Goal: Transaction & Acquisition: Purchase product/service

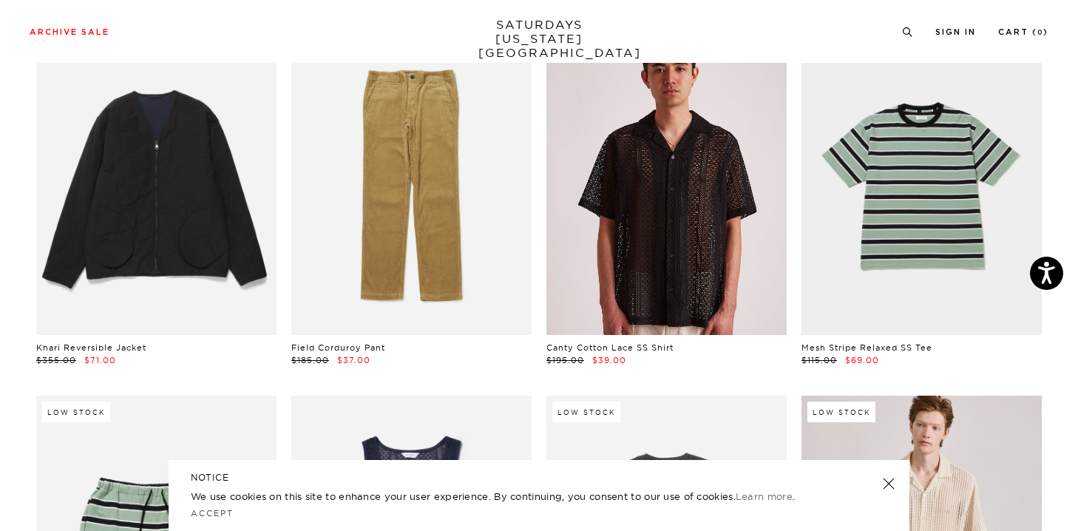
scroll to position [143, 0]
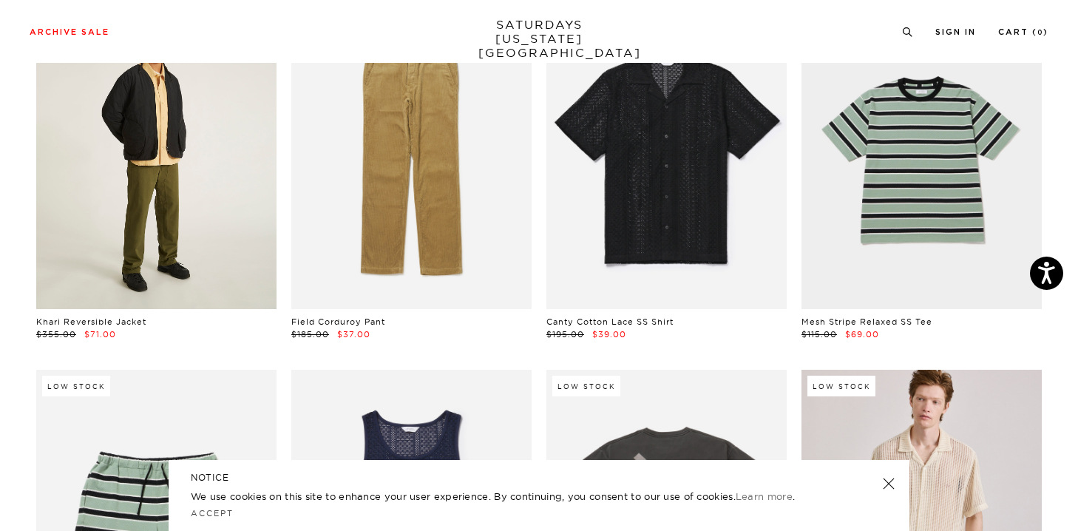
click at [201, 197] on link at bounding box center [156, 159] width 240 height 300
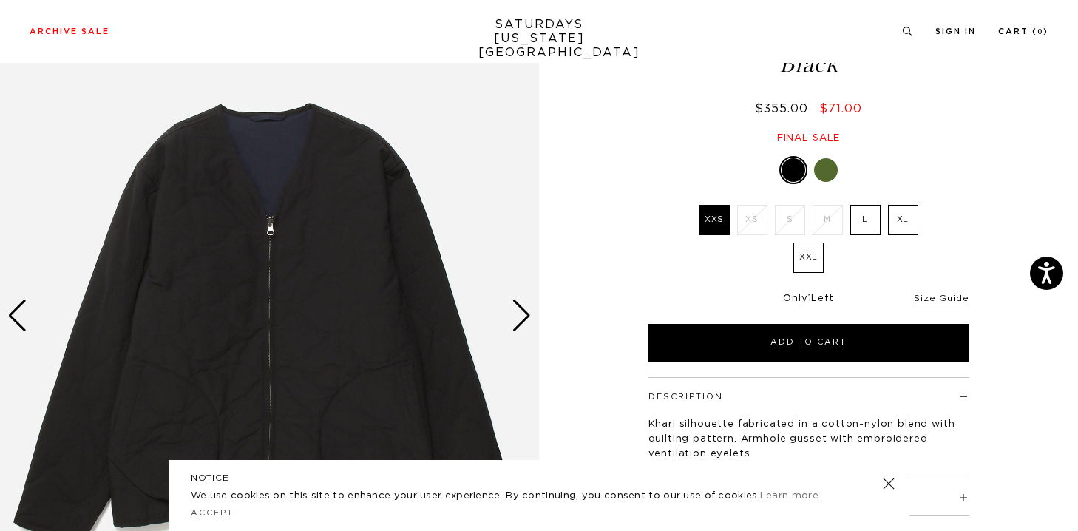
scroll to position [140, 0]
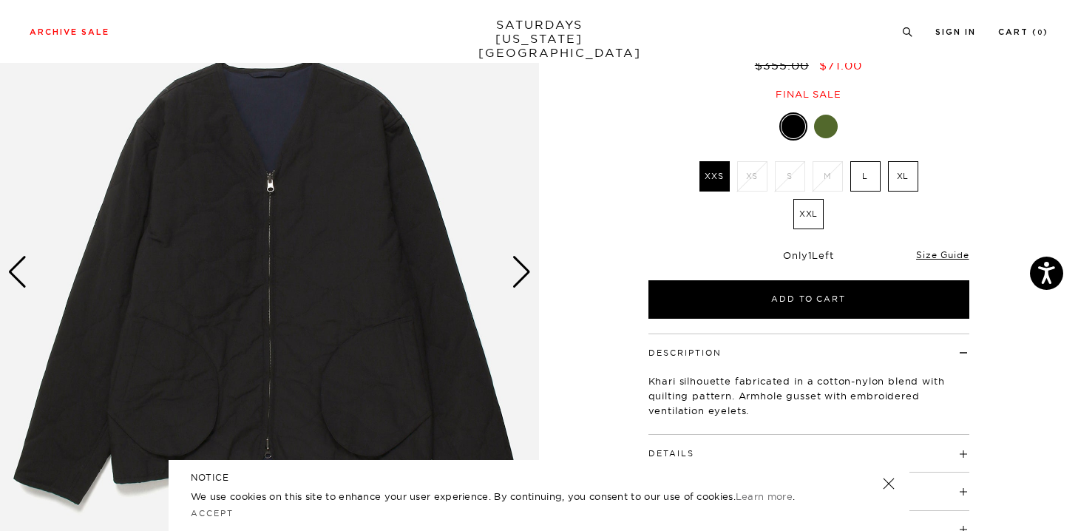
click at [831, 131] on div at bounding box center [826, 127] width 24 height 24
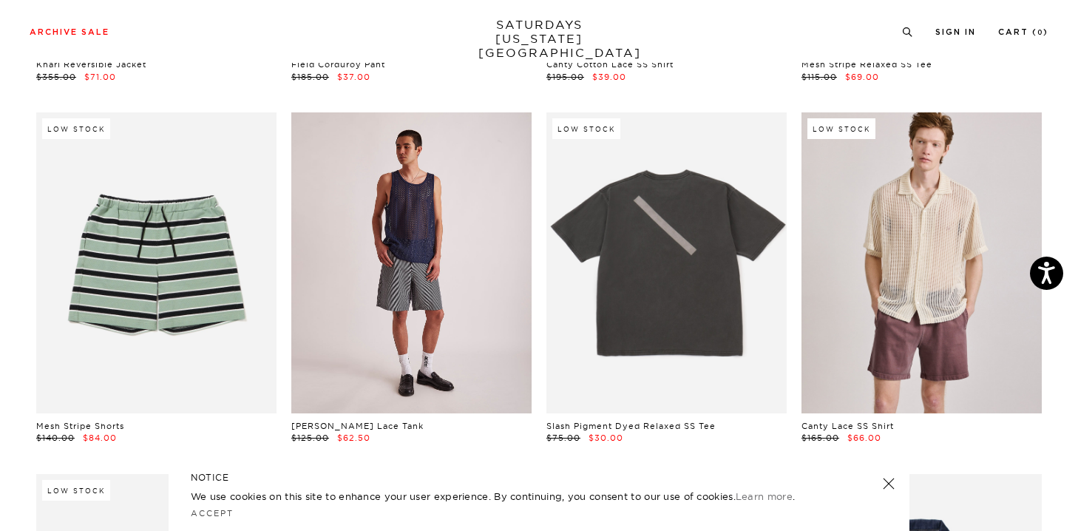
scroll to position [420, 0]
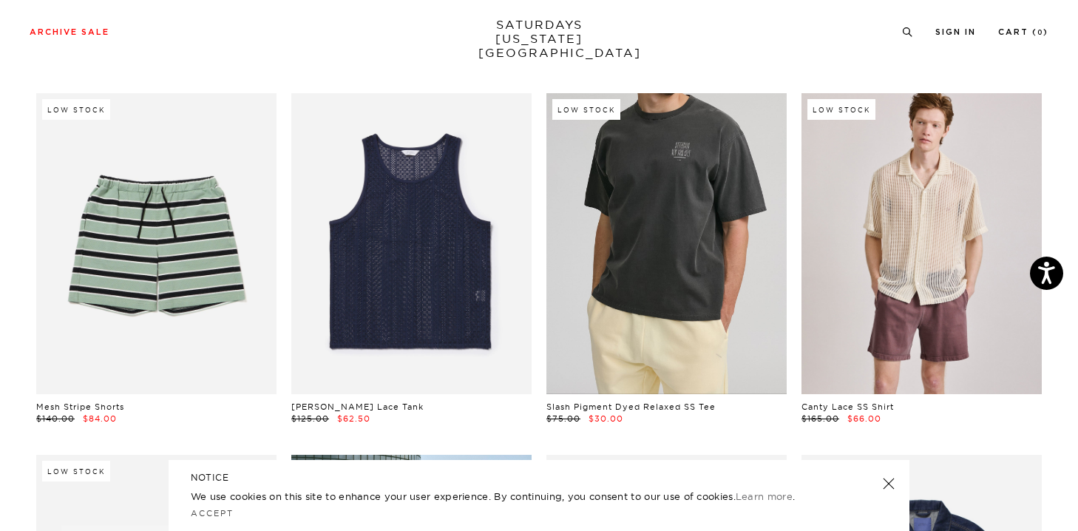
click at [667, 311] on link at bounding box center [666, 243] width 240 height 300
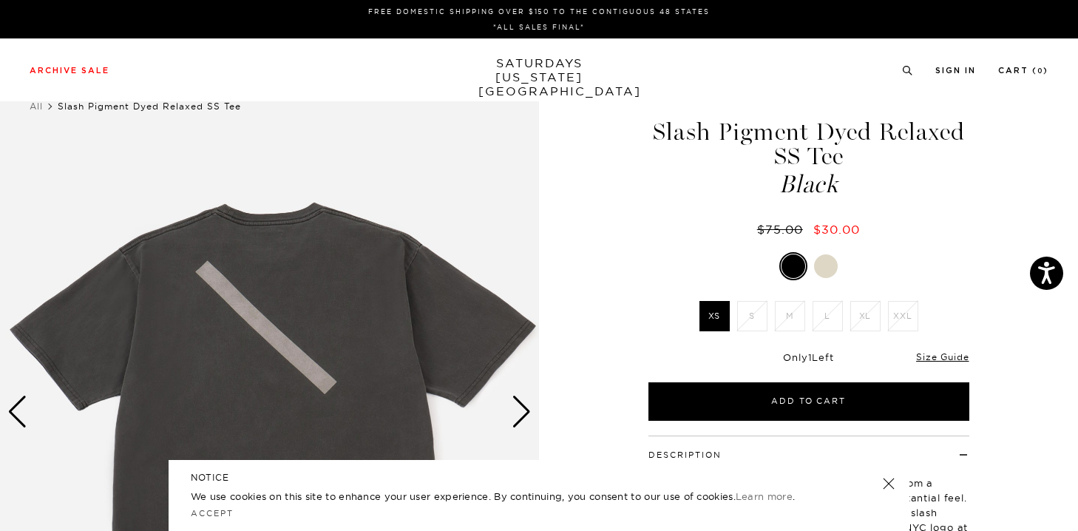
click at [820, 276] on div at bounding box center [826, 266] width 24 height 24
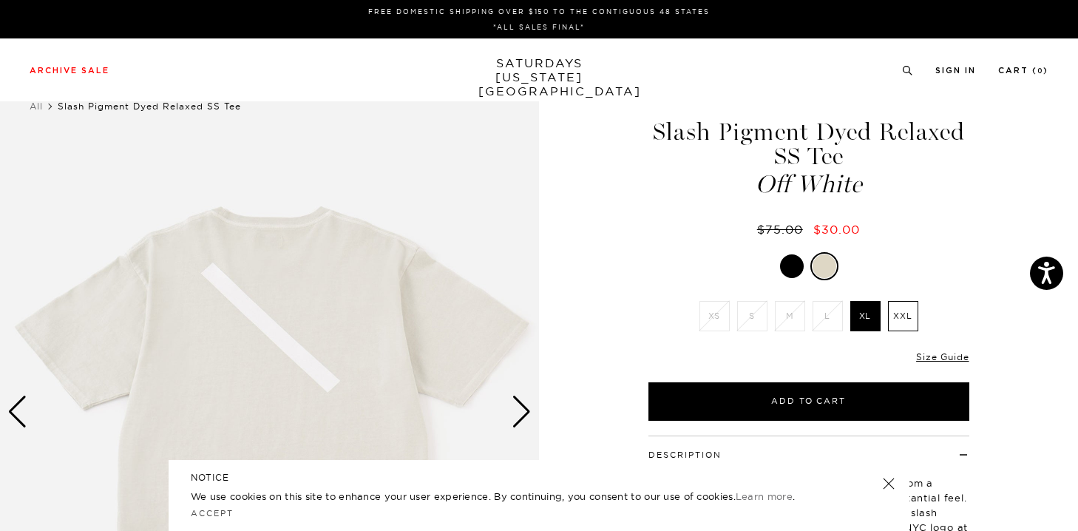
click at [790, 265] on div at bounding box center [792, 266] width 24 height 24
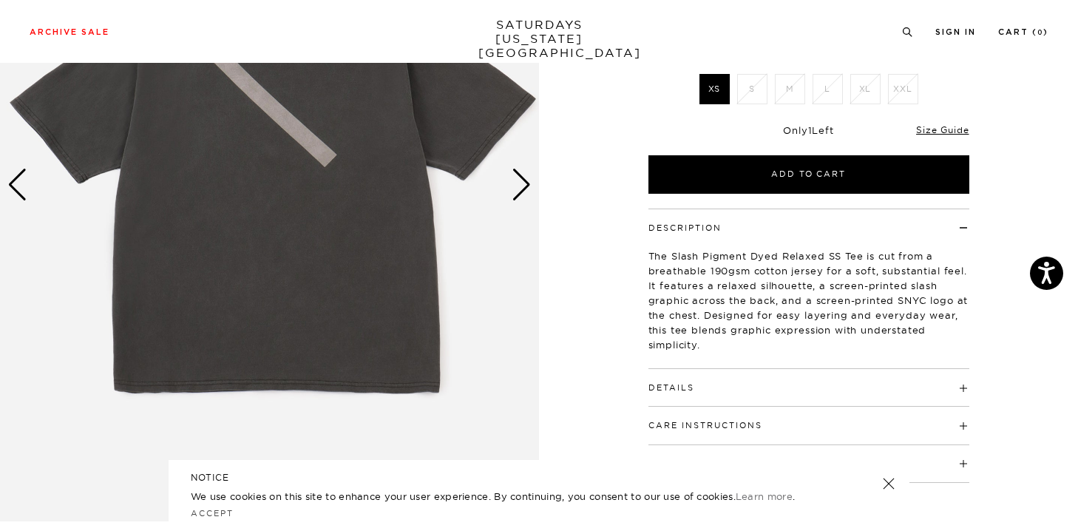
scroll to position [95, 0]
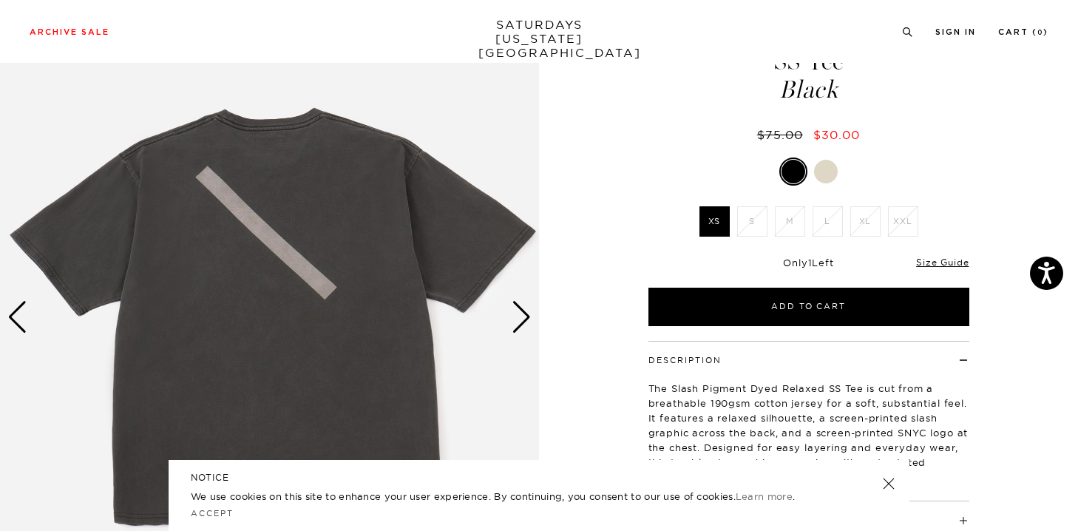
click at [525, 317] on div "Next slide" at bounding box center [521, 317] width 20 height 33
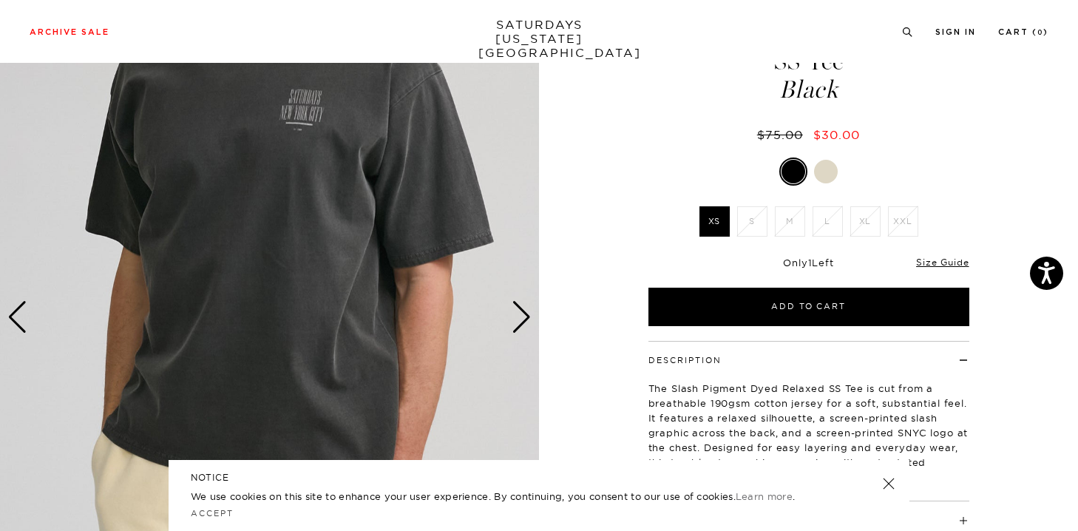
click at [525, 317] on div "Next slide" at bounding box center [521, 317] width 20 height 33
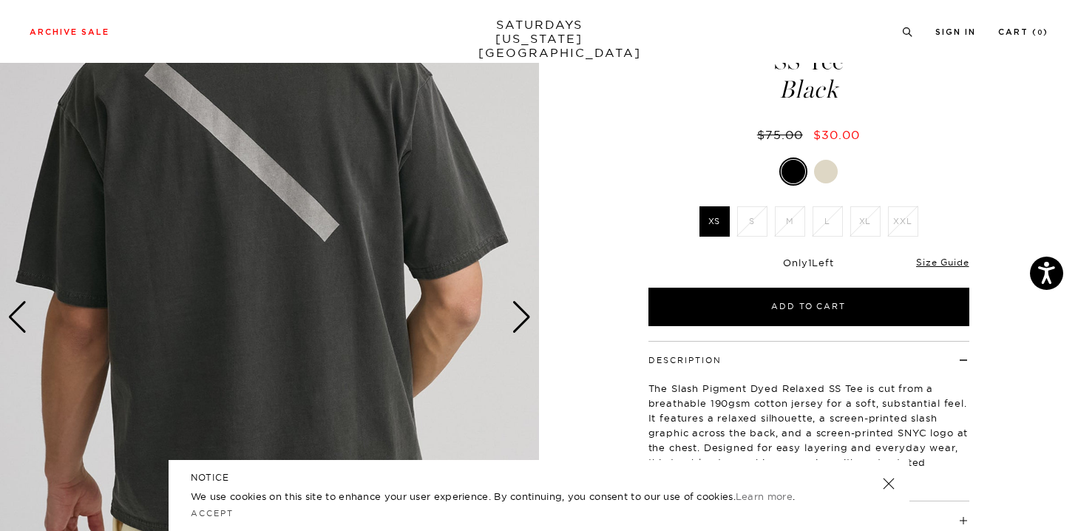
click at [525, 317] on div "Next slide" at bounding box center [521, 317] width 20 height 33
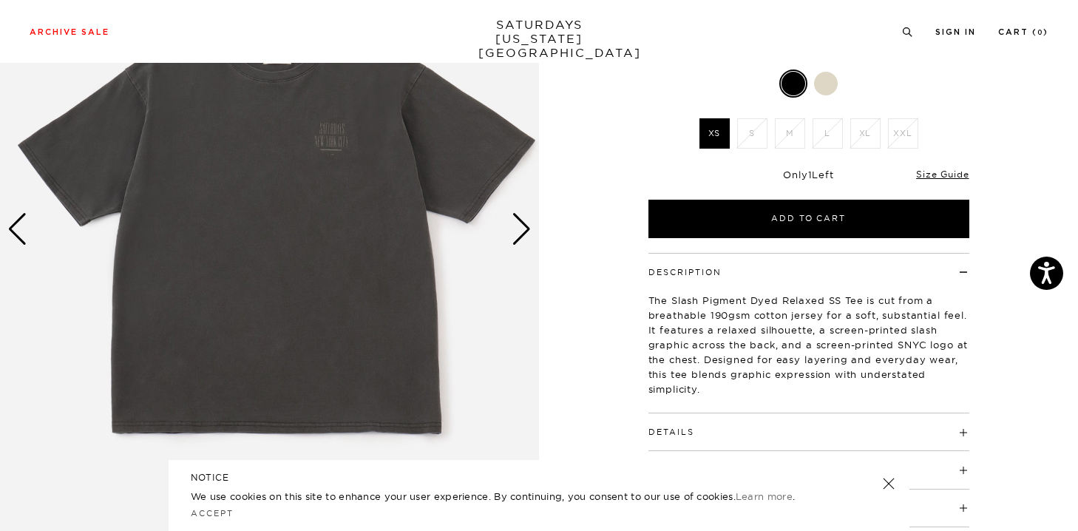
scroll to position [102, 3]
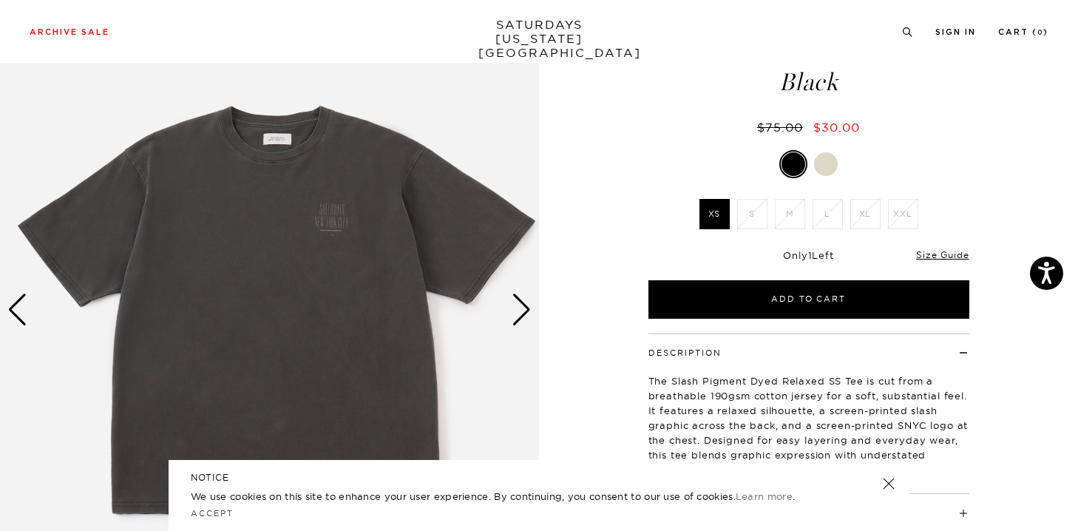
click at [526, 309] on div "Next slide" at bounding box center [521, 309] width 20 height 33
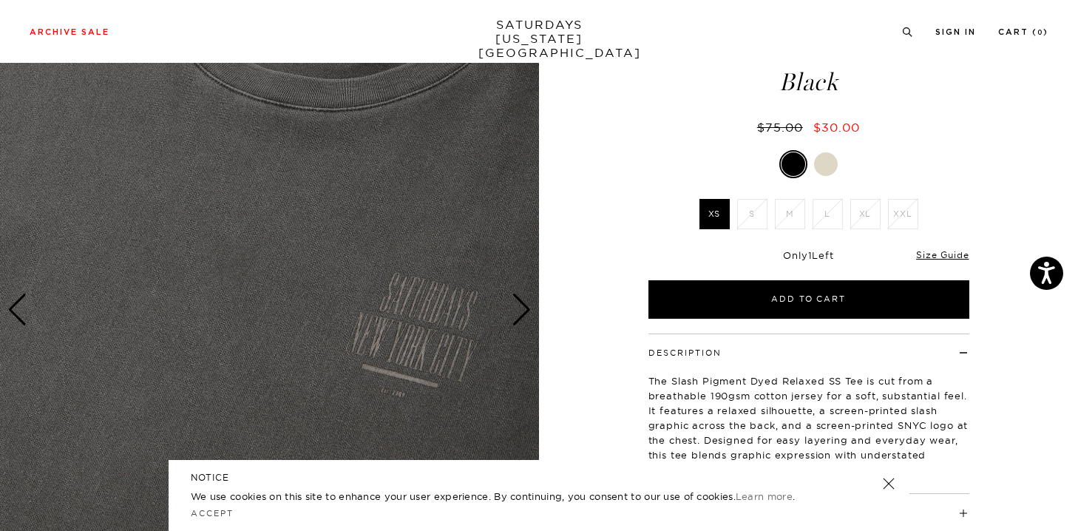
click at [526, 309] on div "Next slide" at bounding box center [521, 309] width 20 height 33
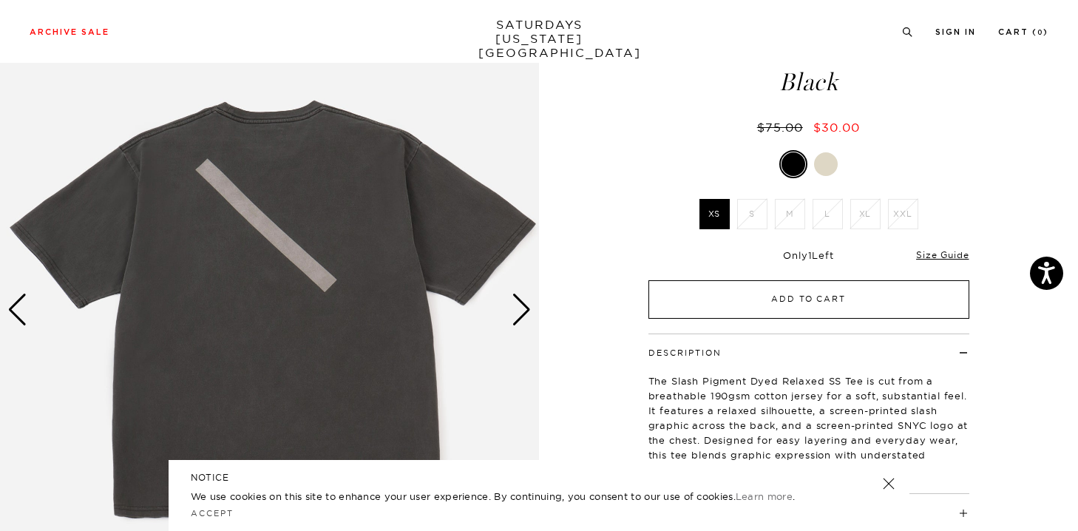
click at [705, 303] on button "Add to Cart" at bounding box center [808, 299] width 321 height 38
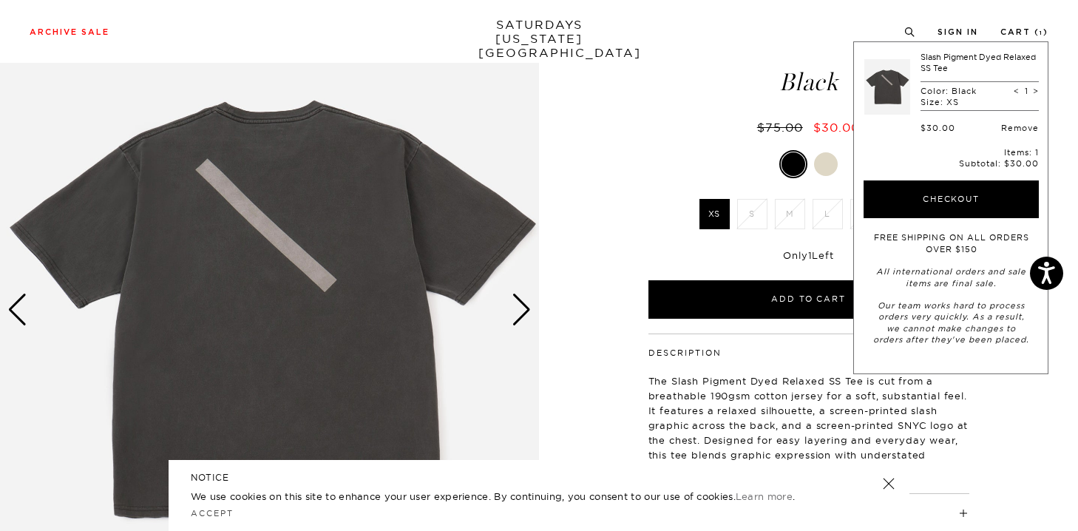
click at [1024, 129] on link "Remove" at bounding box center [1020, 128] width 38 height 10
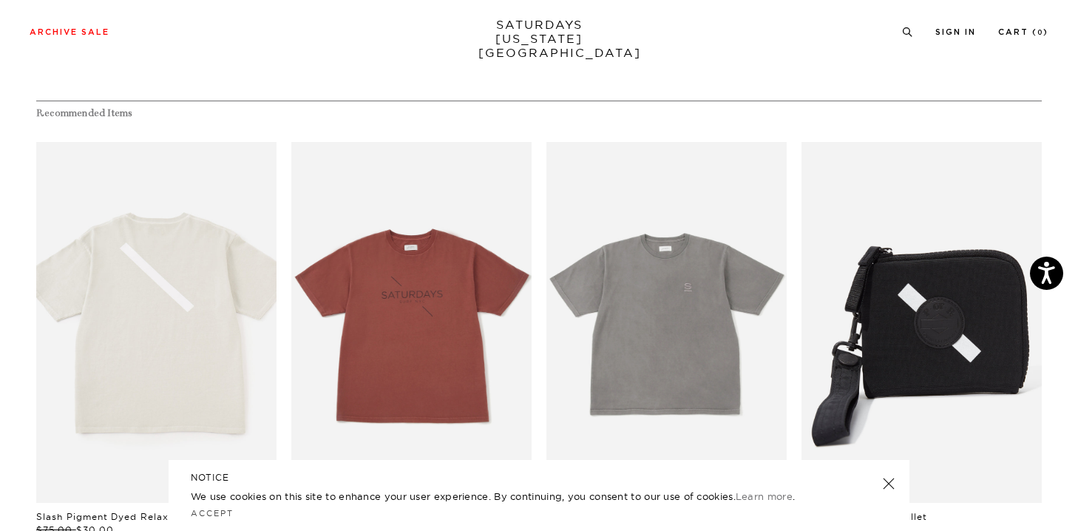
scroll to position [690, 0]
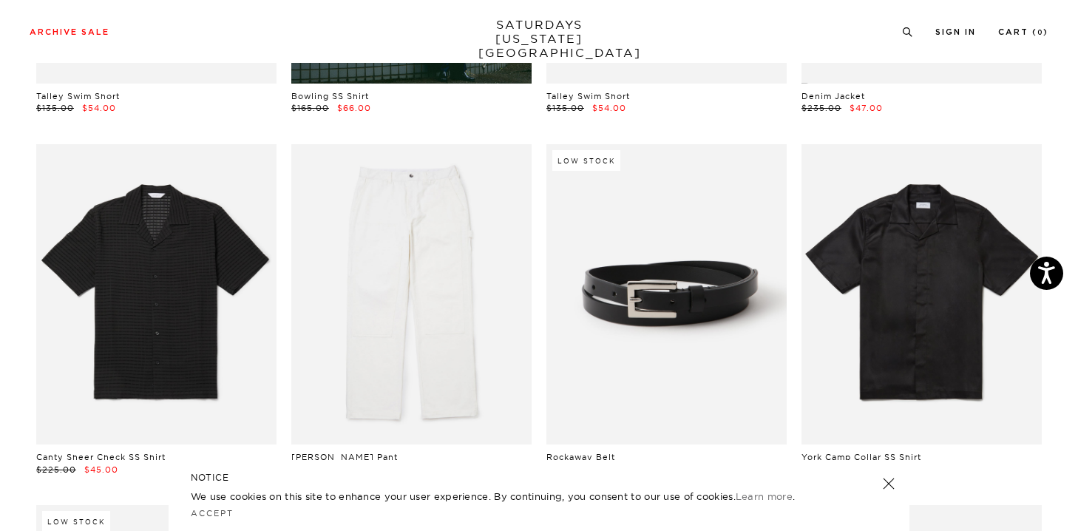
scroll to position [1143, 0]
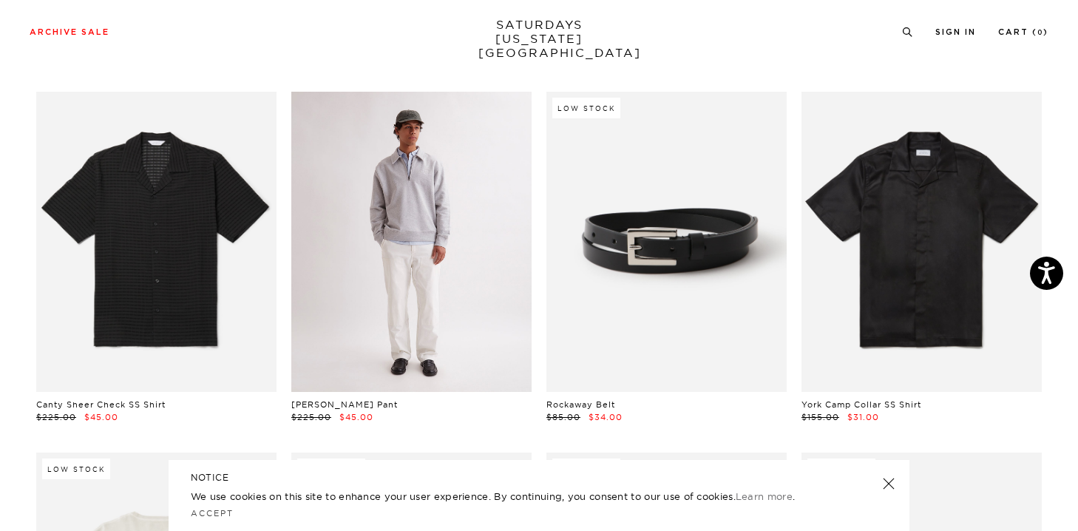
click at [452, 353] on link at bounding box center [411, 242] width 240 height 300
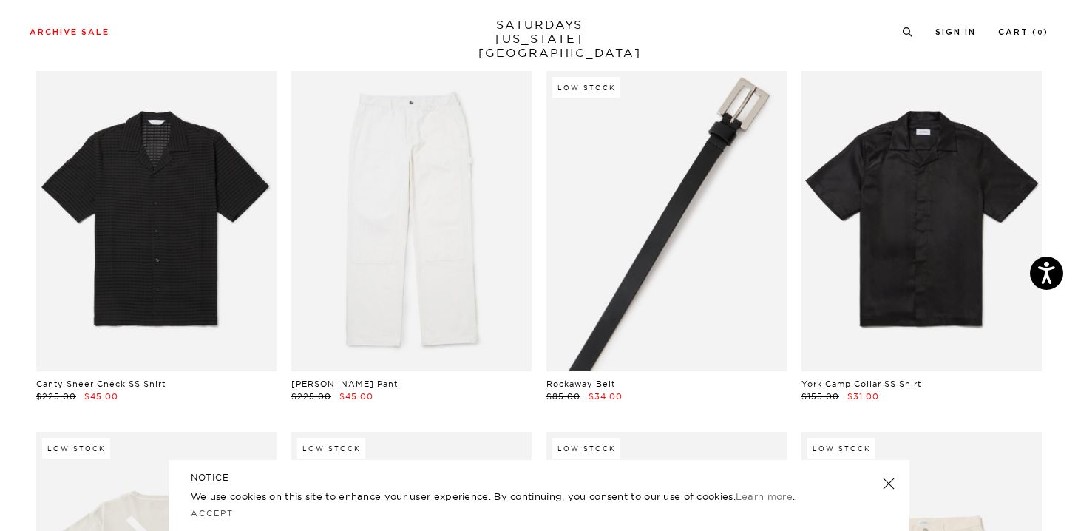
scroll to position [1162, 0]
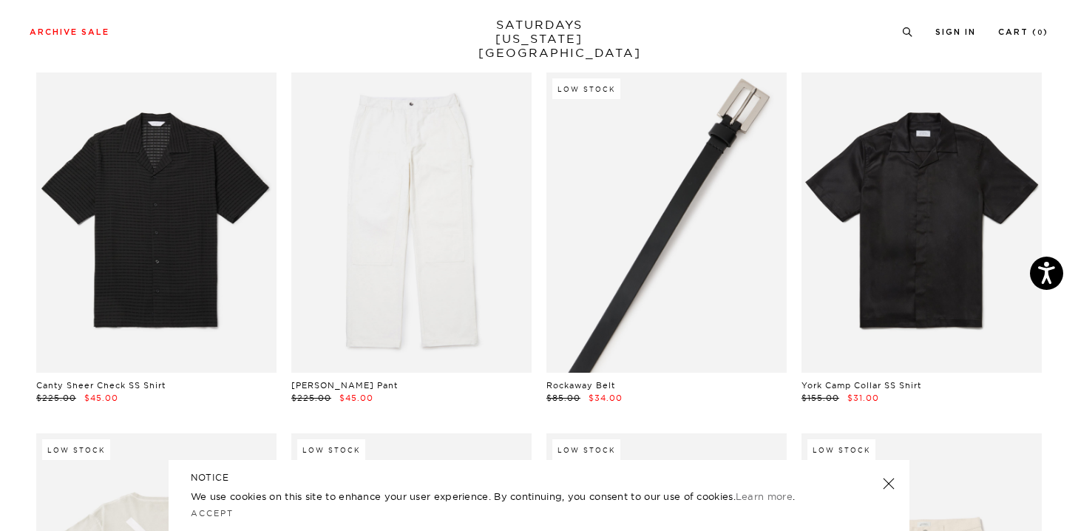
click at [639, 276] on link at bounding box center [666, 222] width 240 height 300
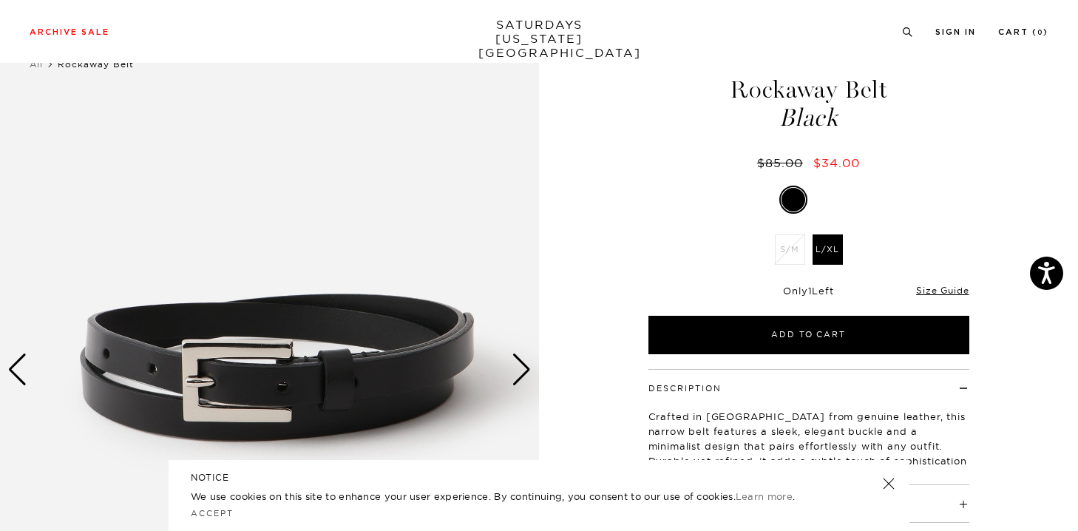
scroll to position [43, 1]
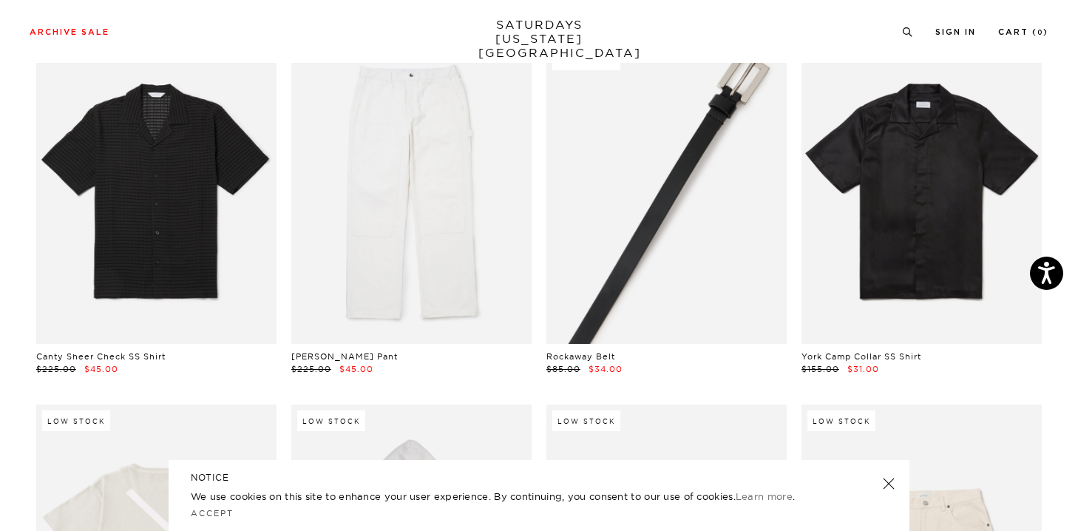
scroll to position [1191, 0]
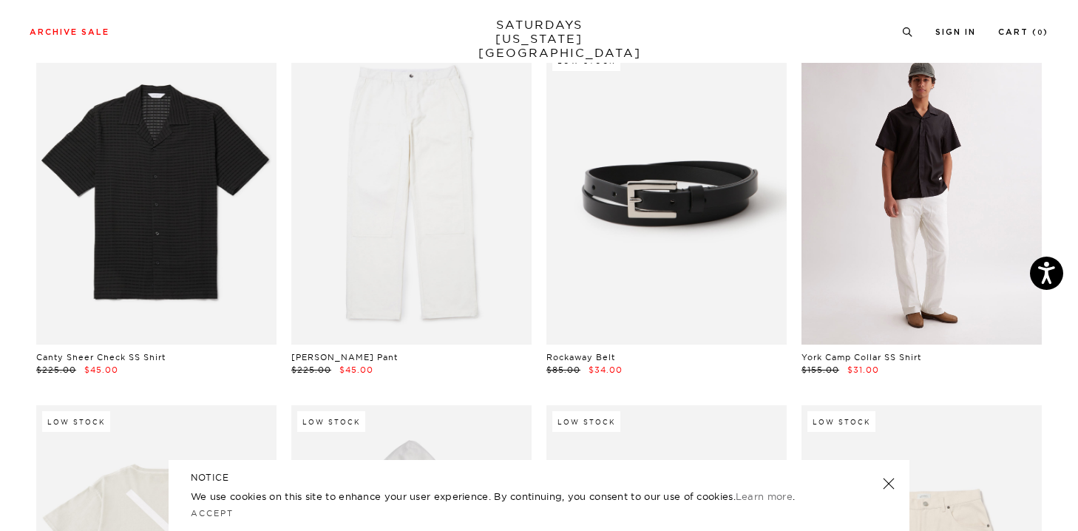
click at [916, 228] on link at bounding box center [921, 194] width 240 height 300
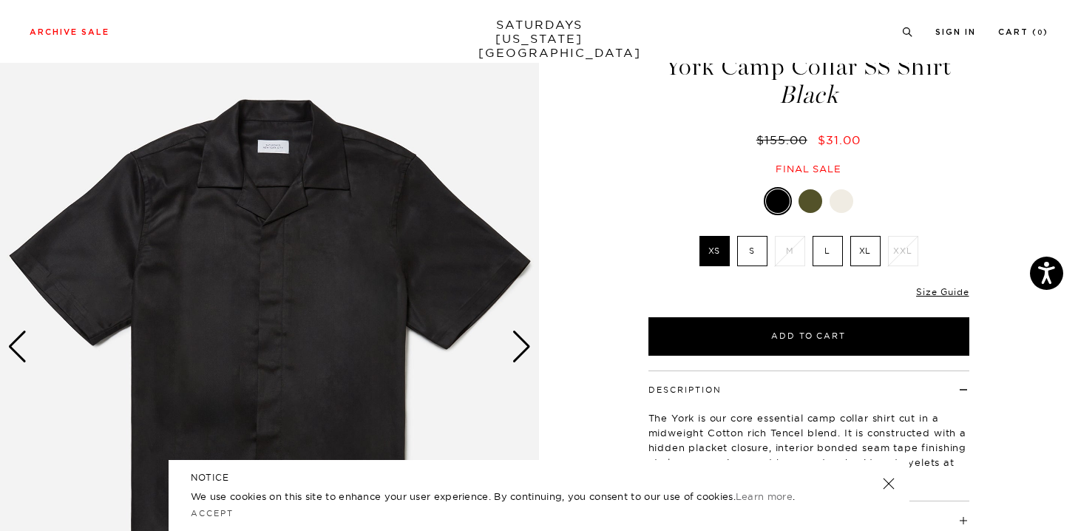
scroll to position [71, 0]
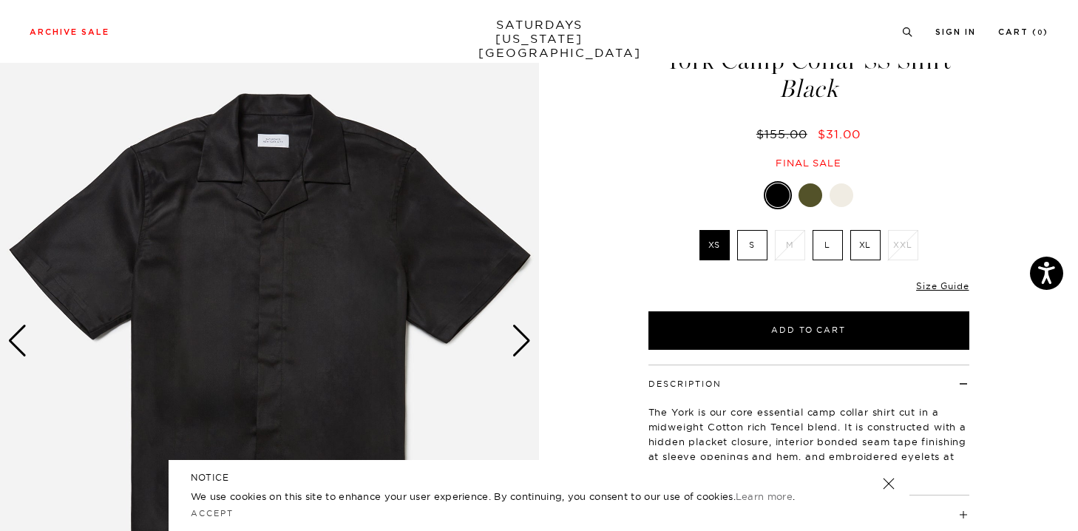
click at [522, 343] on div "Next slide" at bounding box center [521, 340] width 20 height 33
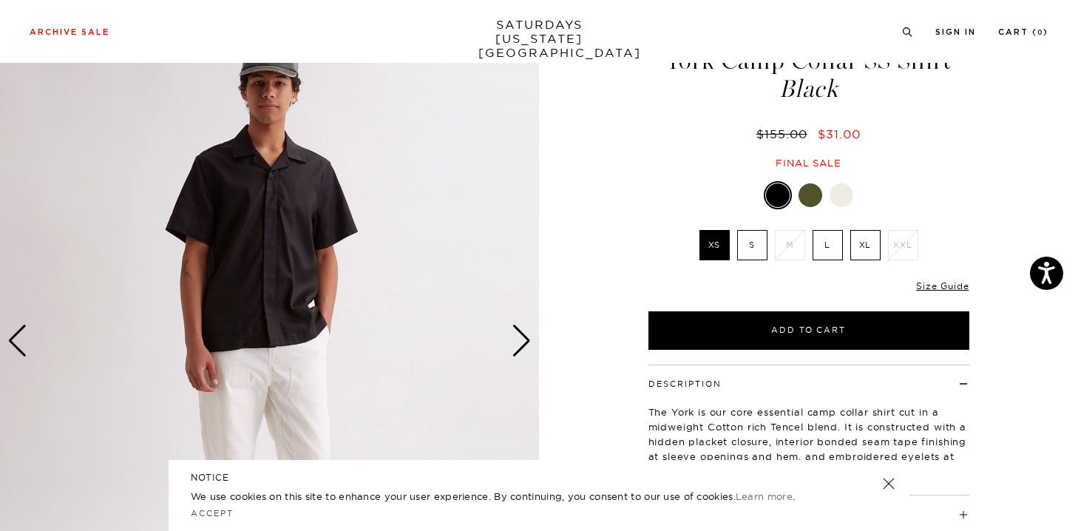
click at [522, 343] on div "Next slide" at bounding box center [521, 340] width 20 height 33
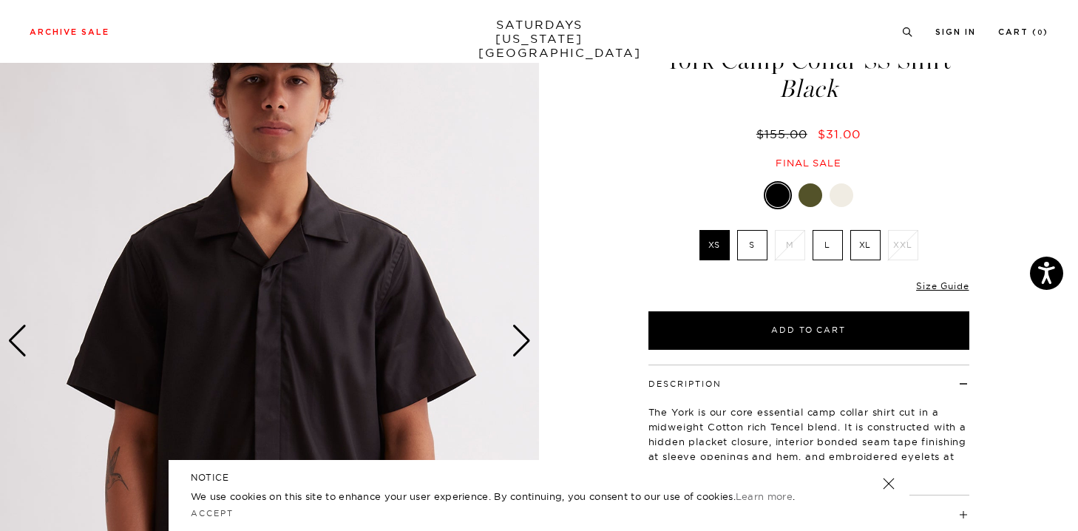
click at [522, 343] on div "Next slide" at bounding box center [521, 340] width 20 height 33
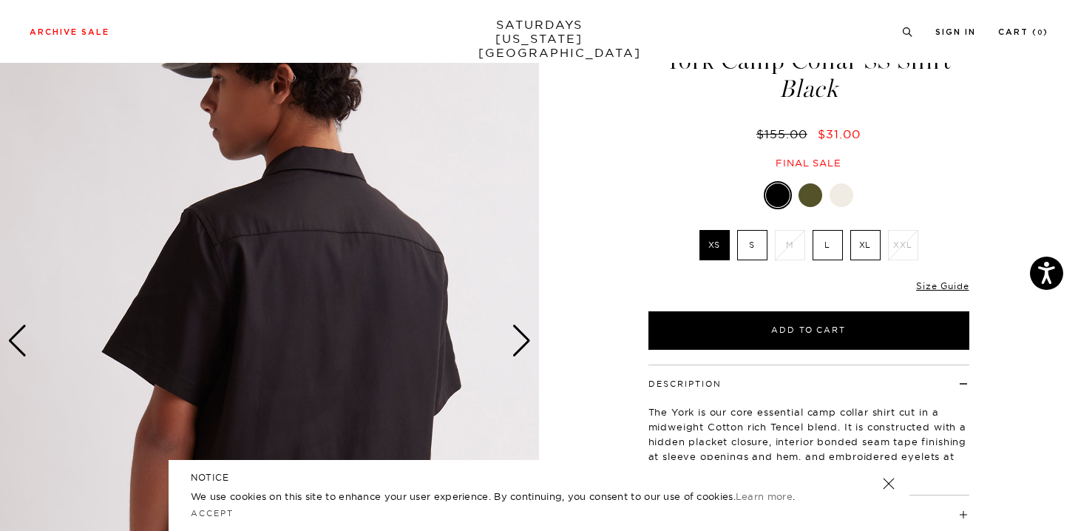
click at [759, 241] on label "S" at bounding box center [752, 245] width 30 height 30
click at [0, 0] on input "S" at bounding box center [0, 0] width 0 height 0
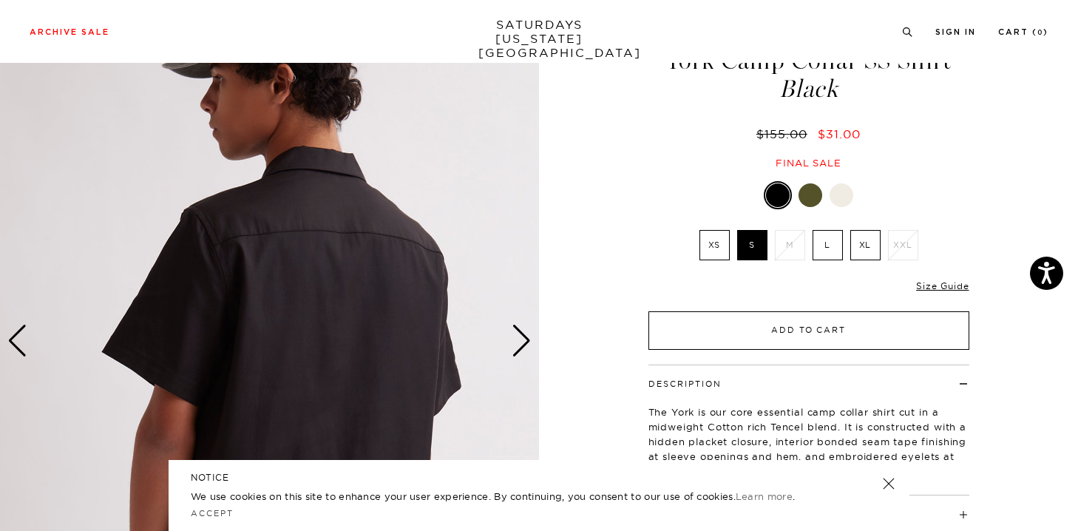
click at [817, 327] on button "Add to Cart" at bounding box center [808, 330] width 321 height 38
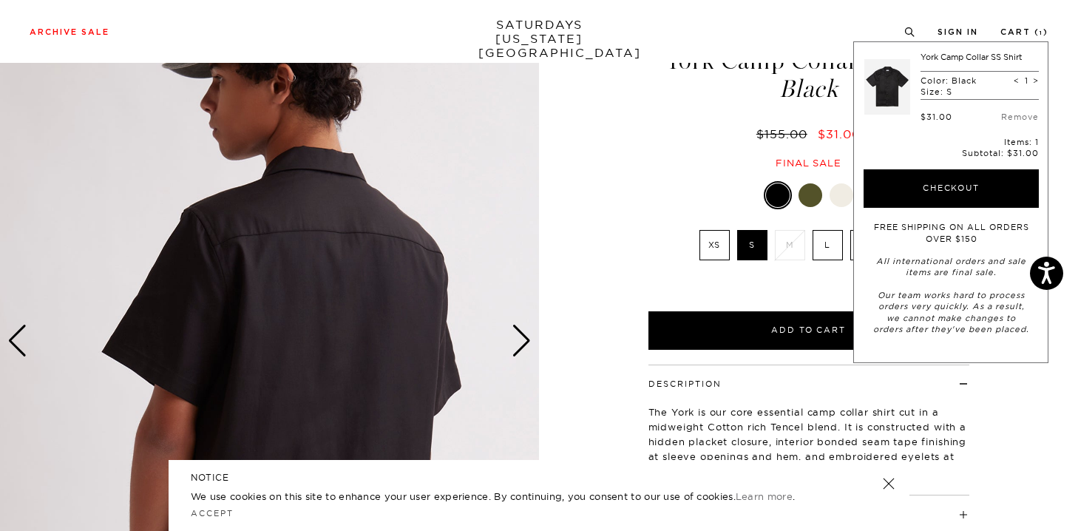
click at [840, 222] on div "Black XS S M L XL XXL" at bounding box center [809, 265] width 370 height 168
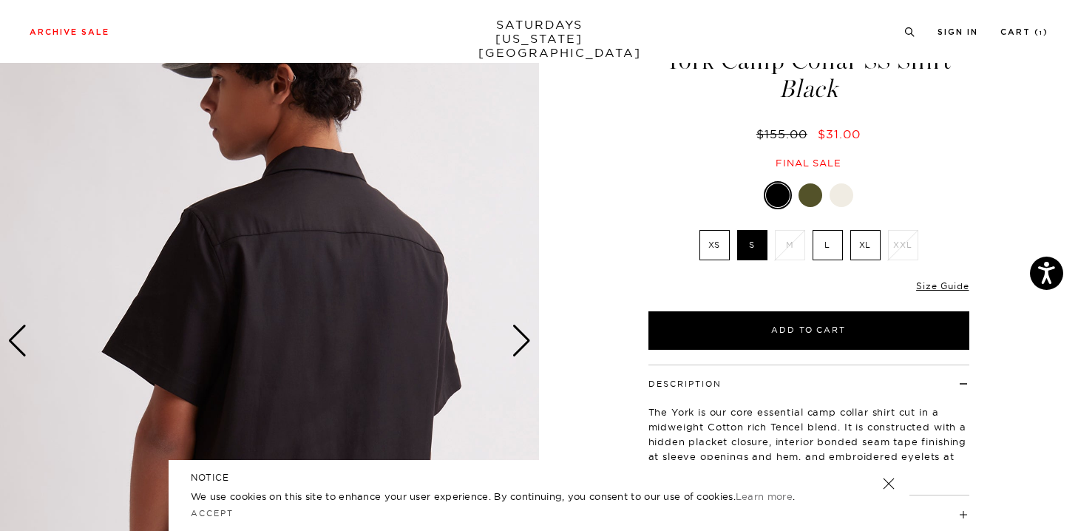
click at [831, 185] on div at bounding box center [808, 195] width 321 height 28
click at [838, 194] on div at bounding box center [841, 195] width 24 height 24
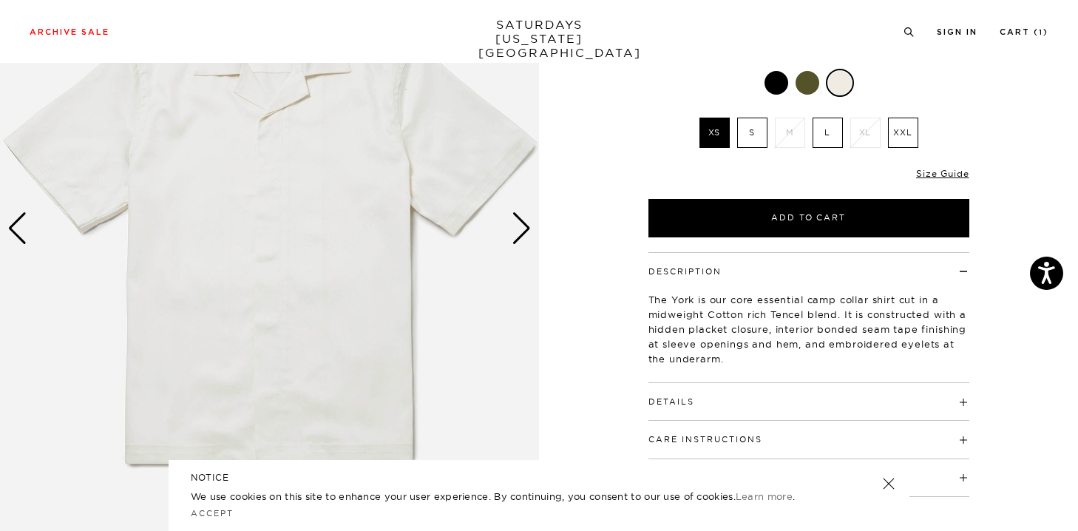
scroll to position [182, 1]
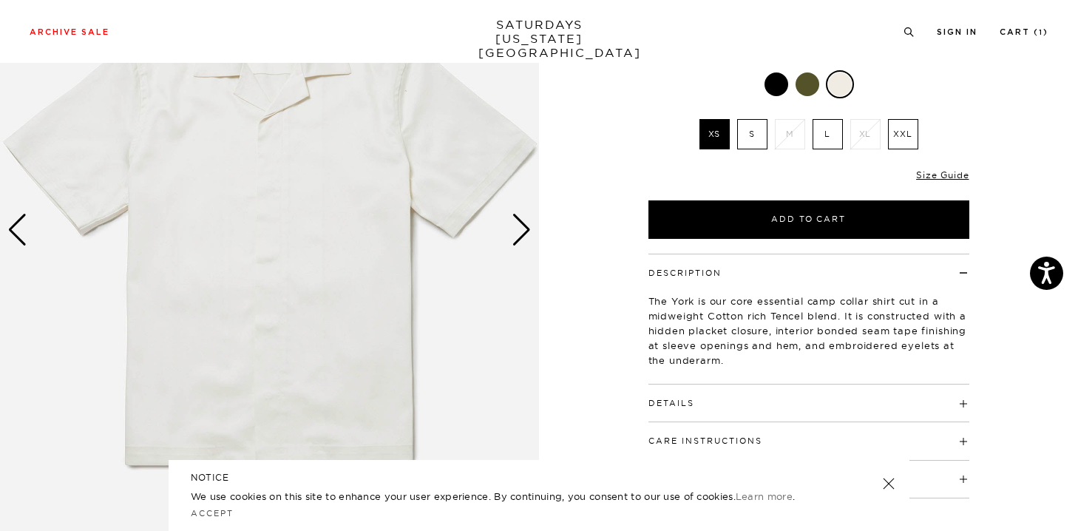
click at [758, 132] on label "S" at bounding box center [752, 134] width 30 height 30
click at [0, 0] on input "S" at bounding box center [0, 0] width 0 height 0
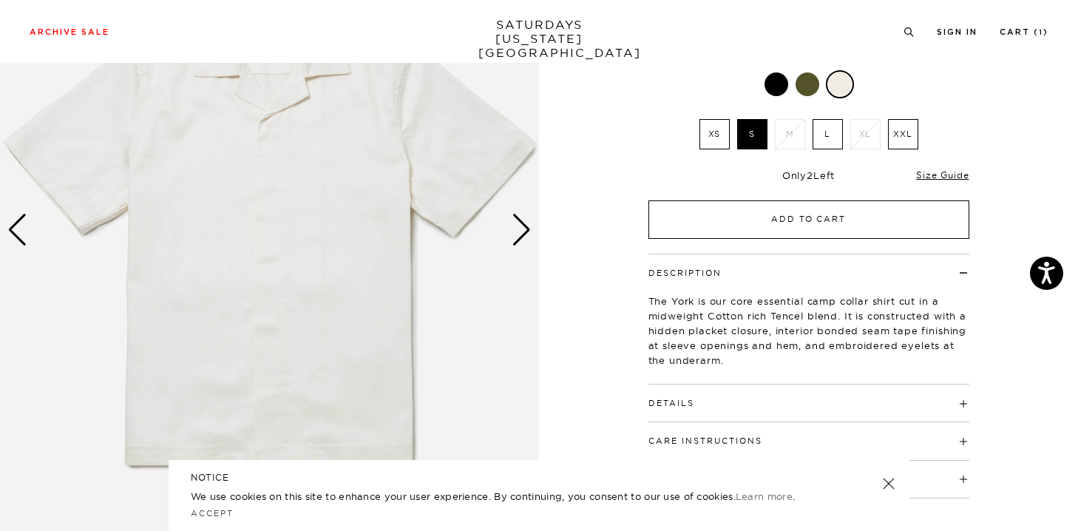
click at [836, 220] on button "Add to Cart" at bounding box center [808, 219] width 321 height 38
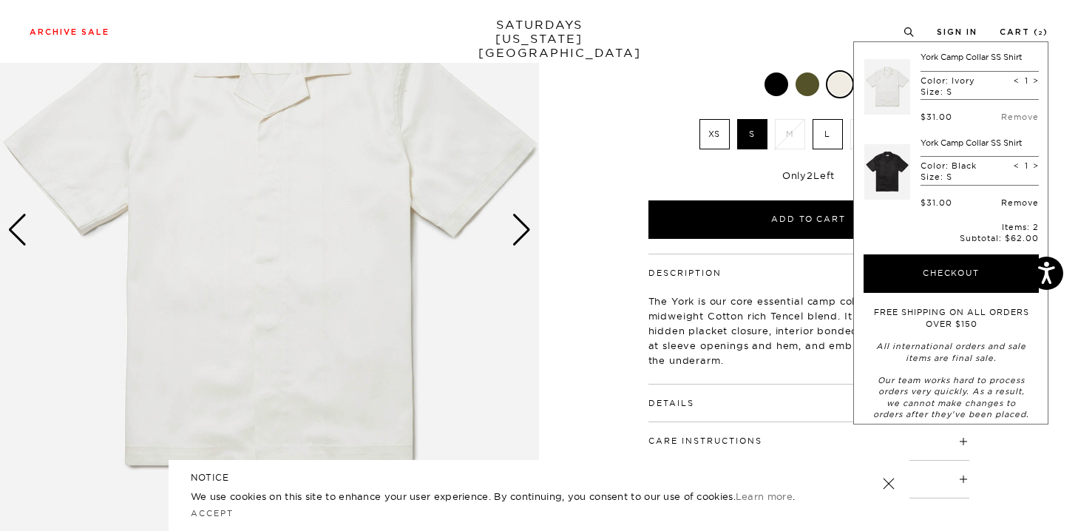
click at [1018, 205] on link "Remove" at bounding box center [1020, 202] width 38 height 10
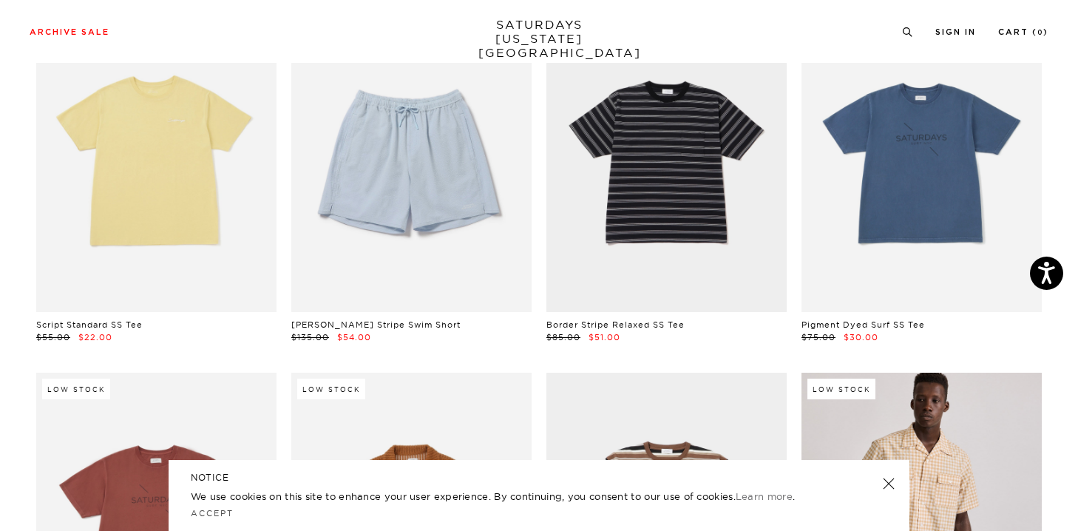
scroll to position [2663, 2]
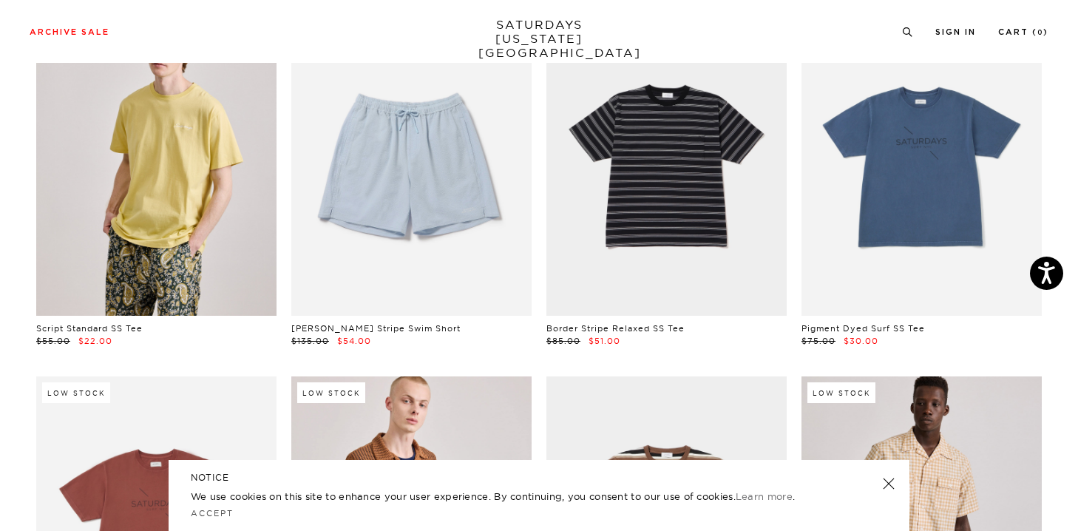
click at [149, 235] on link at bounding box center [156, 166] width 240 height 300
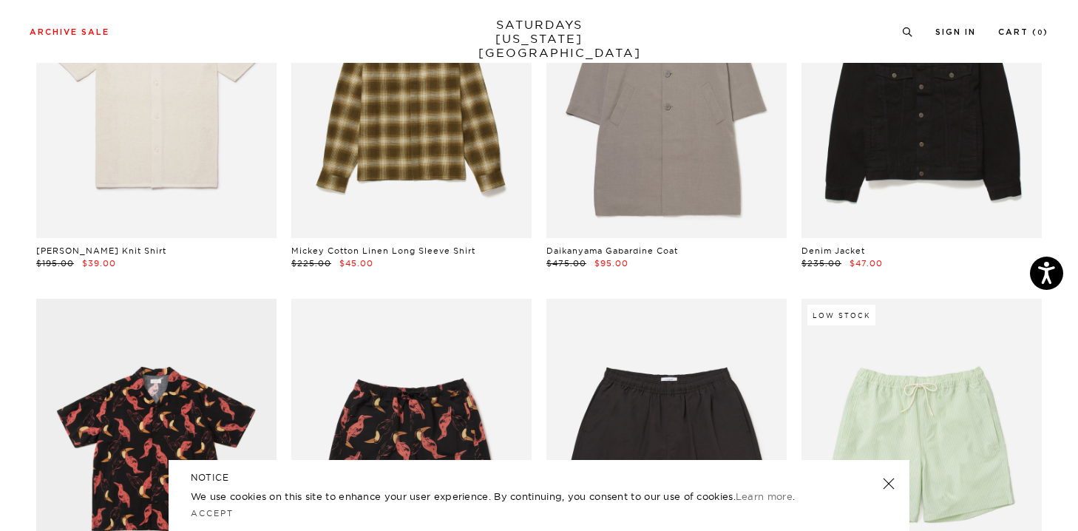
scroll to position [4437, 2]
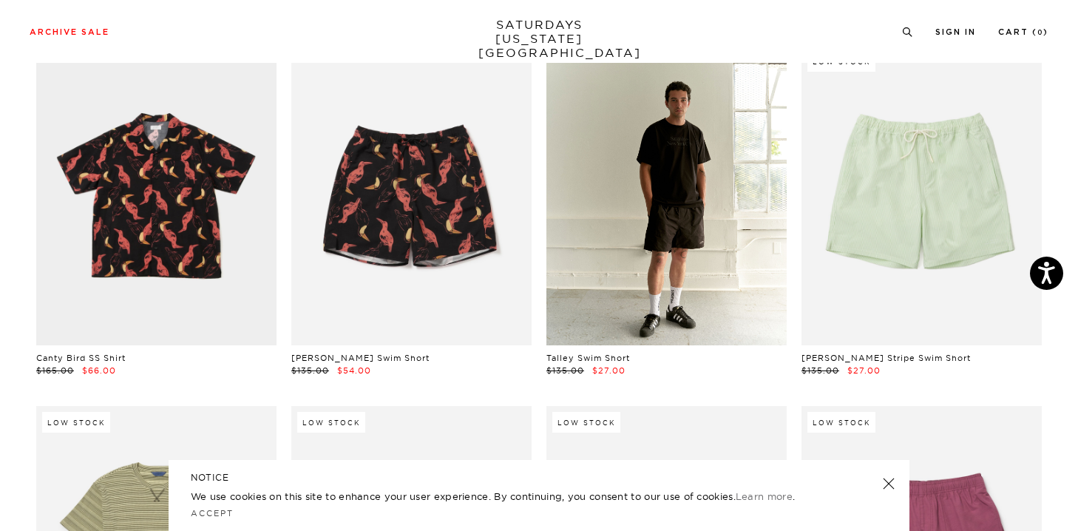
click at [669, 259] on link at bounding box center [666, 195] width 240 height 300
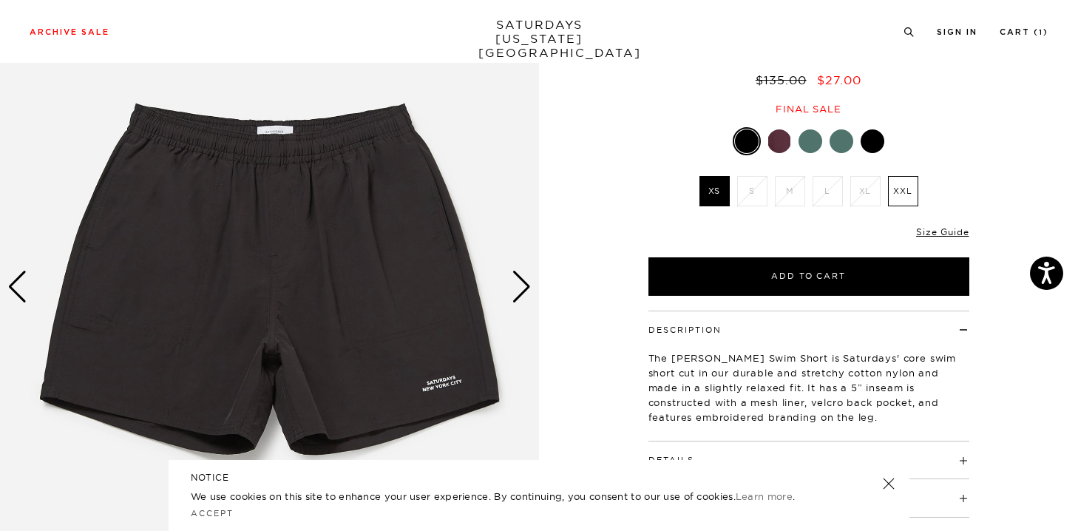
scroll to position [125, 1]
click at [932, 228] on link "Size Guide" at bounding box center [942, 231] width 52 height 11
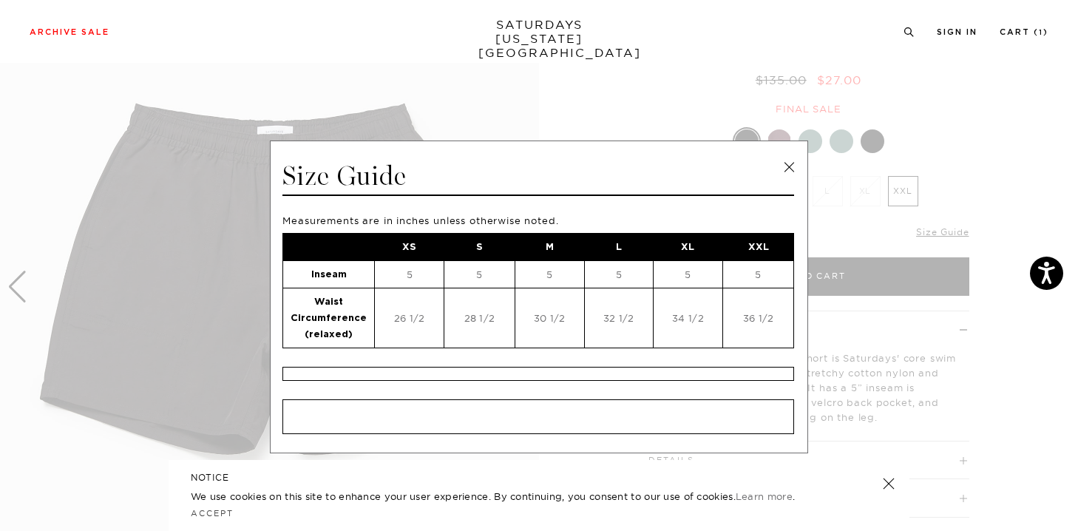
click at [782, 168] on link at bounding box center [788, 167] width 22 height 22
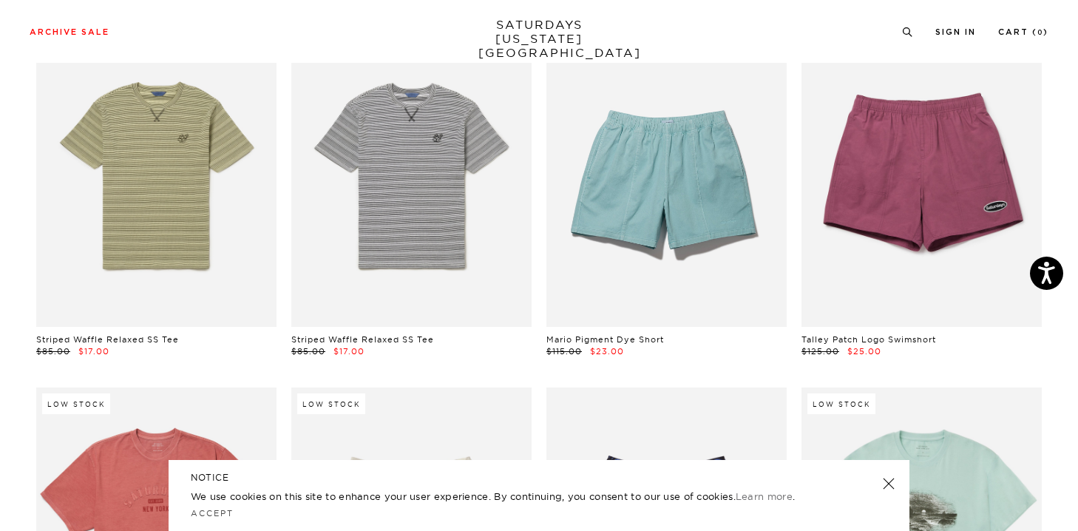
scroll to position [4805, 2]
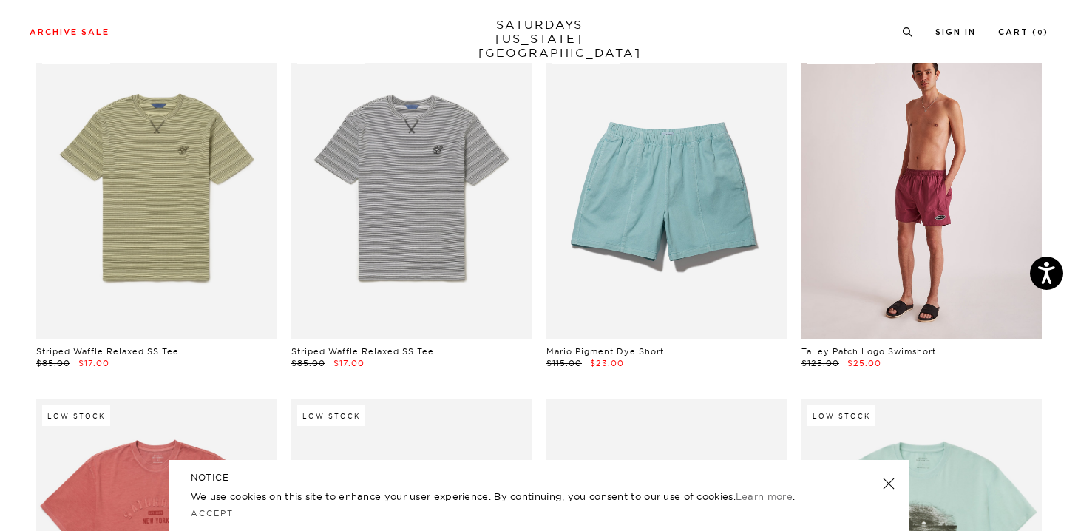
click at [894, 247] on link at bounding box center [921, 188] width 240 height 300
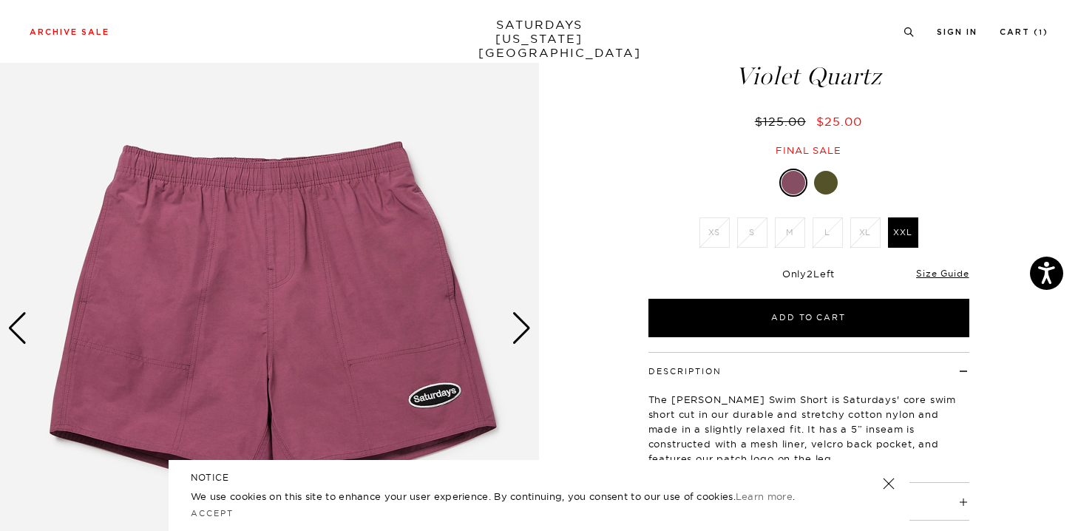
scroll to position [84, 0]
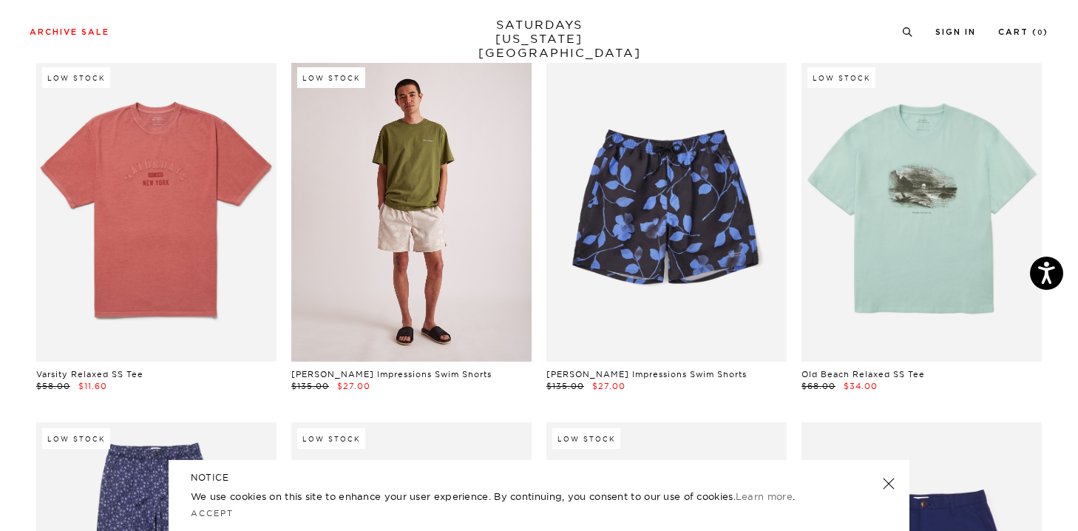
scroll to position [5147, 3]
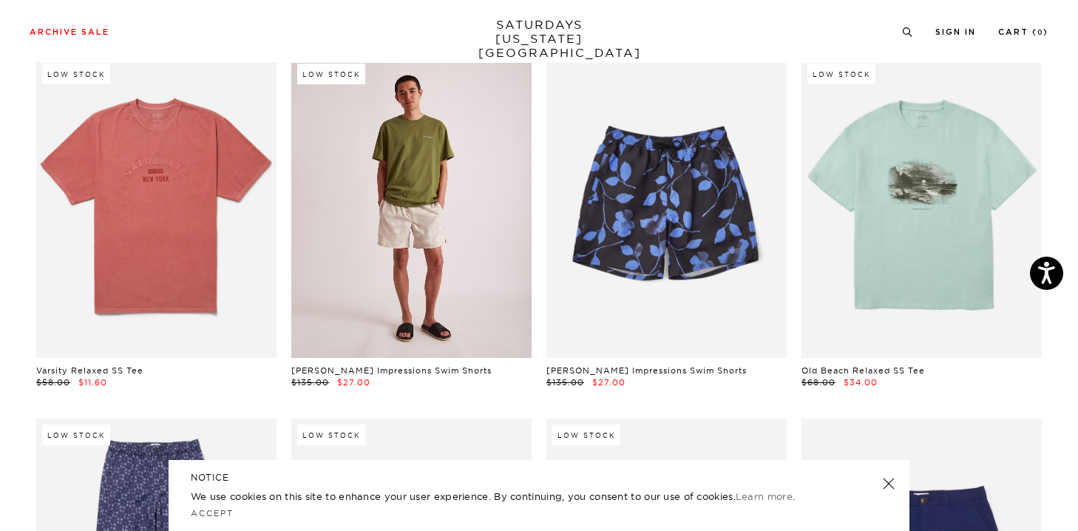
click at [418, 242] on link at bounding box center [411, 208] width 240 height 300
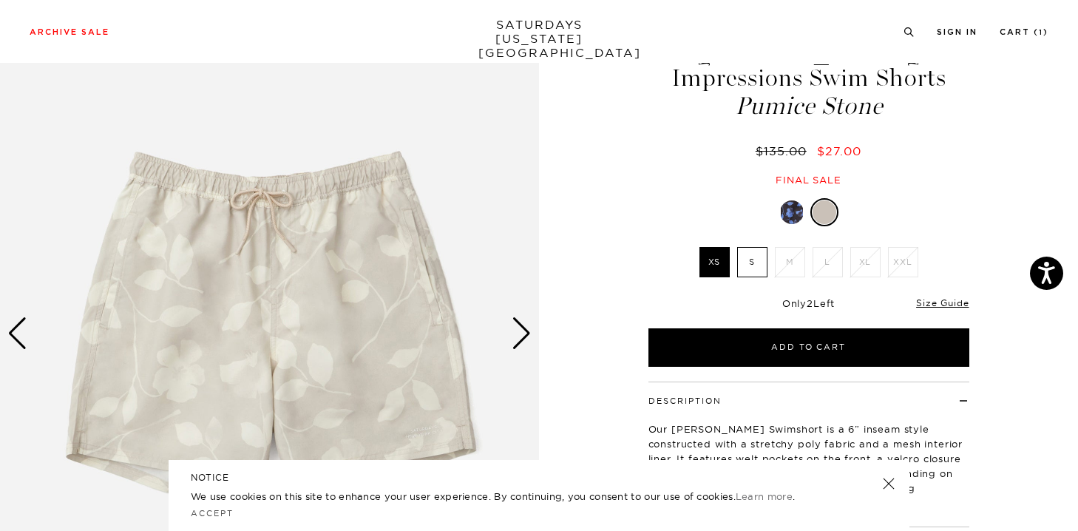
scroll to position [79, 0]
click at [528, 323] on div "Next slide" at bounding box center [521, 332] width 20 height 33
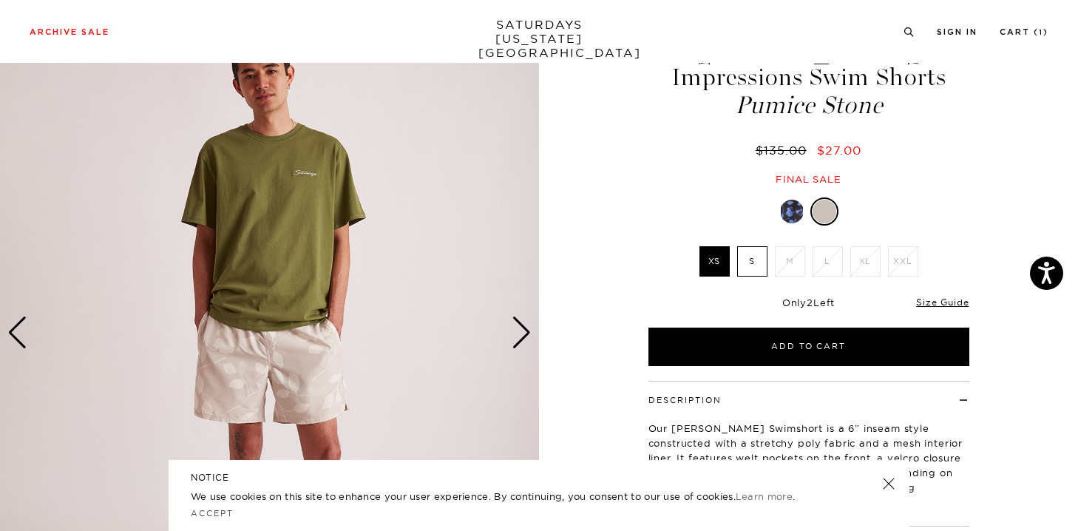
click at [794, 215] on div at bounding box center [792, 212] width 24 height 24
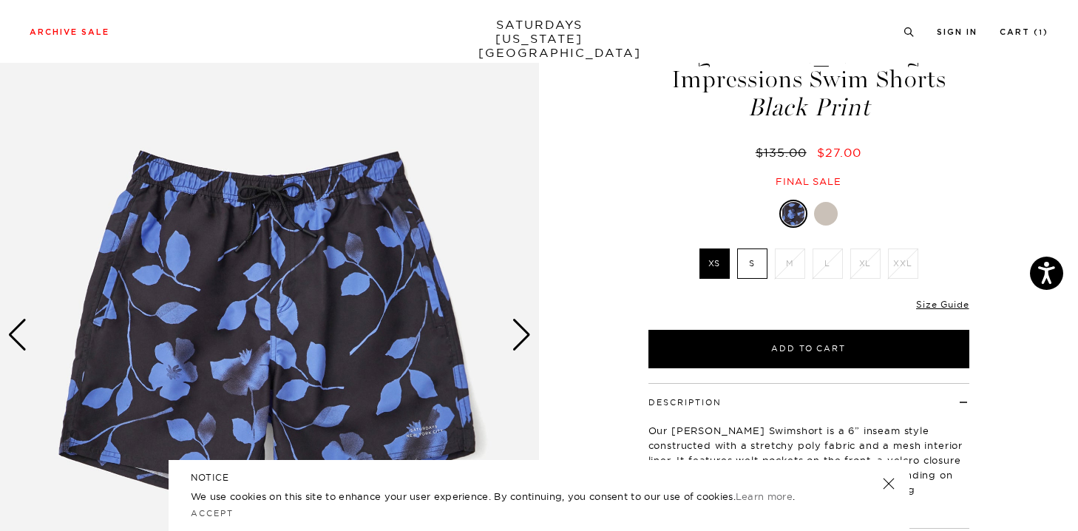
scroll to position [86, 0]
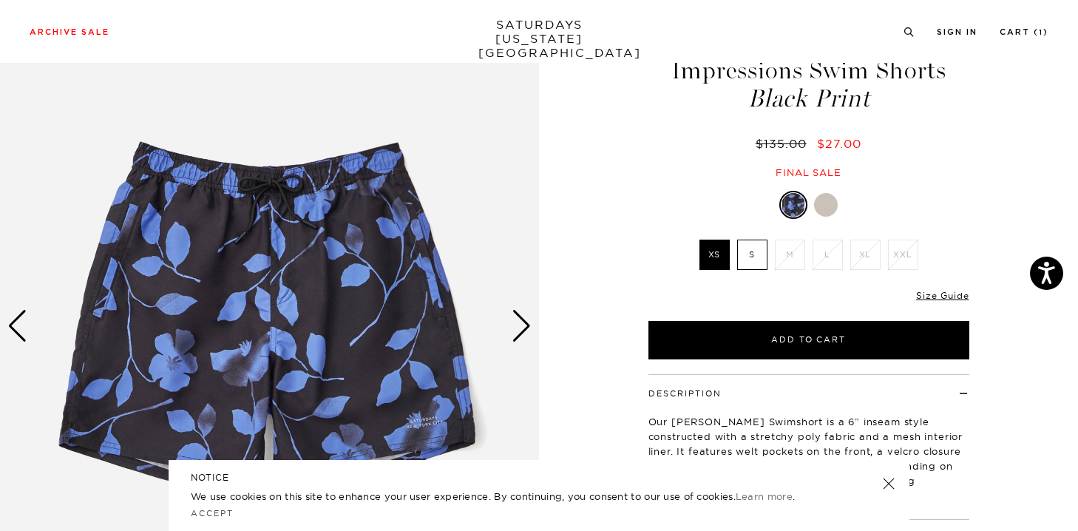
click at [823, 205] on div at bounding box center [826, 205] width 24 height 24
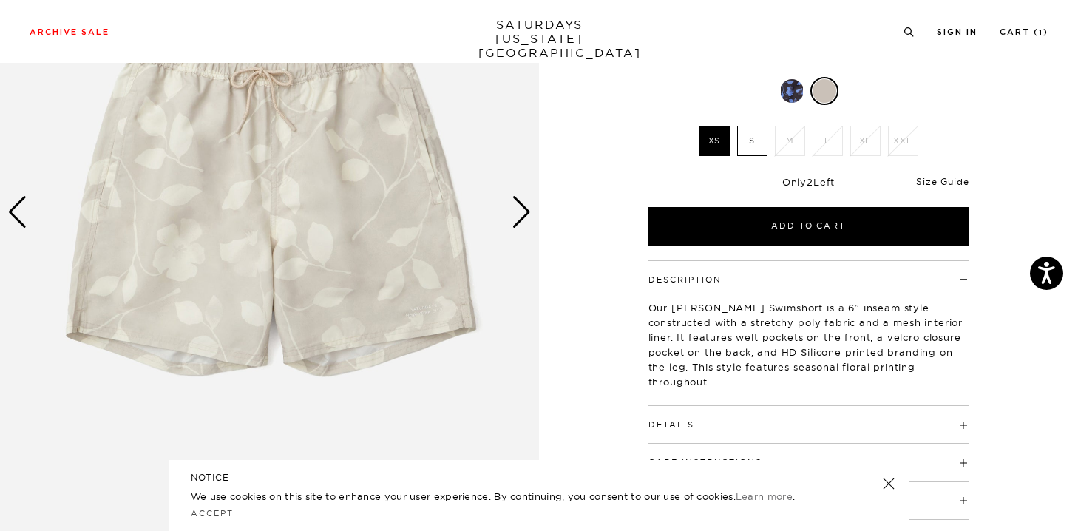
scroll to position [178, 0]
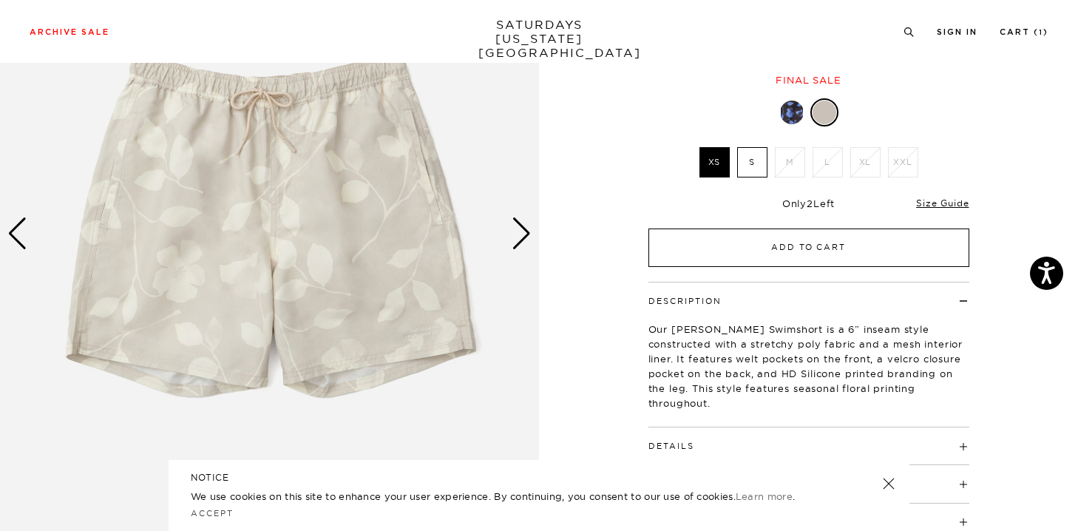
click at [829, 247] on button "Add to Cart" at bounding box center [808, 247] width 321 height 38
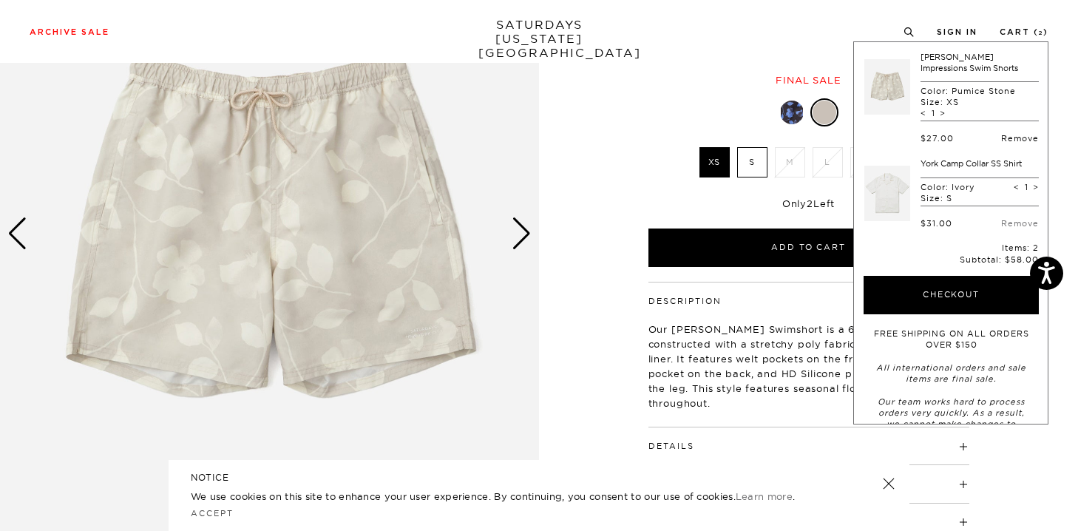
click at [1004, 139] on link "Remove" at bounding box center [1020, 138] width 38 height 10
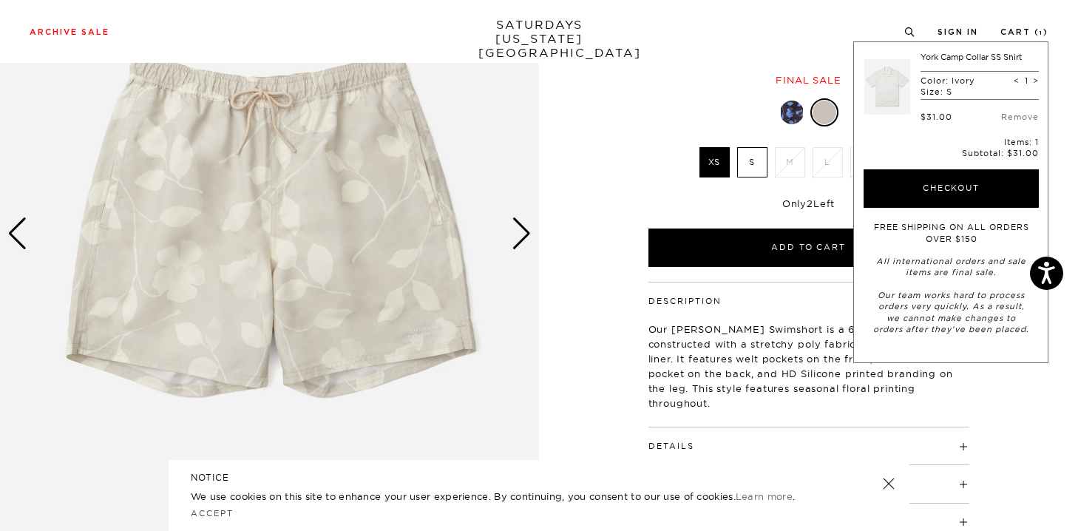
click at [701, 195] on div "Only 2 Left Size Guide" at bounding box center [808, 208] width 321 height 40
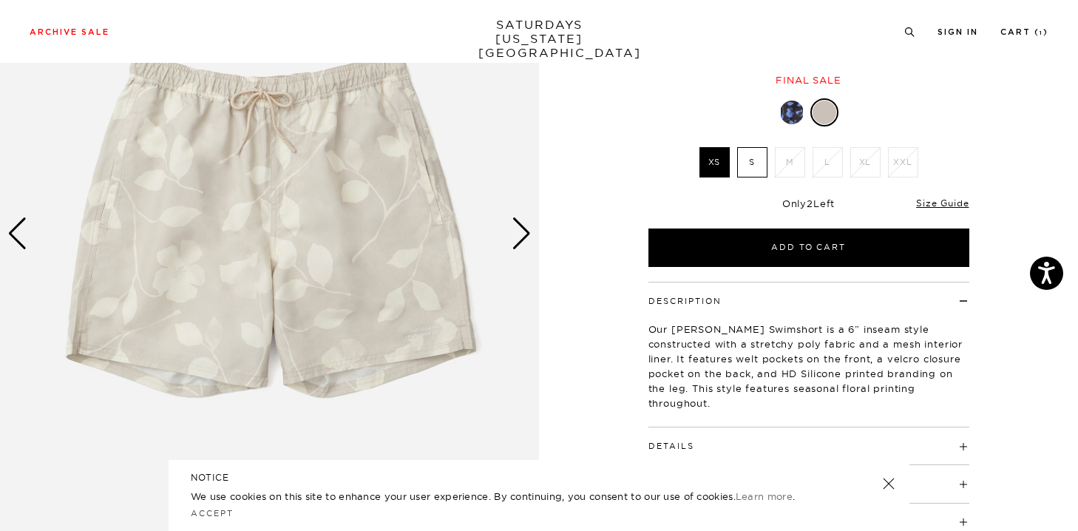
click at [755, 166] on label "S" at bounding box center [752, 162] width 30 height 30
click at [0, 0] on input "S" at bounding box center [0, 0] width 0 height 0
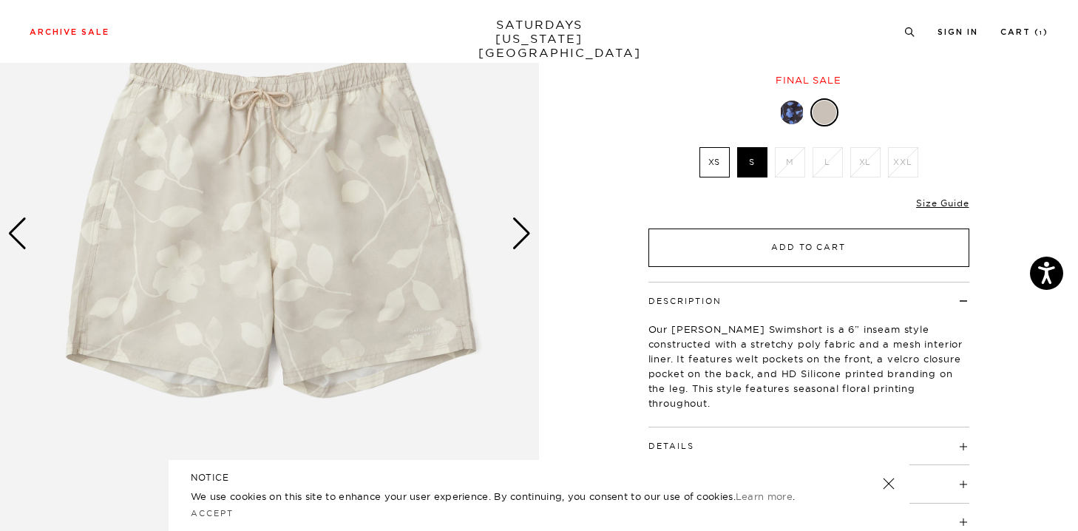
click at [801, 239] on button "Add to Cart" at bounding box center [808, 247] width 321 height 38
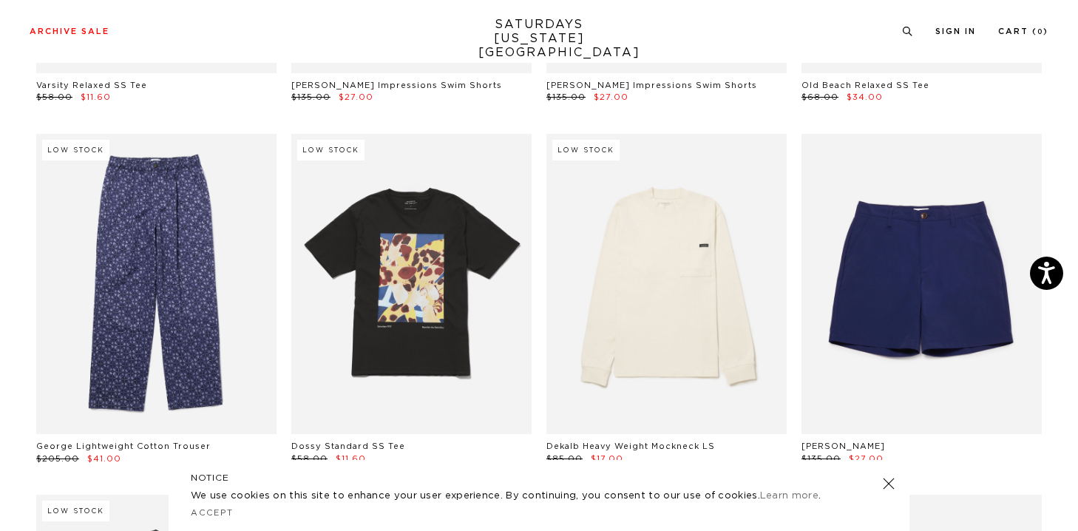
scroll to position [5457, 3]
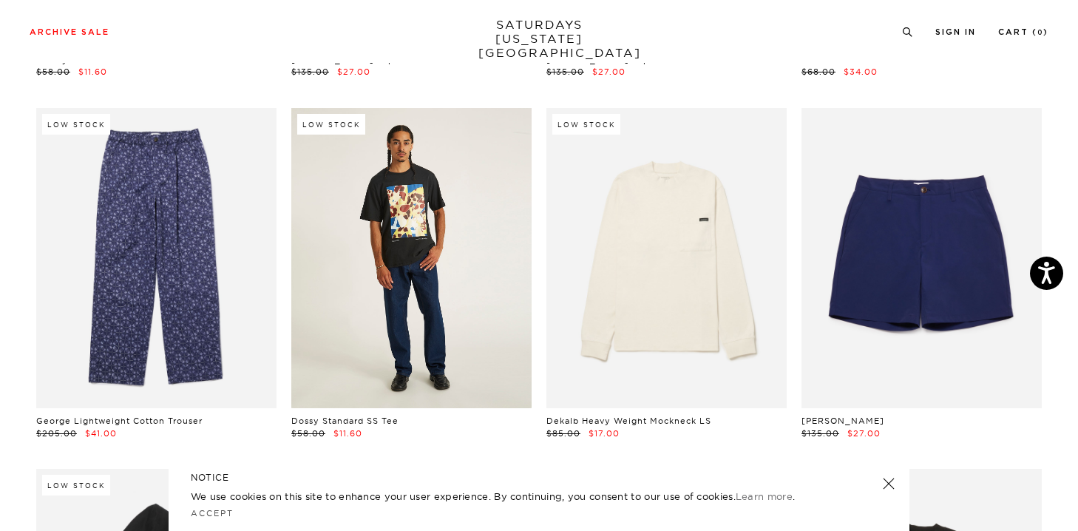
click at [373, 307] on link at bounding box center [411, 258] width 240 height 300
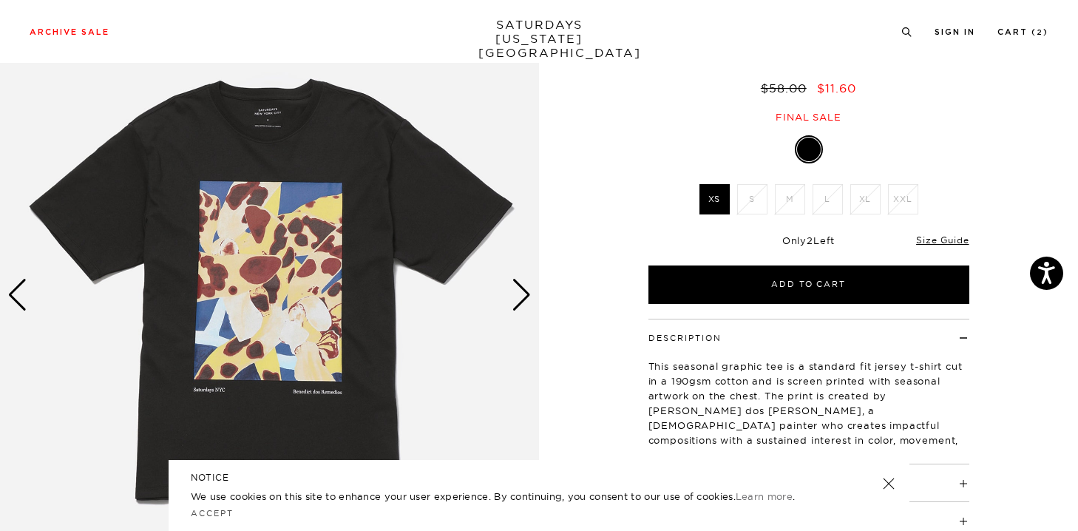
scroll to position [119, 0]
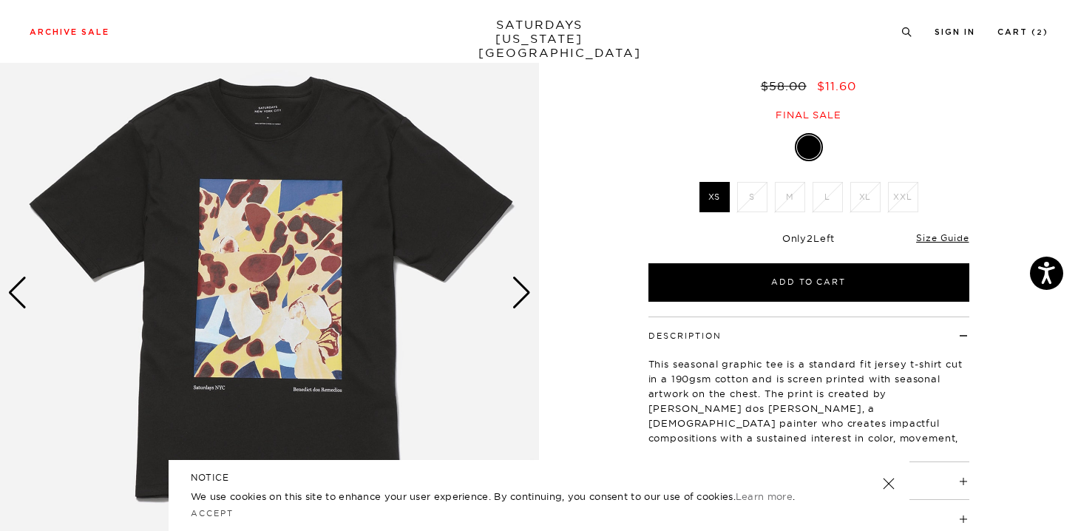
click at [528, 290] on div "Next slide" at bounding box center [521, 292] width 20 height 33
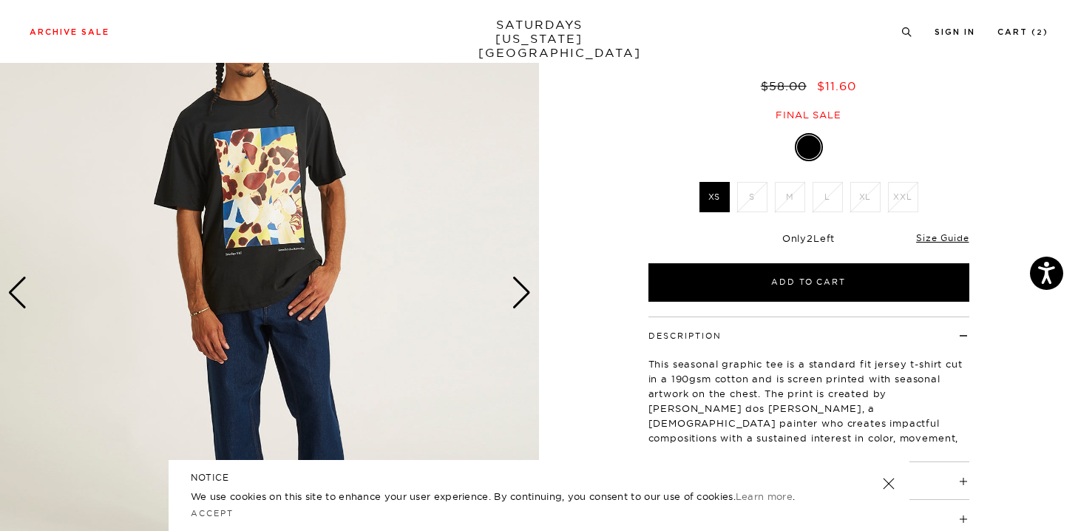
click at [528, 290] on div "Next slide" at bounding box center [521, 292] width 20 height 33
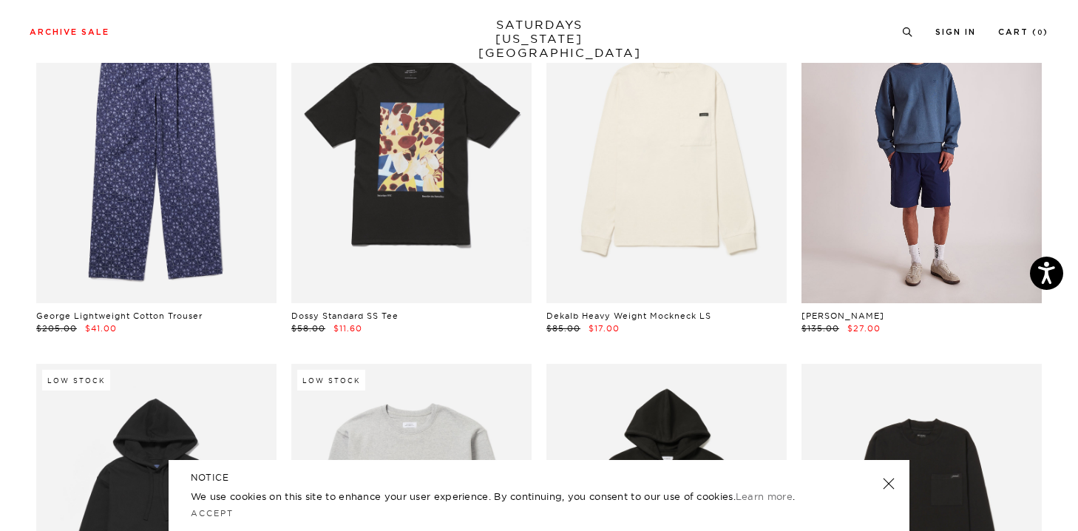
scroll to position [5561, 3]
click at [914, 186] on link at bounding box center [921, 154] width 240 height 300
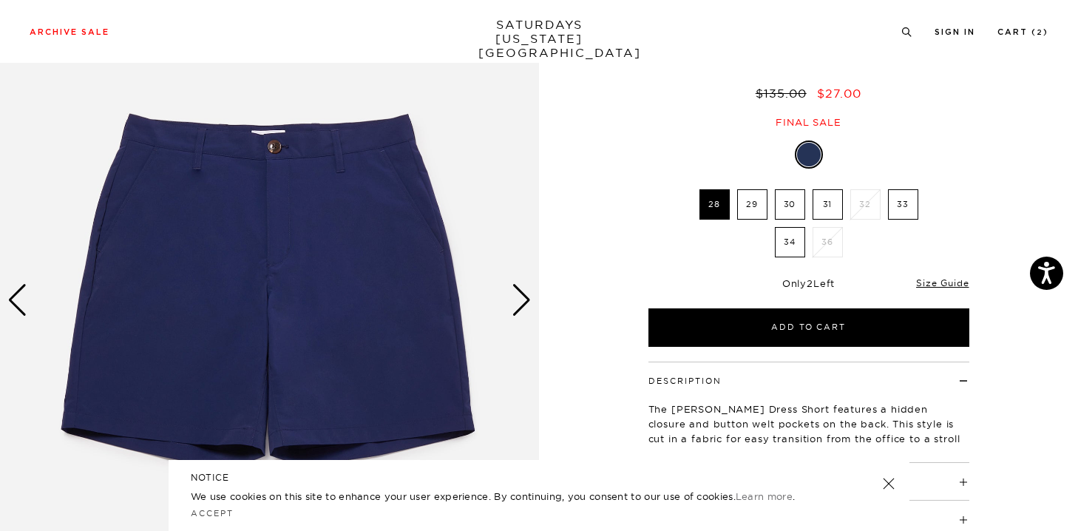
scroll to position [118, 0]
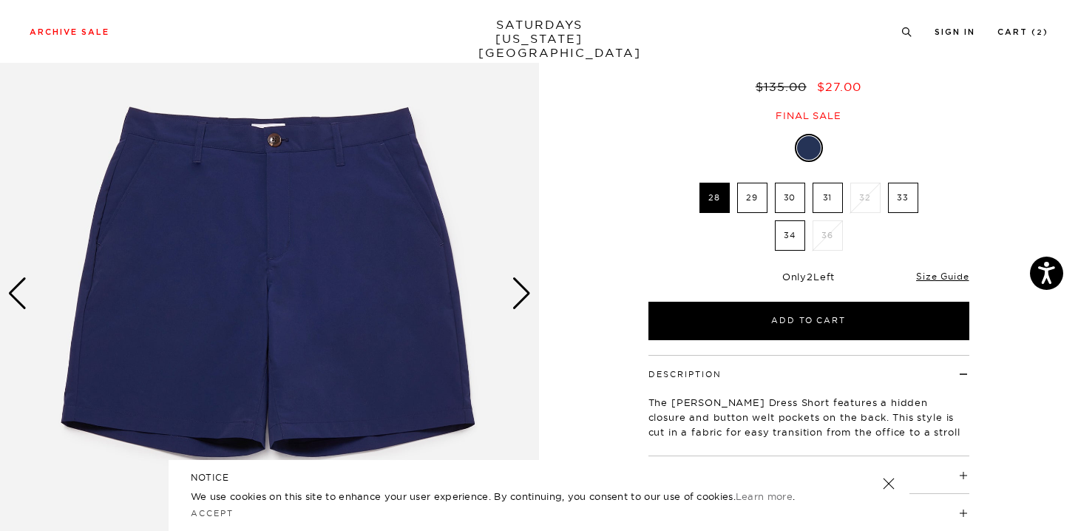
click at [519, 289] on div "Next slide" at bounding box center [521, 293] width 20 height 33
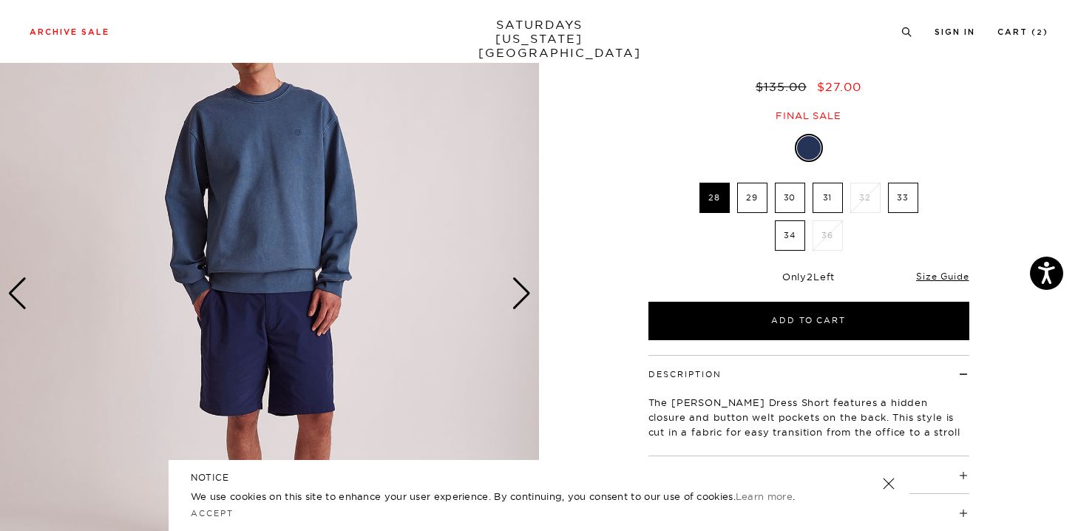
click at [519, 289] on div "Next slide" at bounding box center [521, 293] width 20 height 33
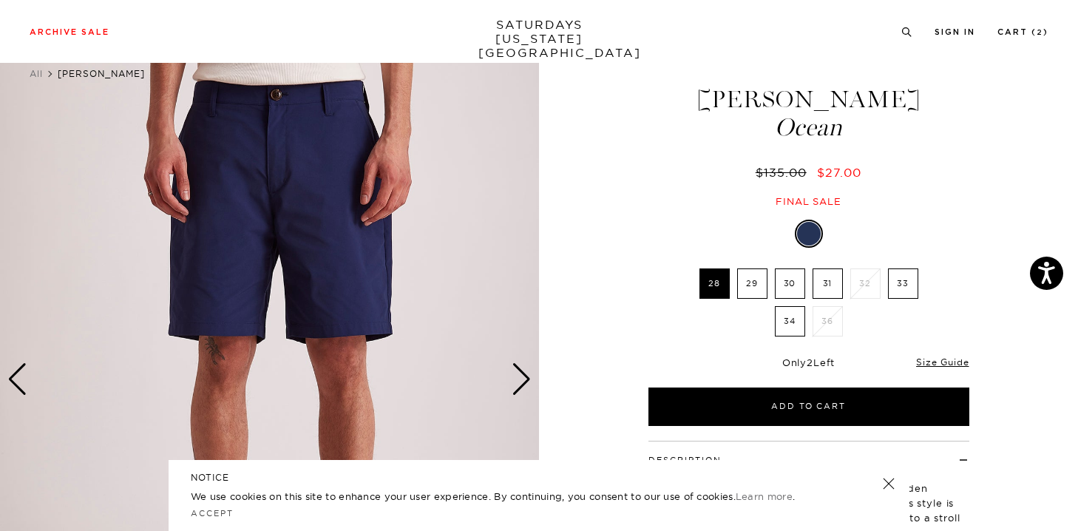
scroll to position [28, 0]
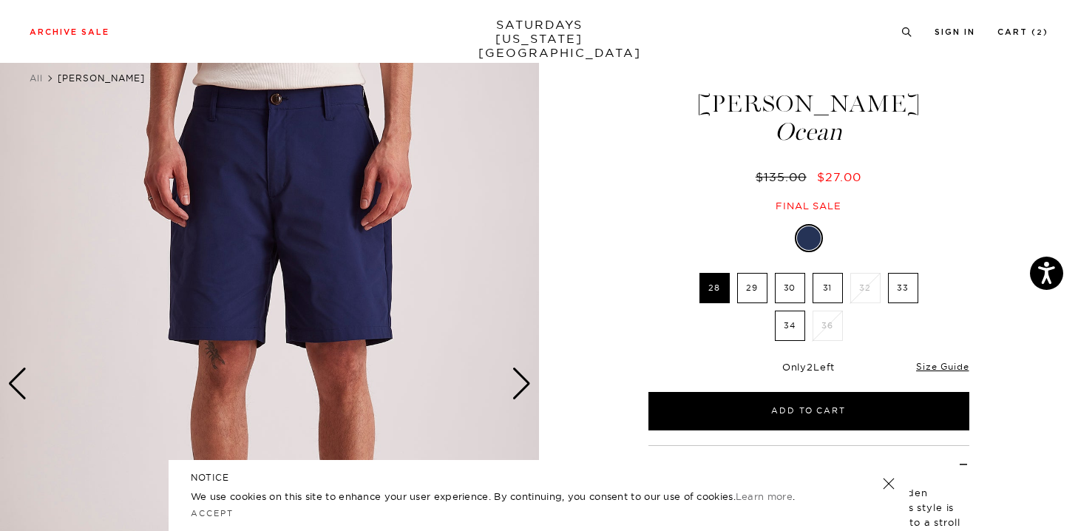
click at [749, 293] on label "29" at bounding box center [752, 288] width 30 height 30
click at [0, 0] on input "29" at bounding box center [0, 0] width 0 height 0
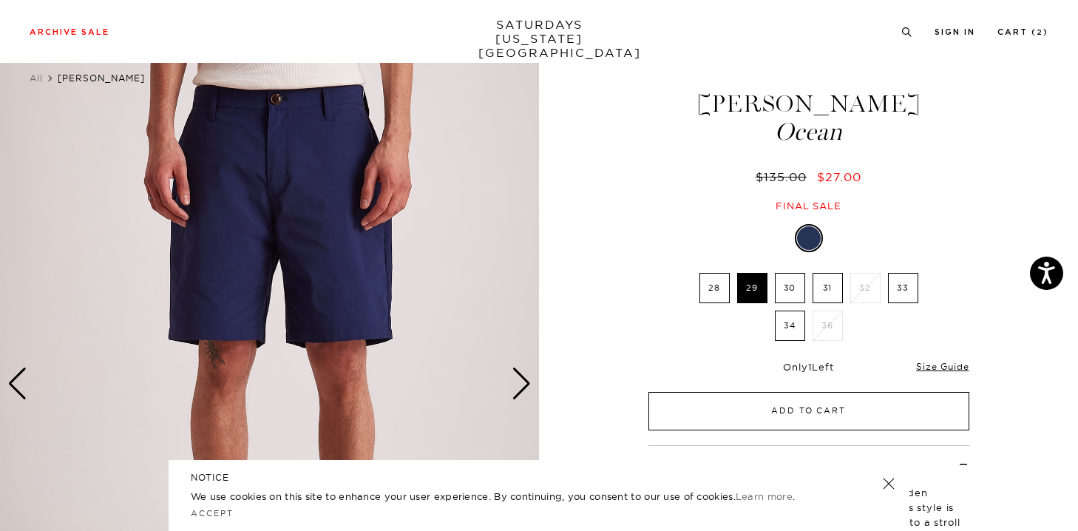
click at [783, 410] on button "Add to Cart" at bounding box center [808, 411] width 321 height 38
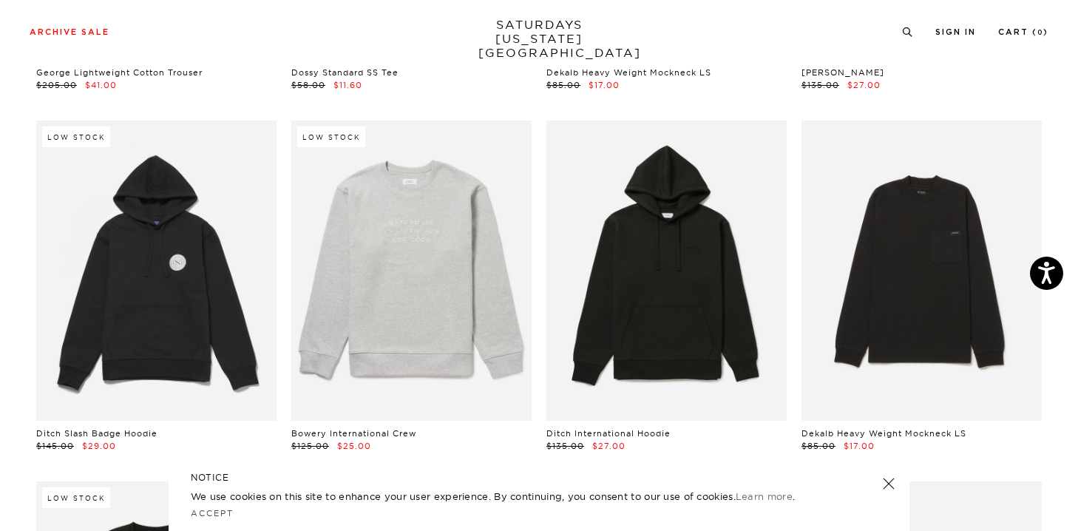
scroll to position [5815, 3]
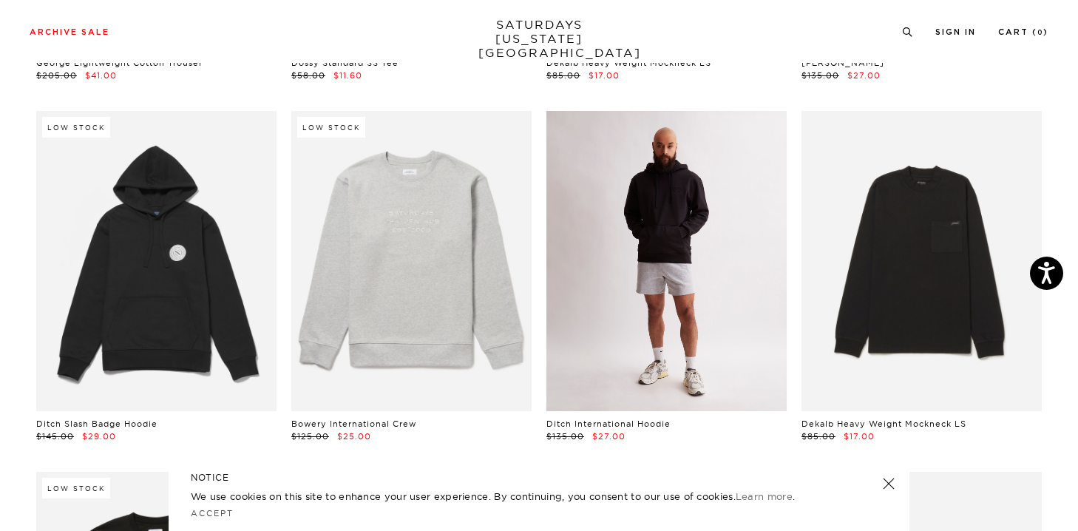
click at [649, 252] on link at bounding box center [666, 261] width 240 height 300
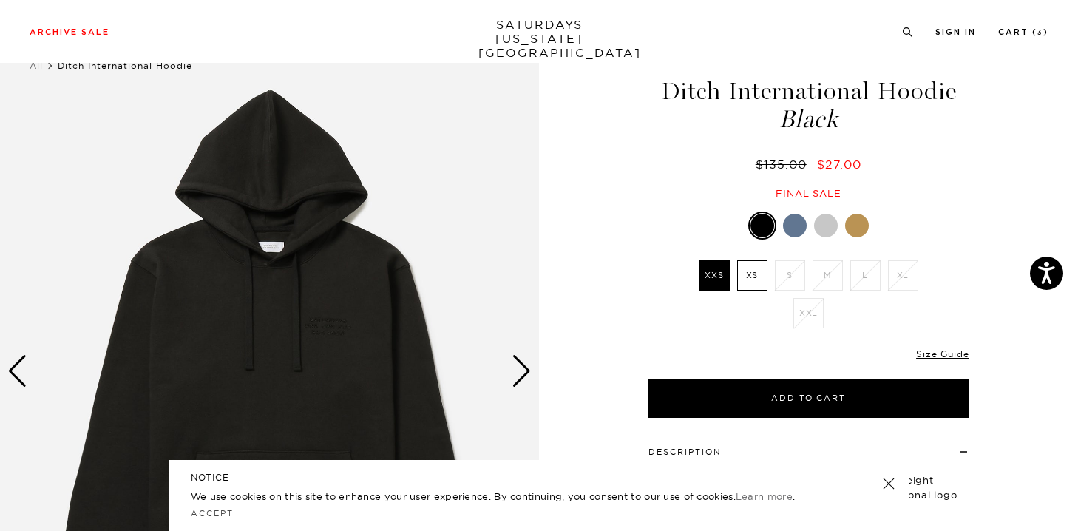
scroll to position [41, 2]
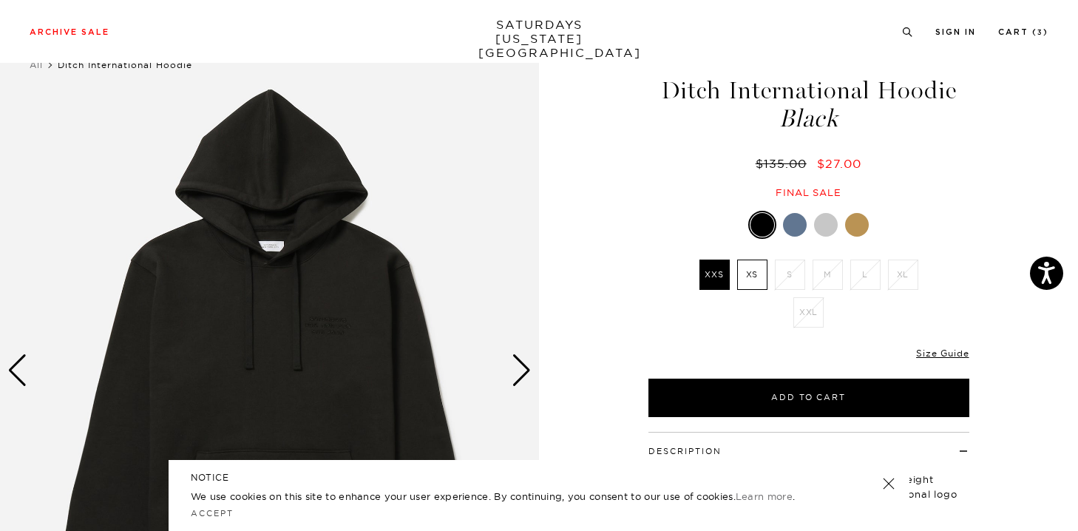
click at [794, 224] on div at bounding box center [795, 225] width 24 height 24
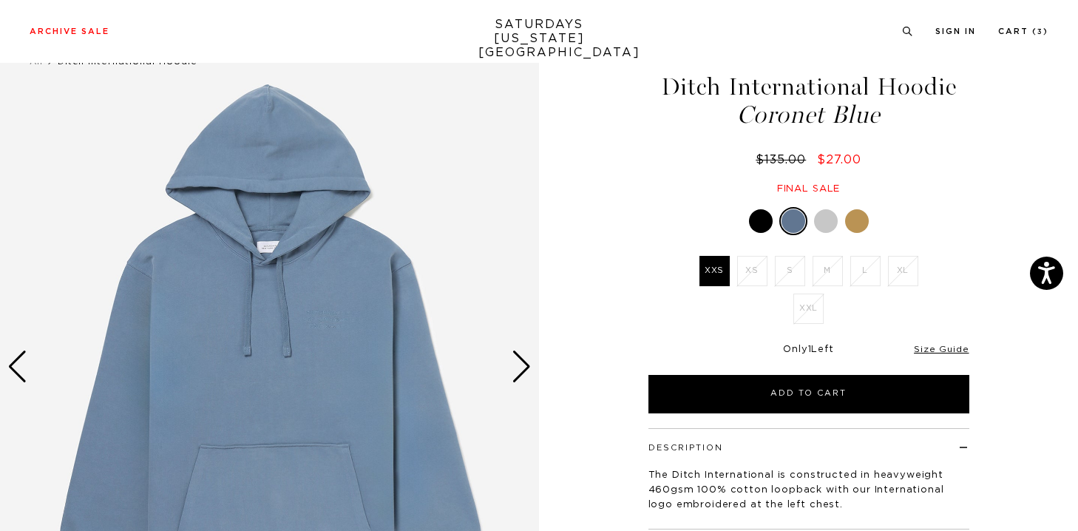
scroll to position [51, 0]
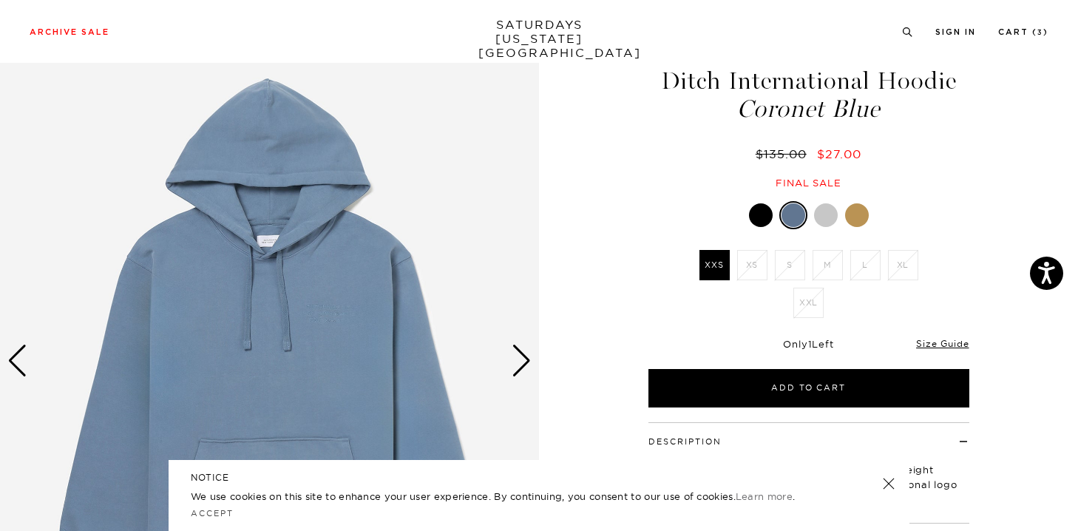
click at [826, 213] on div at bounding box center [826, 215] width 24 height 24
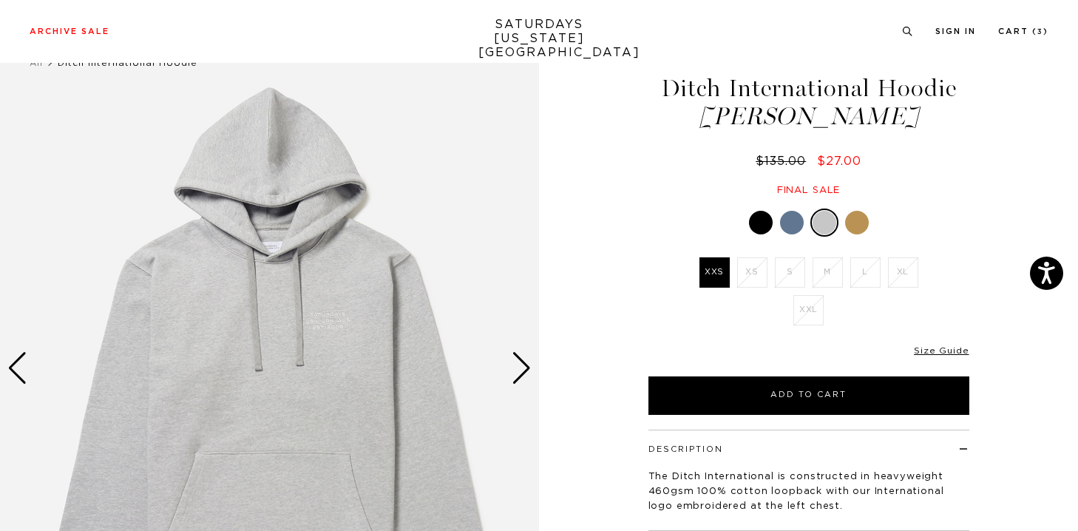
scroll to position [50, 0]
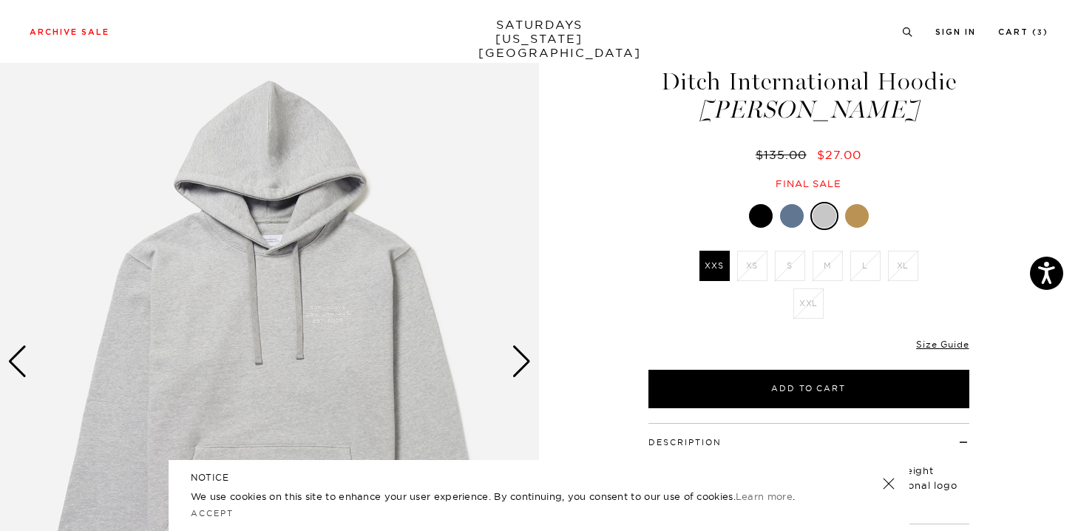
click at [854, 208] on div at bounding box center [857, 216] width 24 height 24
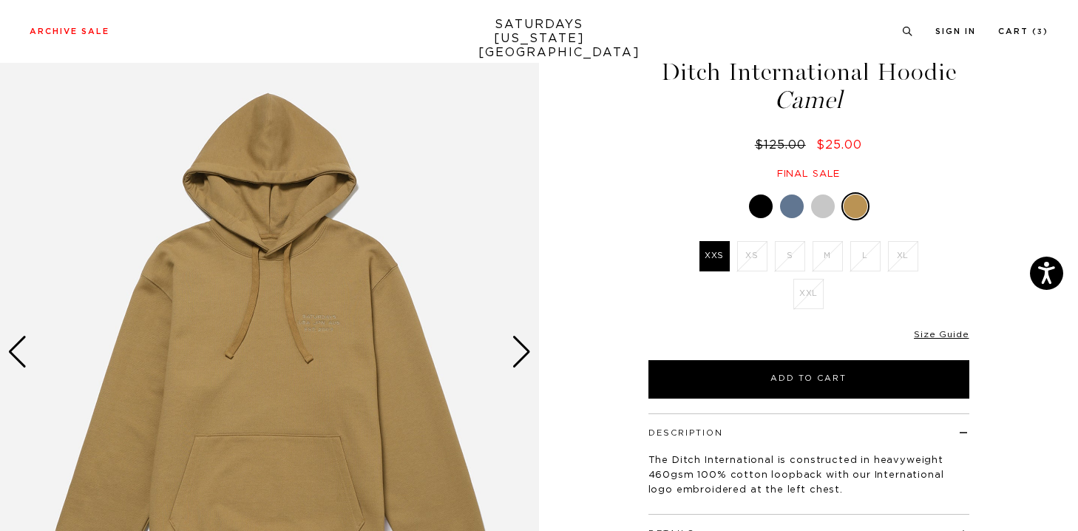
scroll to position [67, 0]
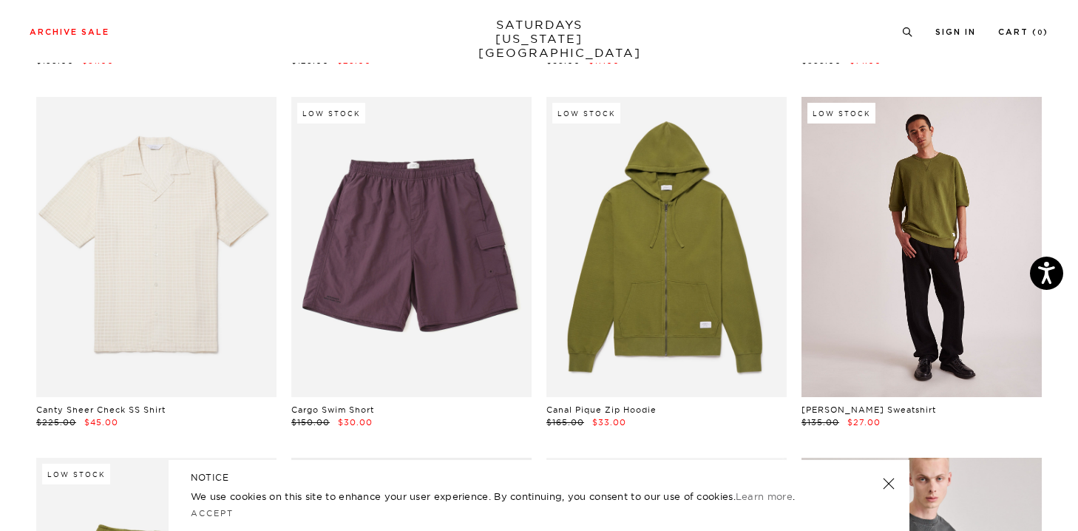
scroll to position [6914, 4]
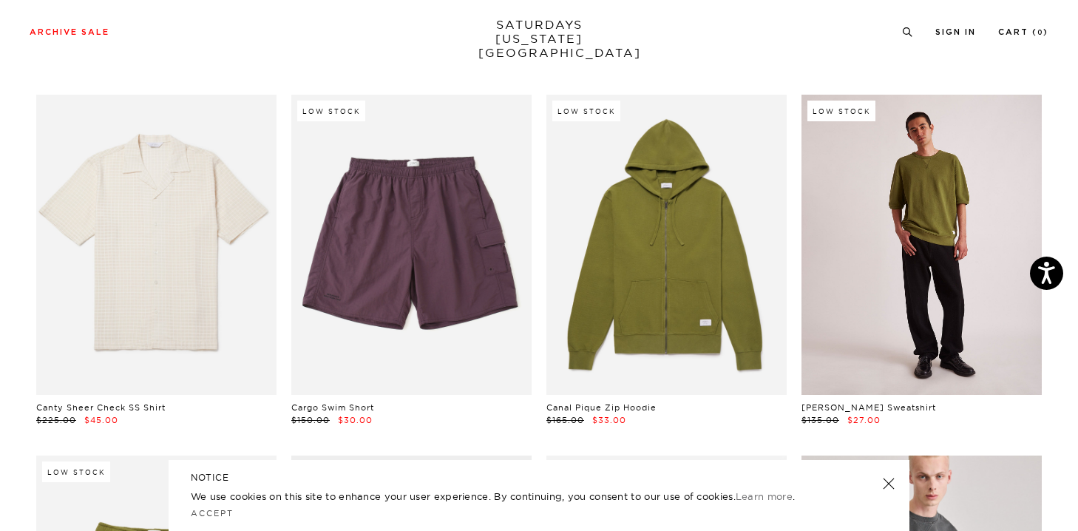
click at [891, 265] on link at bounding box center [921, 245] width 240 height 300
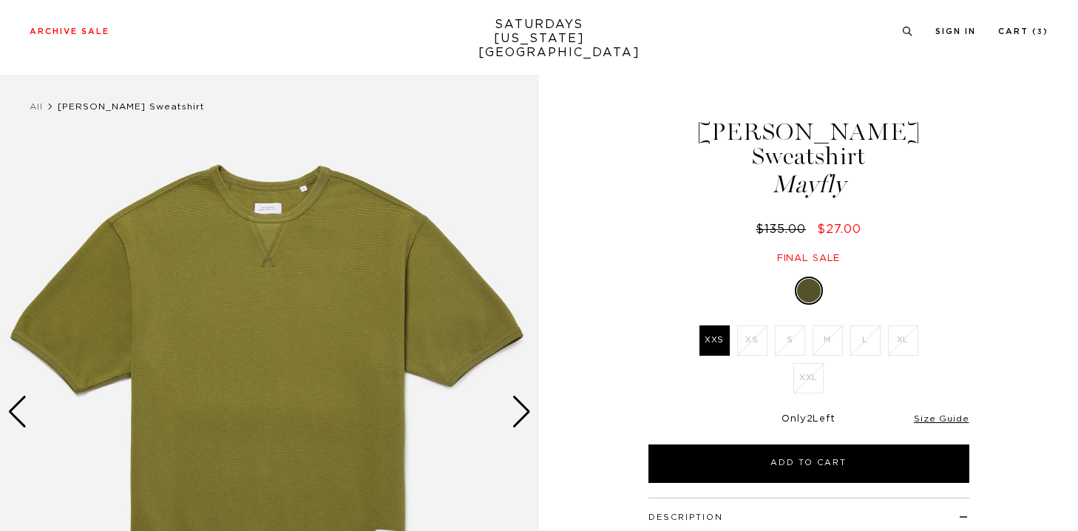
scroll to position [37, 0]
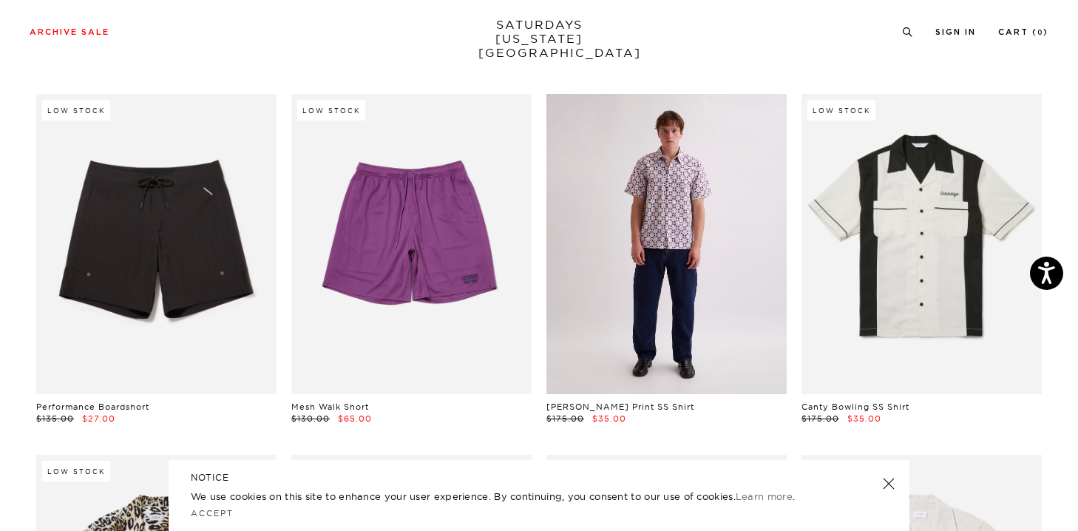
scroll to position [8001, 4]
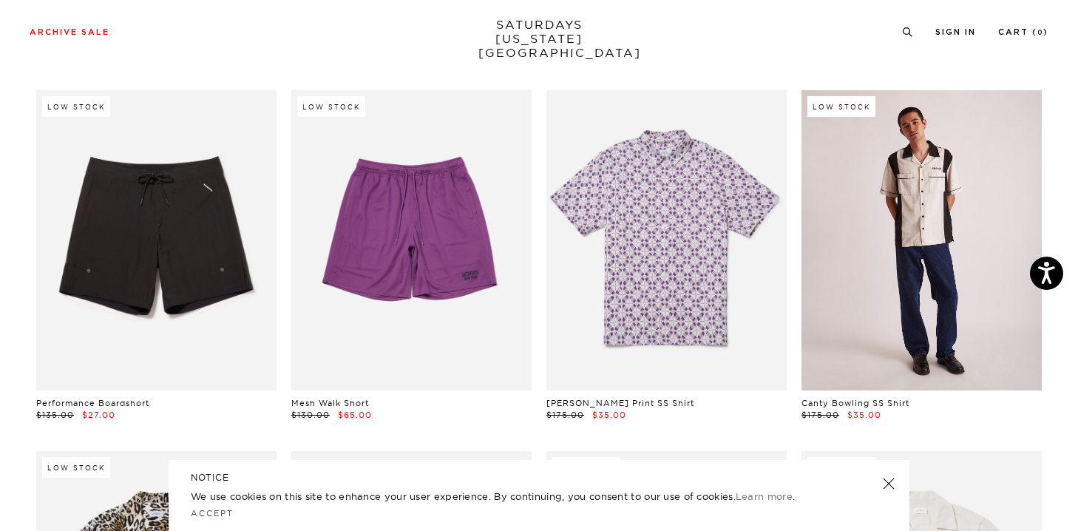
click at [903, 280] on link at bounding box center [921, 240] width 240 height 300
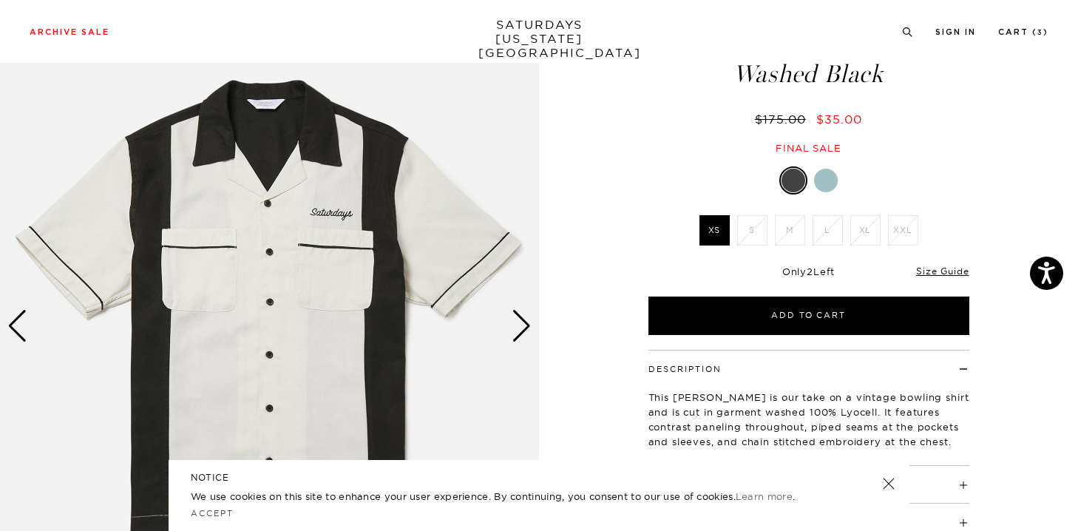
scroll to position [86, 0]
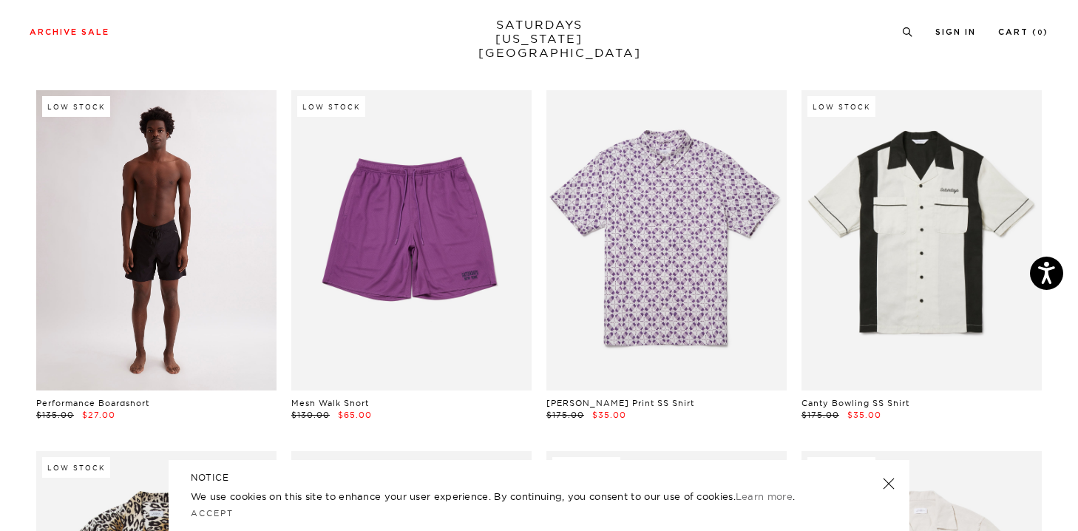
click at [86, 248] on link at bounding box center [156, 240] width 240 height 300
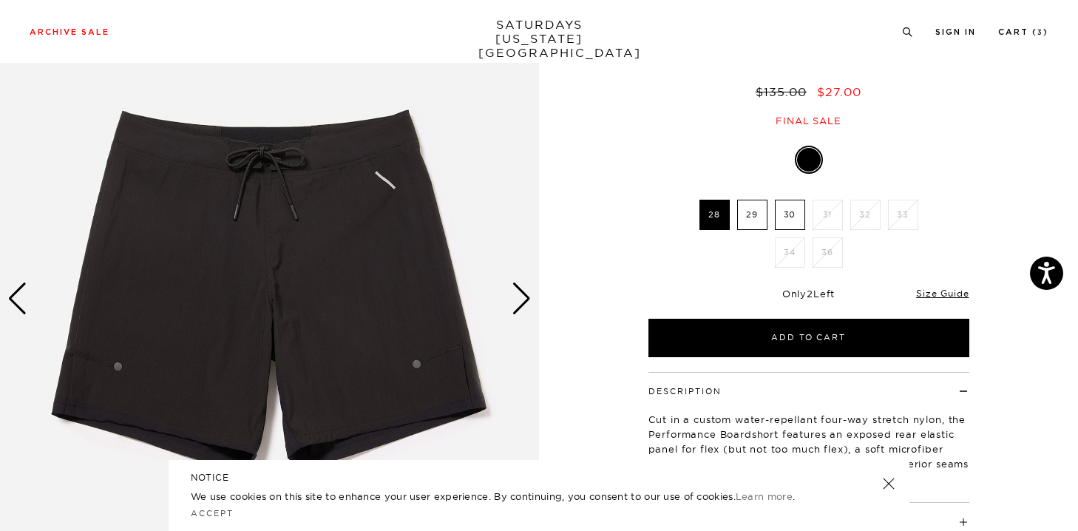
scroll to position [87, 0]
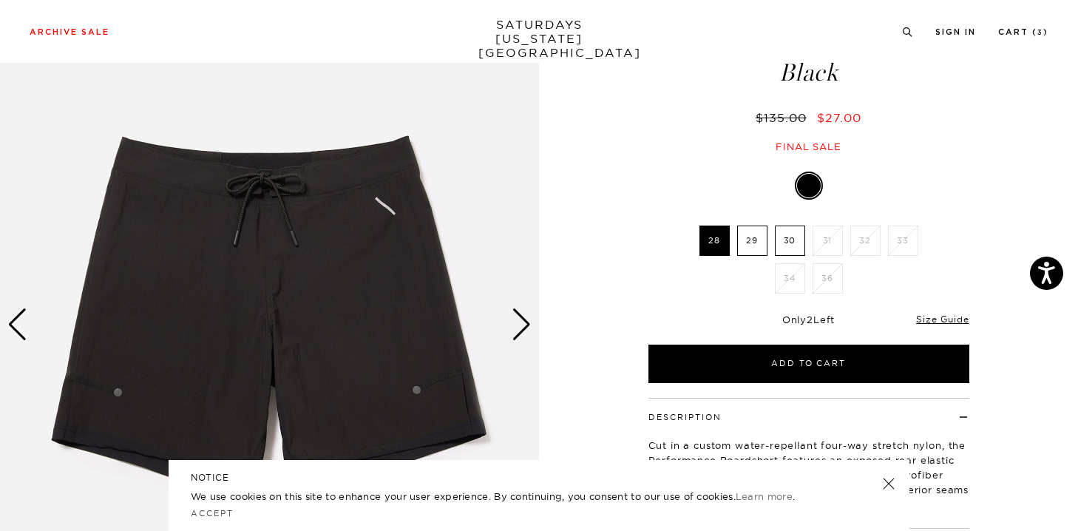
click at [520, 320] on div "Next slide" at bounding box center [521, 324] width 20 height 33
click at [529, 326] on div "Next slide" at bounding box center [521, 324] width 20 height 33
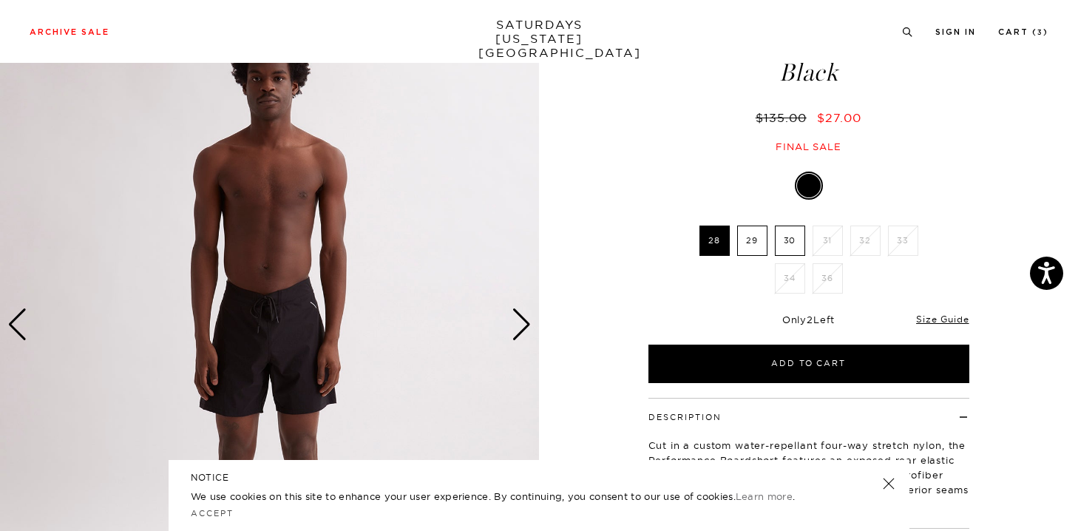
click at [528, 326] on div "Next slide" at bounding box center [521, 324] width 20 height 33
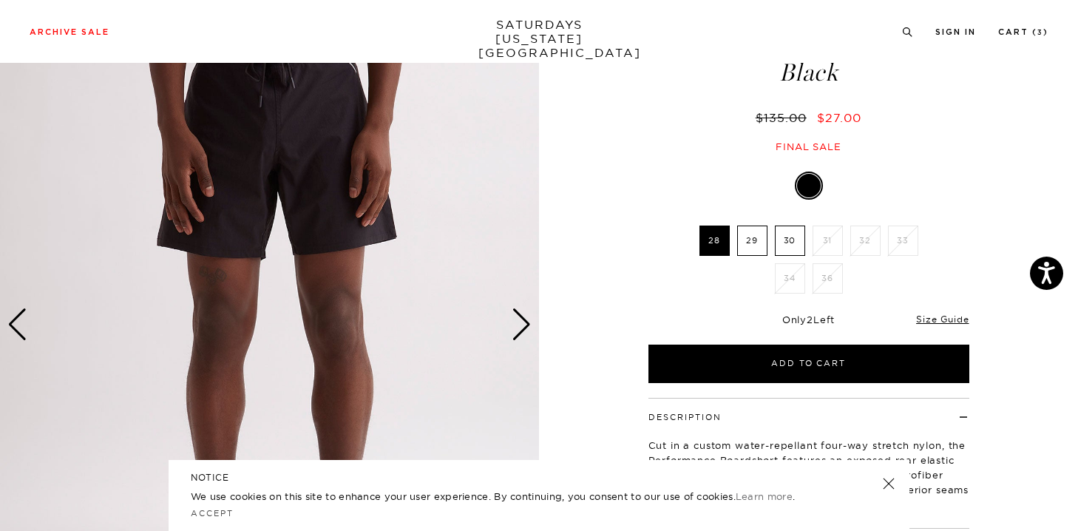
click at [528, 326] on div "Next slide" at bounding box center [521, 324] width 20 height 33
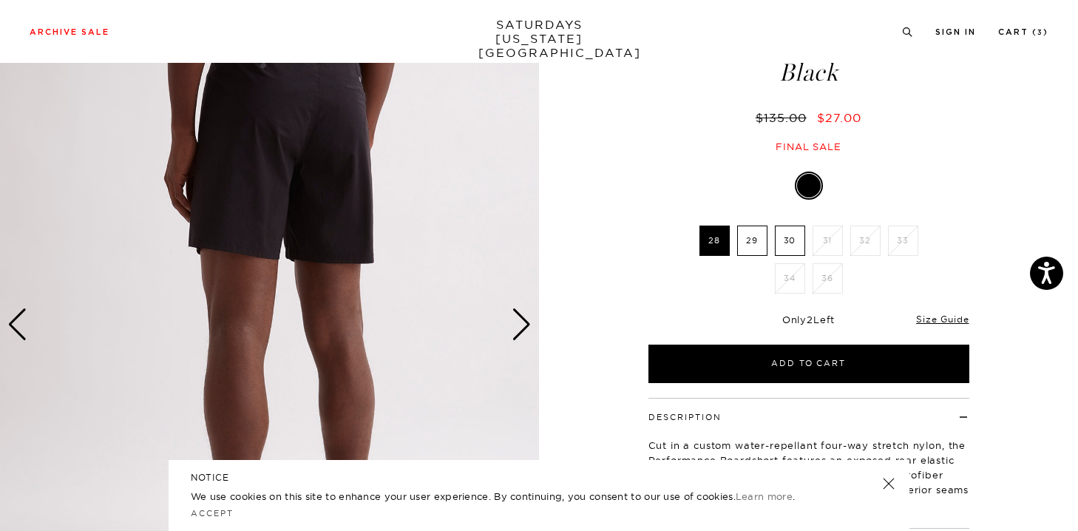
click at [528, 326] on div "Next slide" at bounding box center [521, 324] width 20 height 33
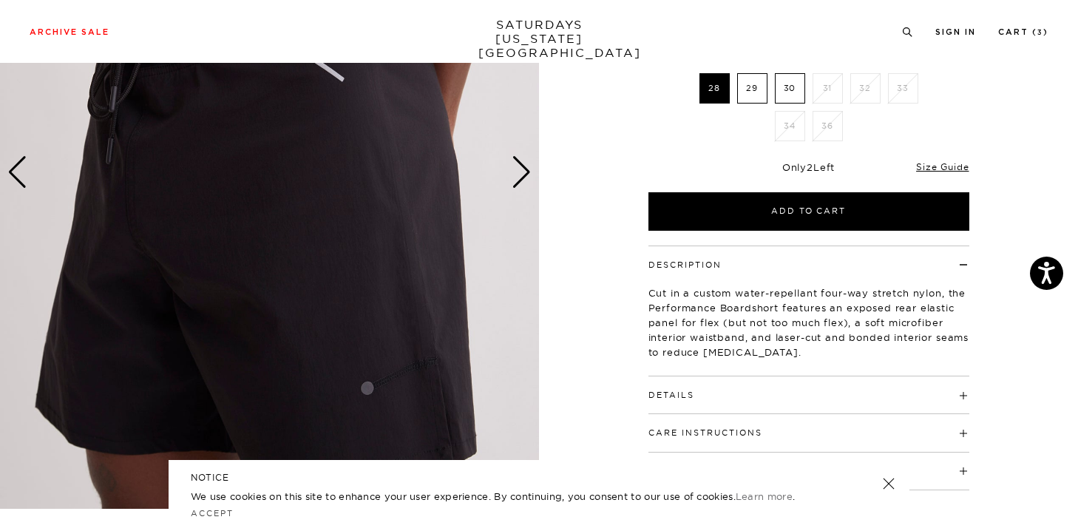
scroll to position [123, 1]
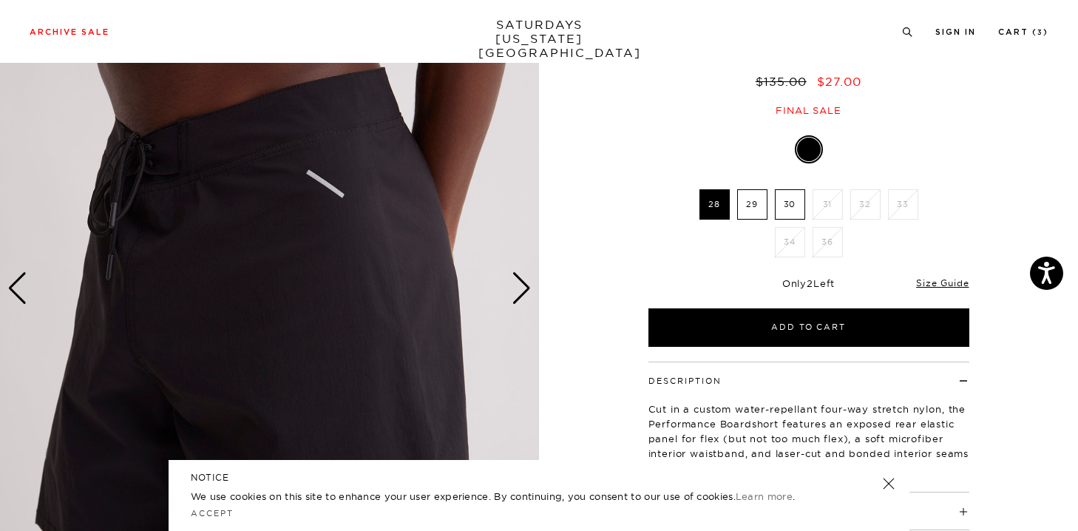
click at [742, 200] on label "29" at bounding box center [752, 204] width 30 height 30
click at [0, 0] on input "29" at bounding box center [0, 0] width 0 height 0
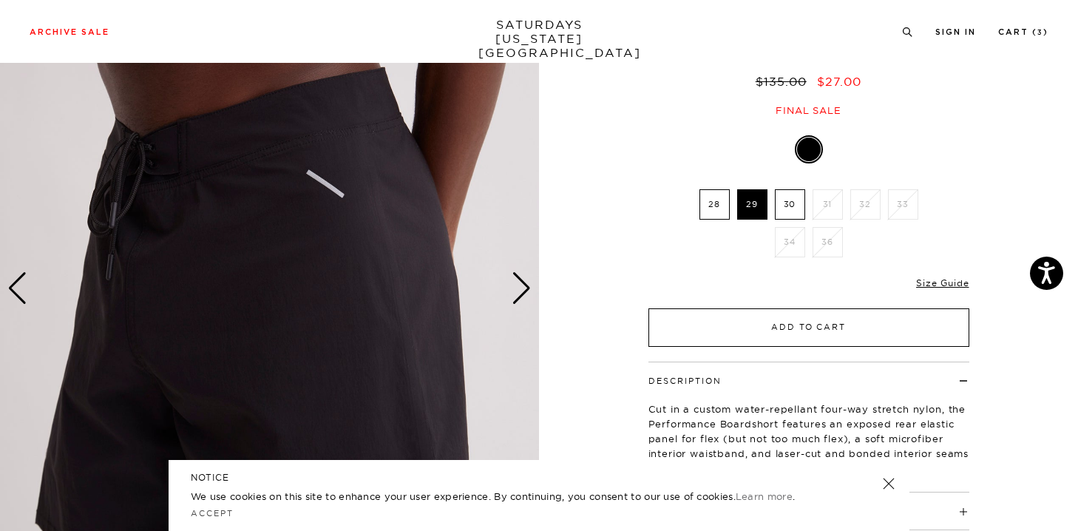
click at [869, 319] on button "Add to Cart" at bounding box center [808, 327] width 321 height 38
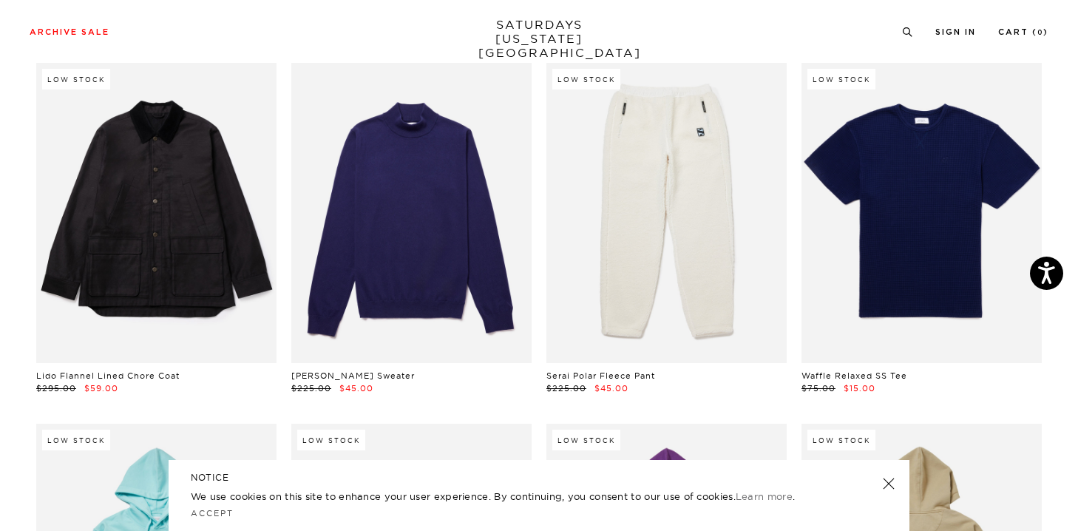
scroll to position [11659, 1]
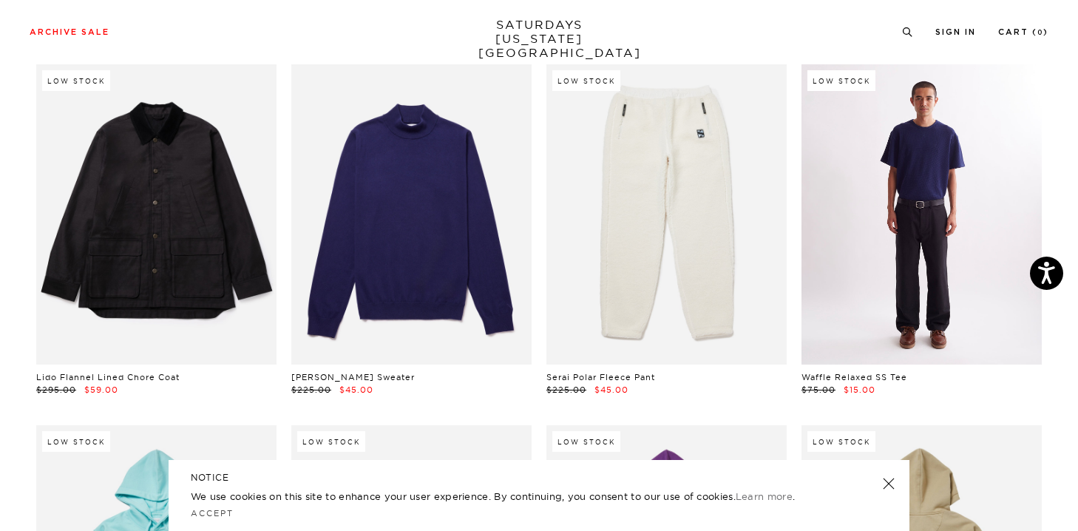
click at [961, 251] on link at bounding box center [921, 214] width 240 height 300
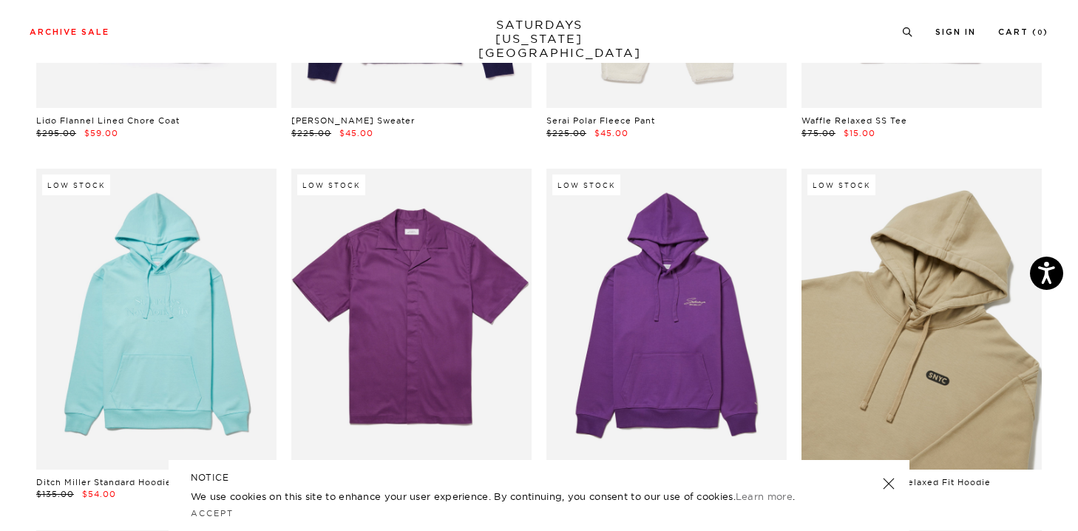
scroll to position [11928, 1]
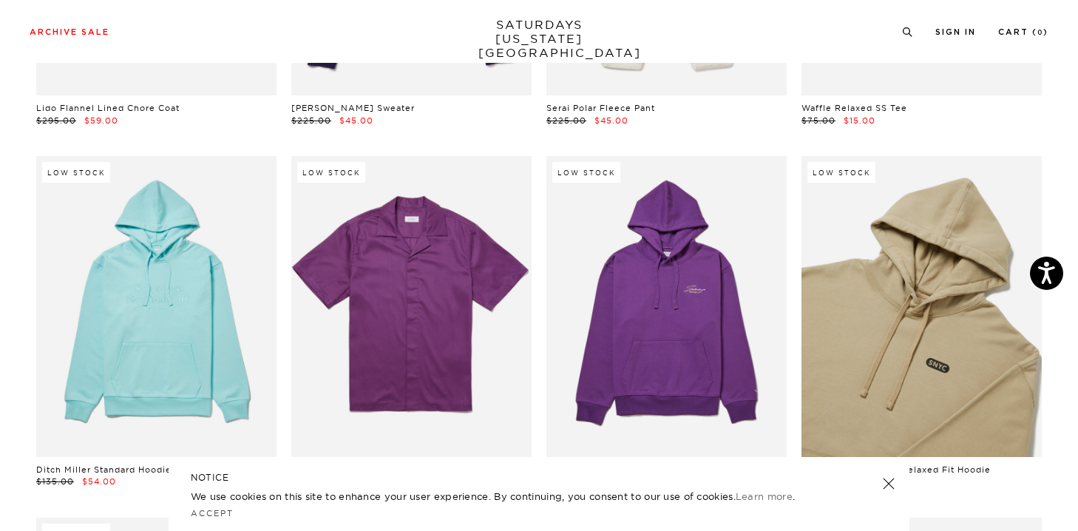
click at [949, 346] on link at bounding box center [921, 306] width 240 height 300
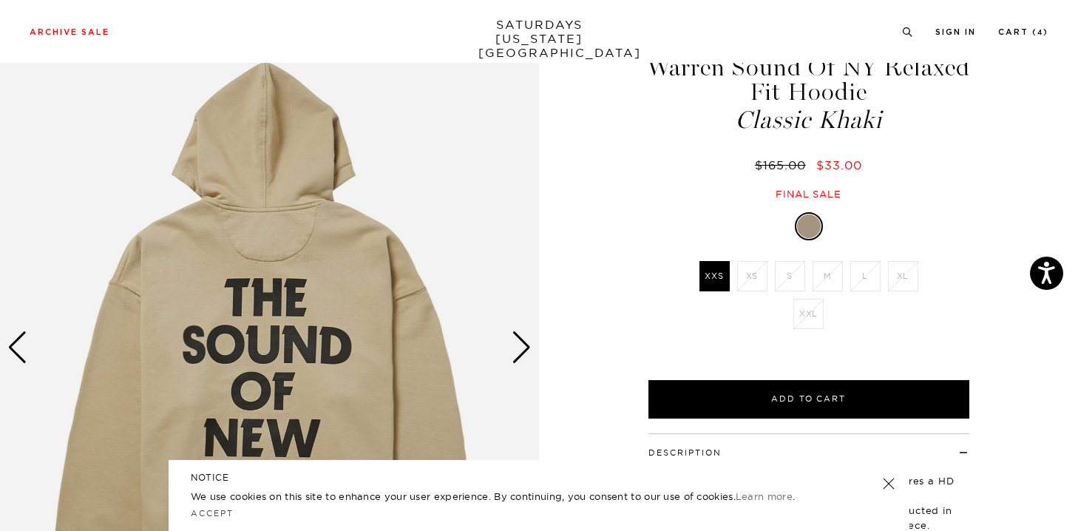
scroll to position [69, 0]
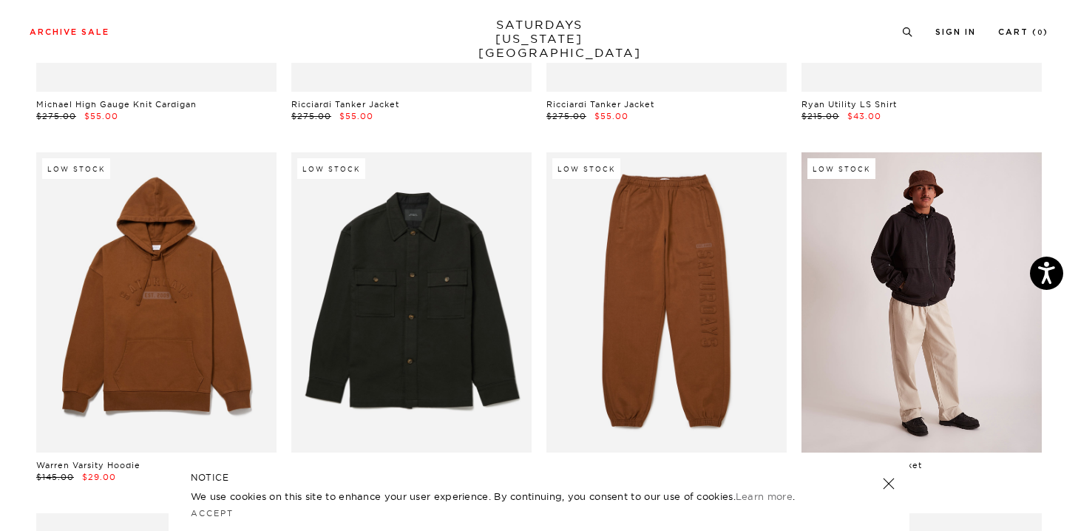
scroll to position [13740, 1]
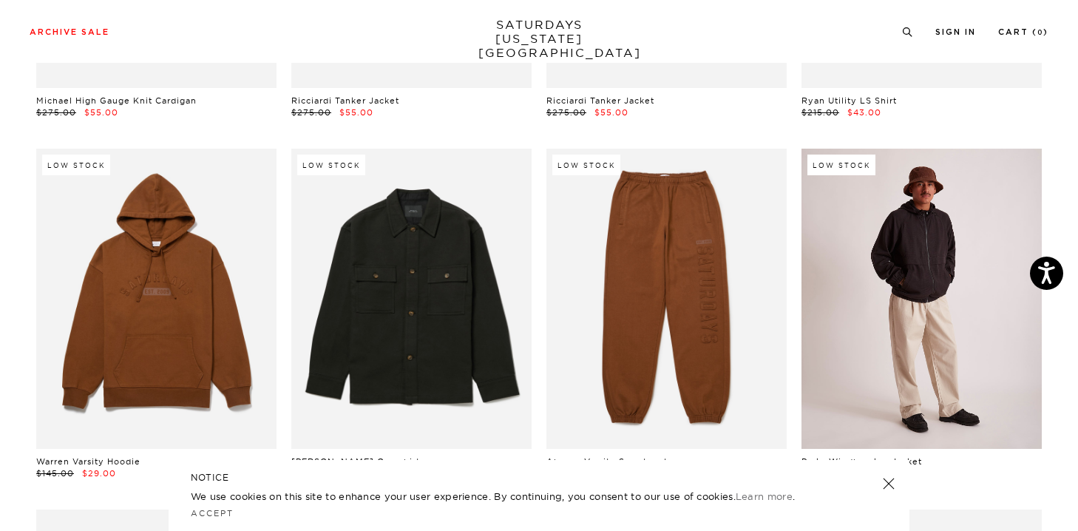
click at [947, 287] on link at bounding box center [921, 299] width 240 height 300
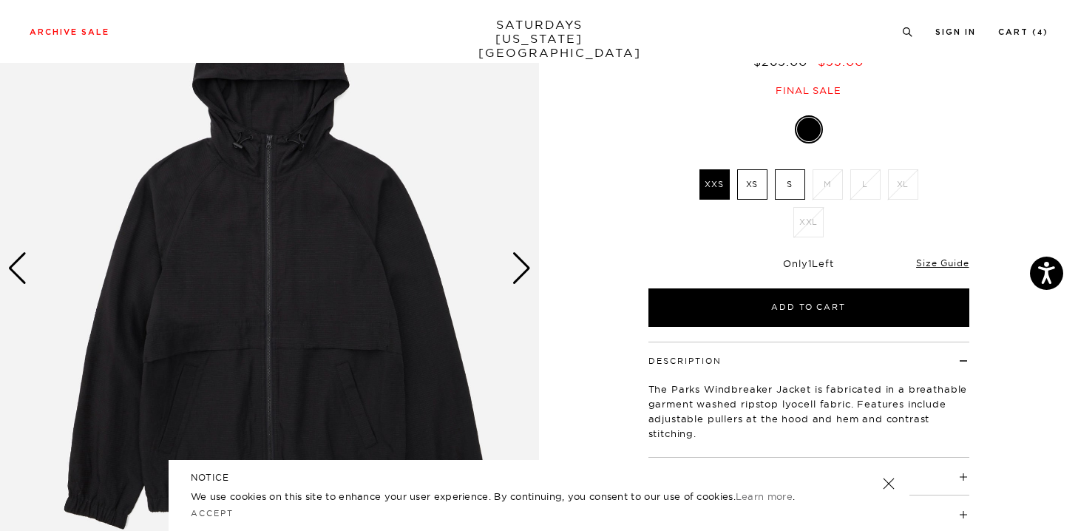
scroll to position [144, 0]
click at [531, 279] on div "Next slide" at bounding box center [521, 267] width 20 height 33
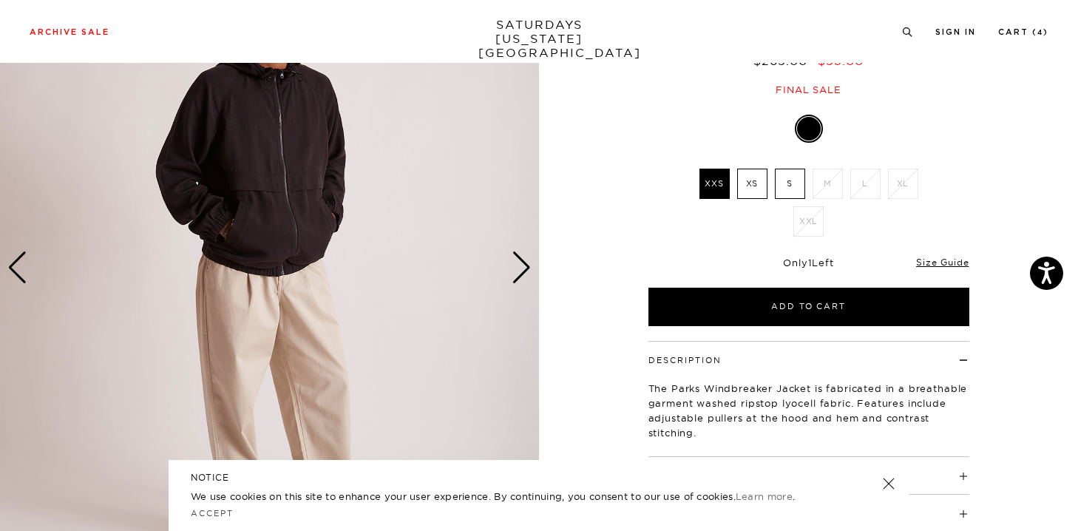
click at [529, 280] on div "Next slide" at bounding box center [521, 267] width 20 height 33
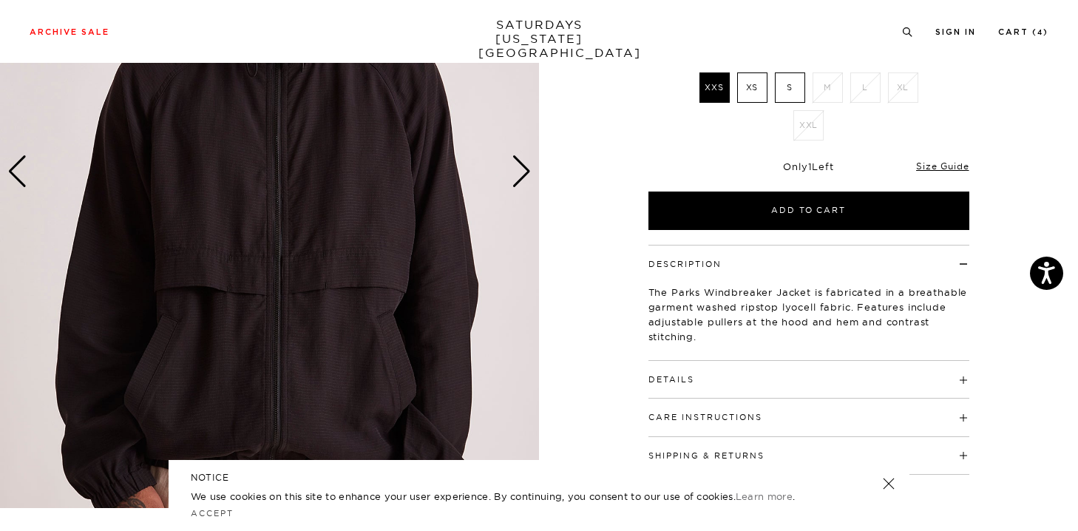
scroll to position [241, 0]
click at [513, 183] on div "Next slide" at bounding box center [521, 170] width 20 height 33
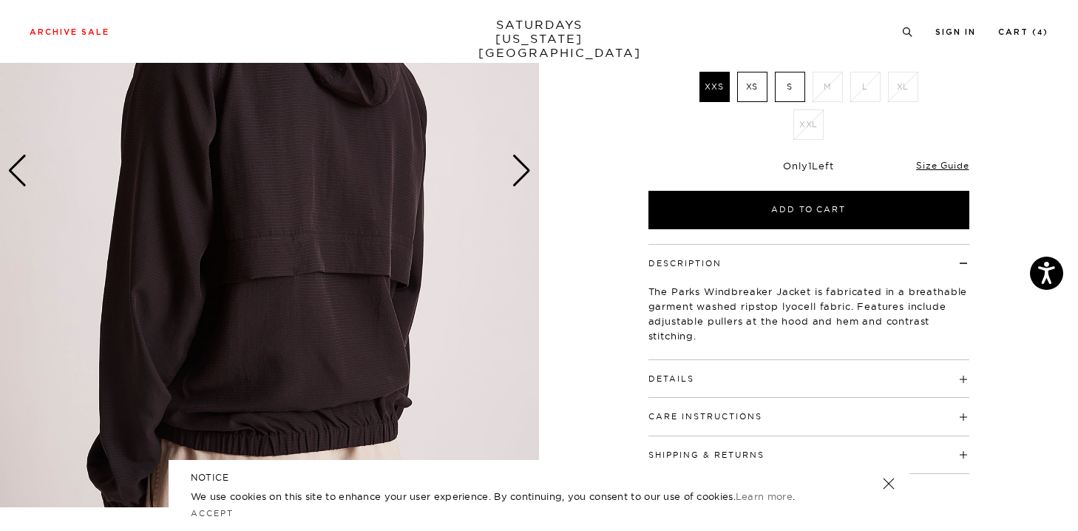
click at [518, 182] on div "Next slide" at bounding box center [521, 170] width 20 height 33
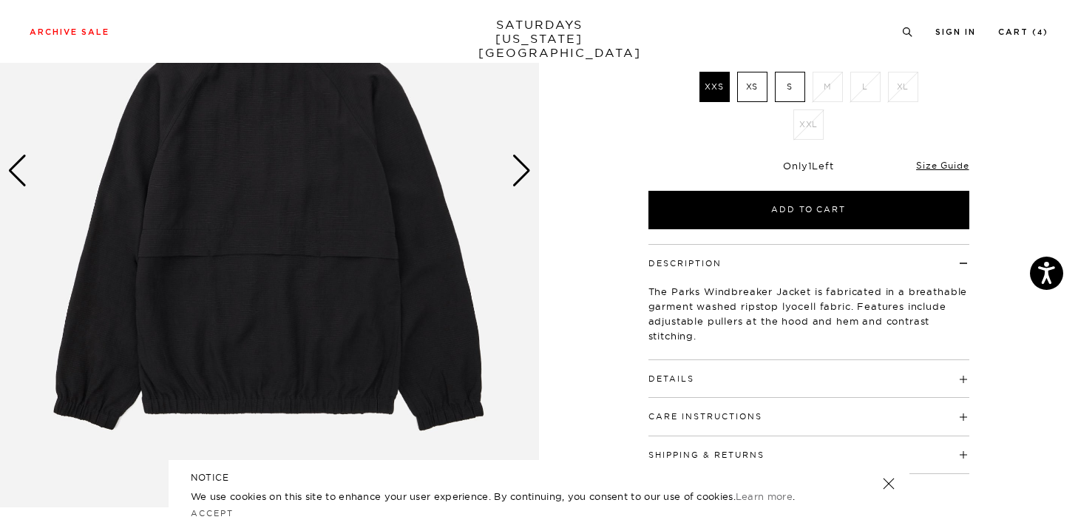
click at [518, 182] on div "Next slide" at bounding box center [521, 170] width 20 height 33
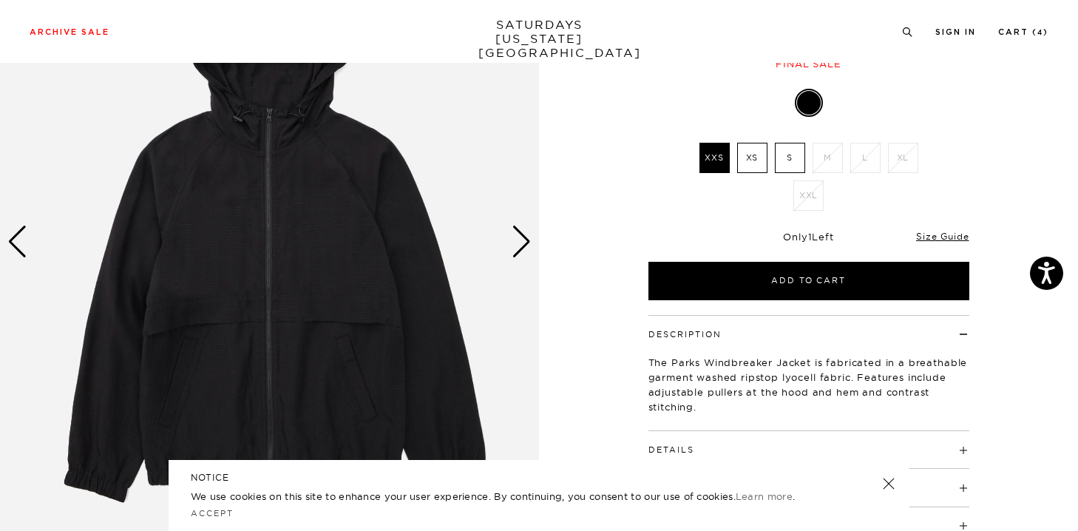
scroll to position [166, 0]
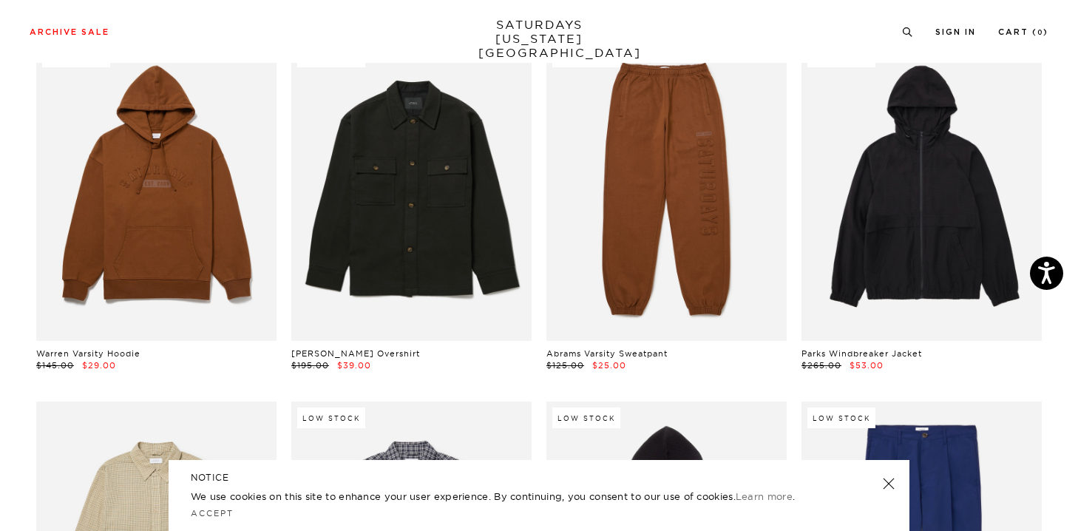
scroll to position [14136, 1]
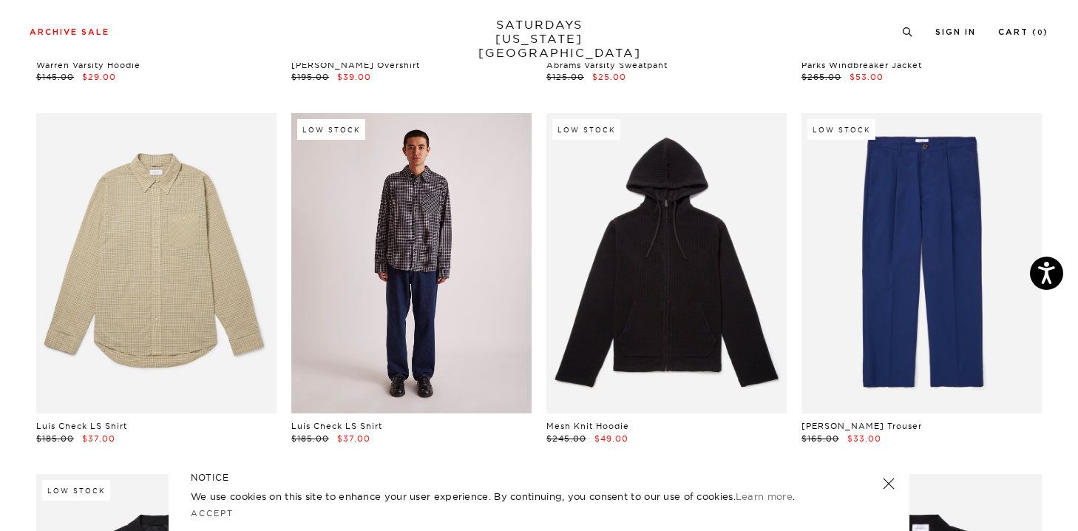
click at [409, 265] on link at bounding box center [411, 263] width 240 height 300
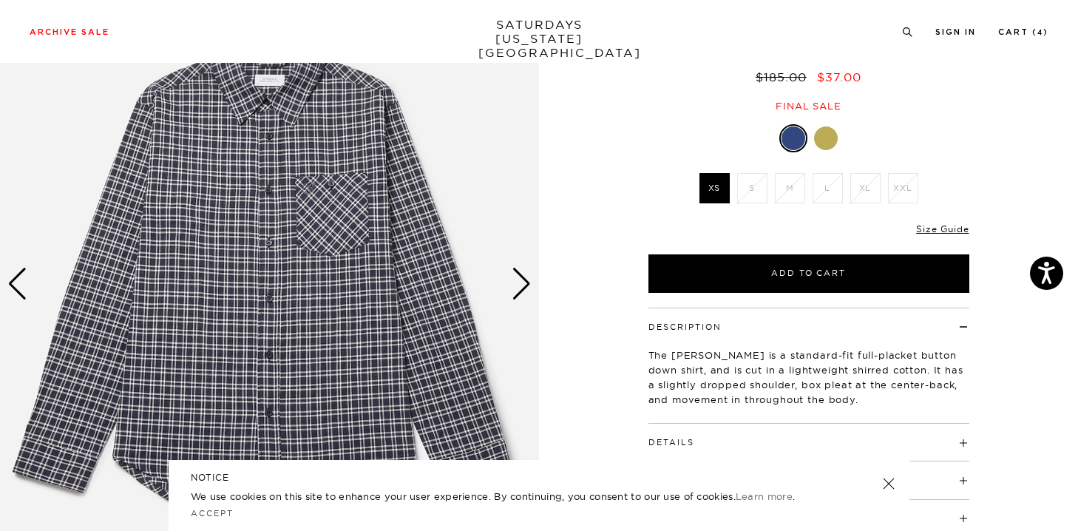
scroll to position [132, 0]
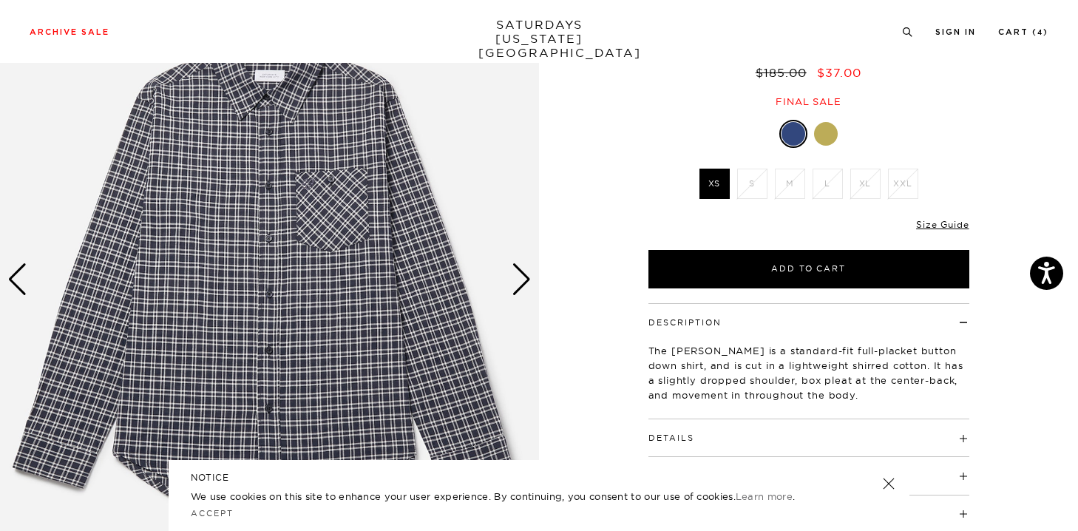
click at [517, 268] on div "Next slide" at bounding box center [521, 279] width 20 height 33
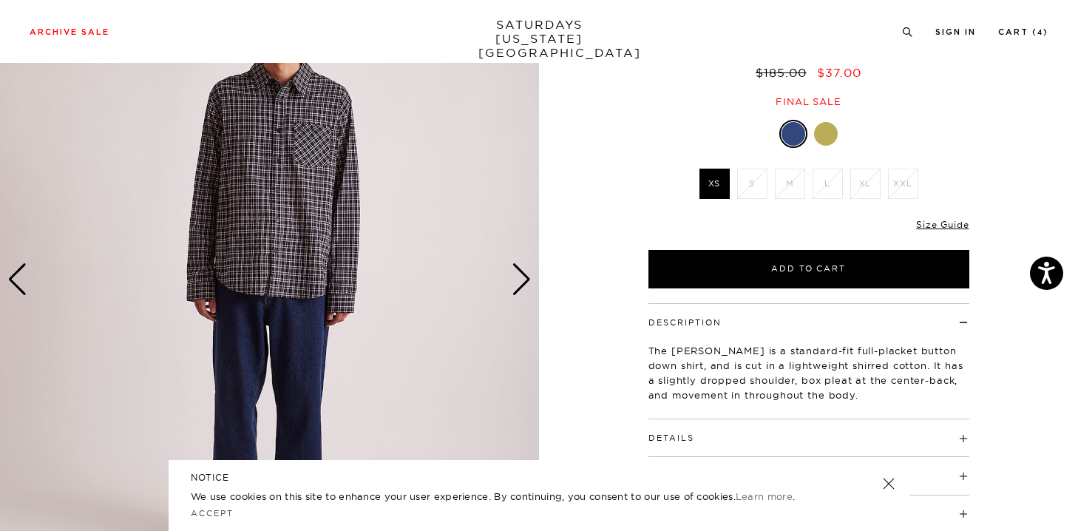
click at [528, 285] on div "Next slide" at bounding box center [521, 279] width 20 height 33
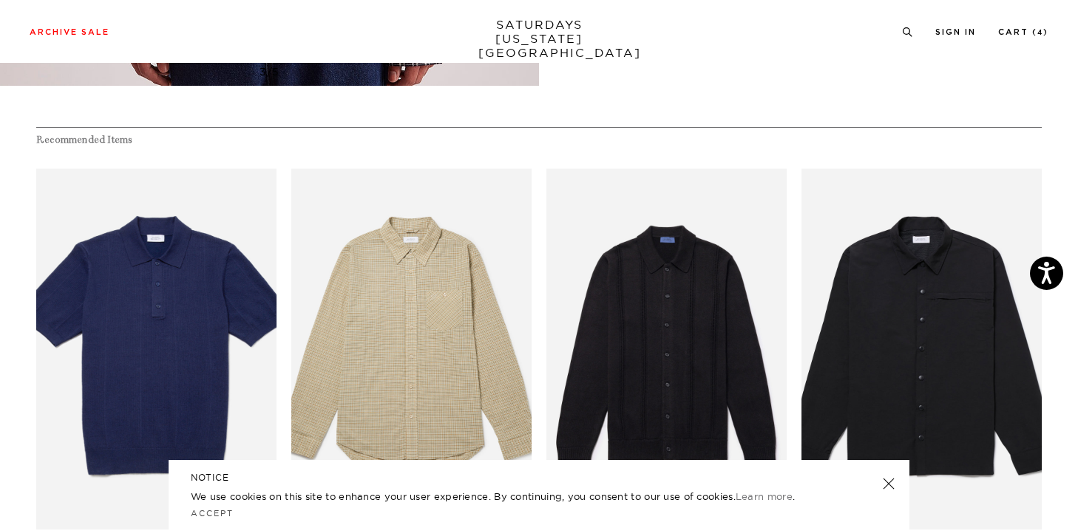
scroll to position [0, 0]
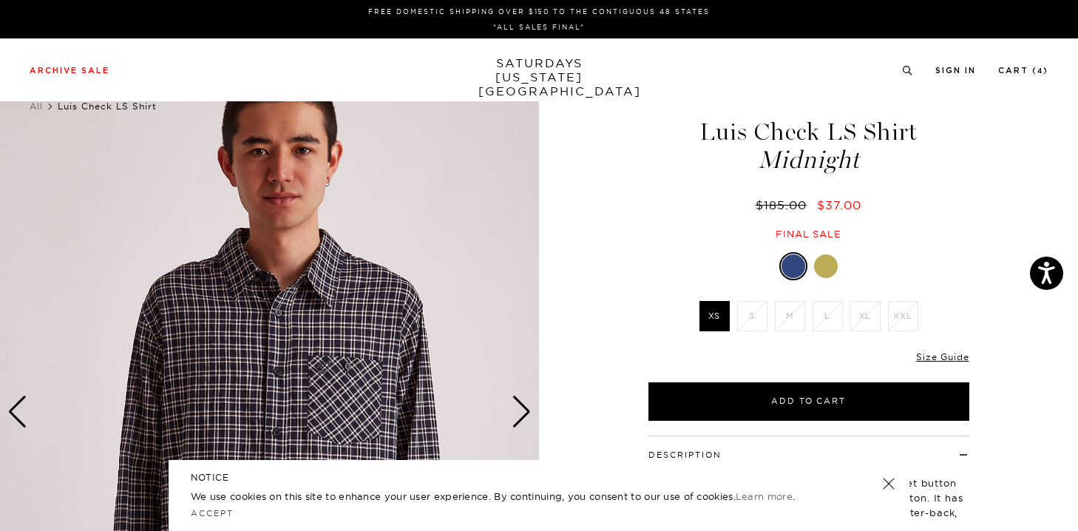
click at [823, 268] on div at bounding box center [826, 266] width 24 height 24
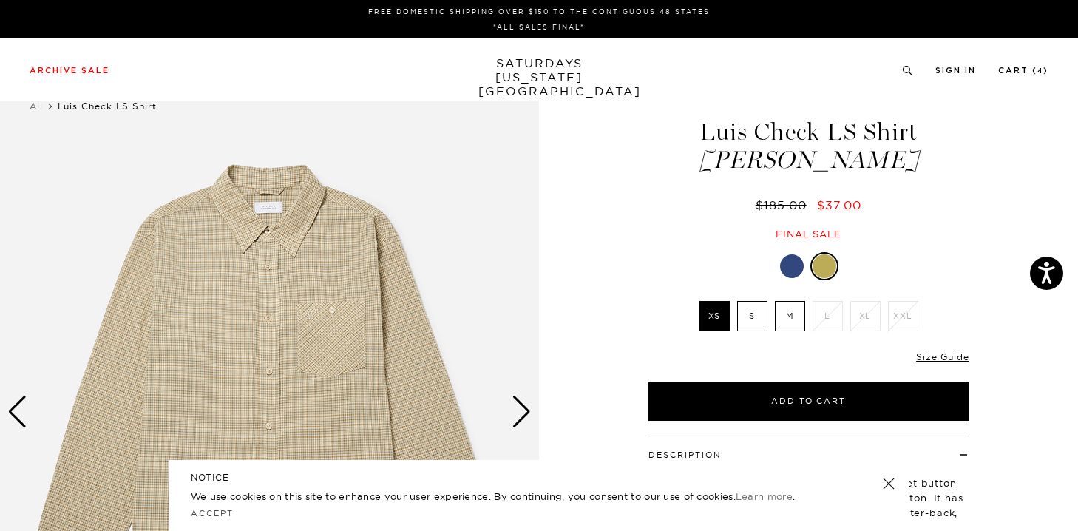
click at [794, 264] on div at bounding box center [792, 266] width 24 height 24
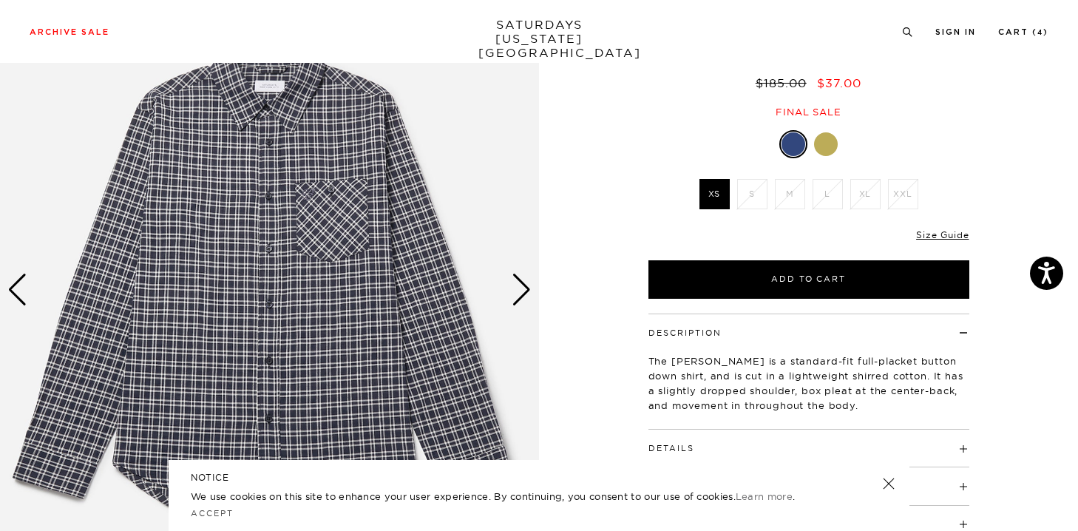
scroll to position [123, 4]
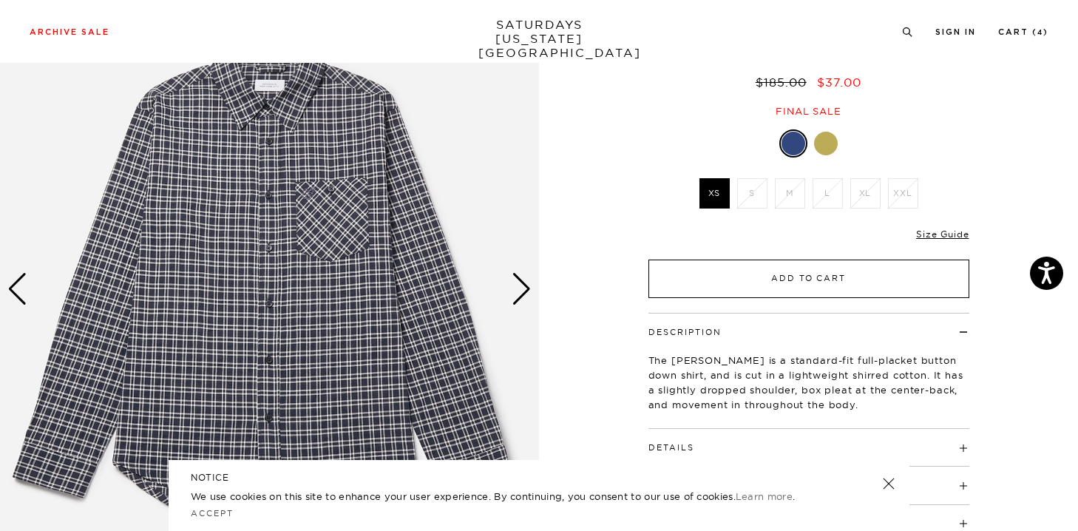
click at [688, 282] on button "Add to Cart" at bounding box center [808, 278] width 321 height 38
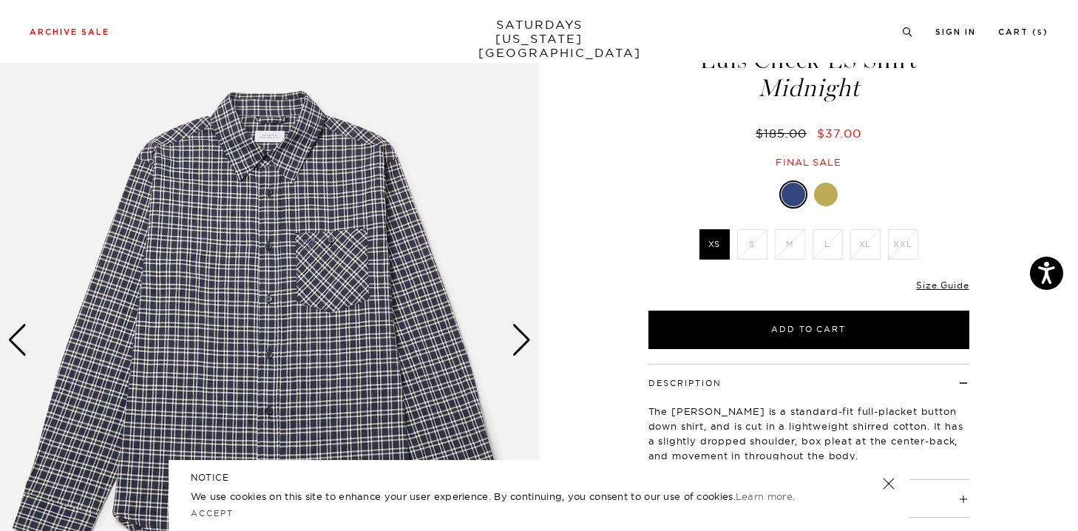
scroll to position [70, 0]
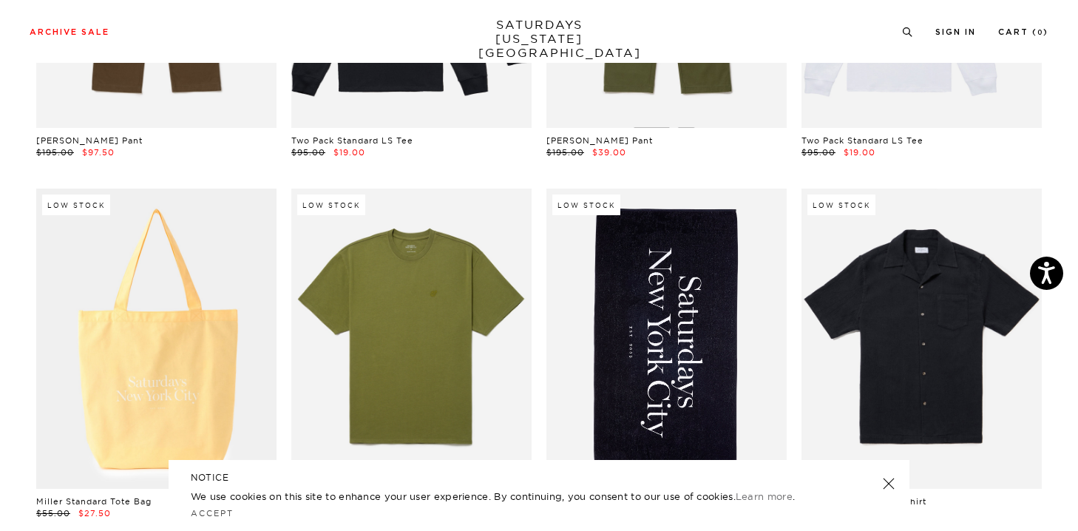
scroll to position [21013, 1]
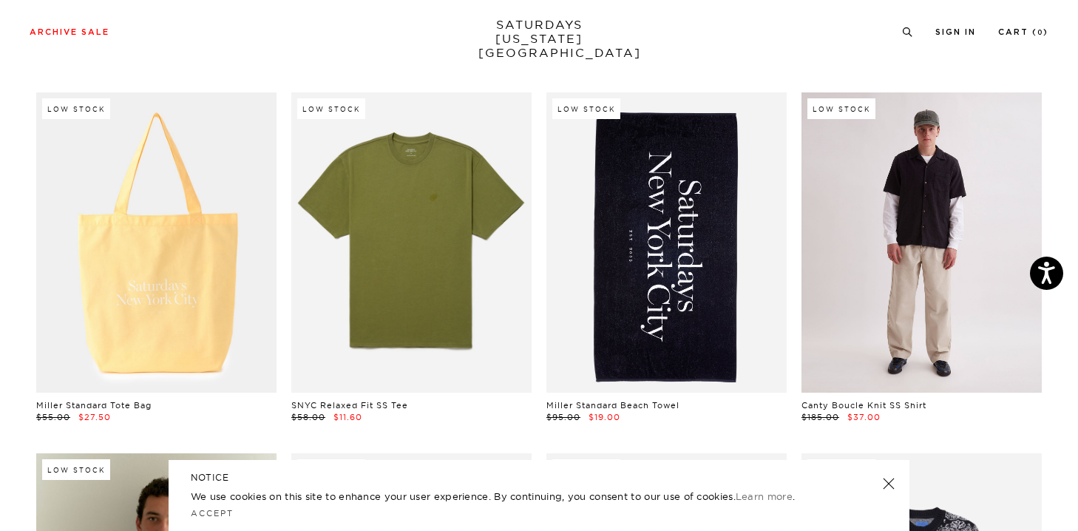
click at [888, 265] on link at bounding box center [921, 242] width 240 height 300
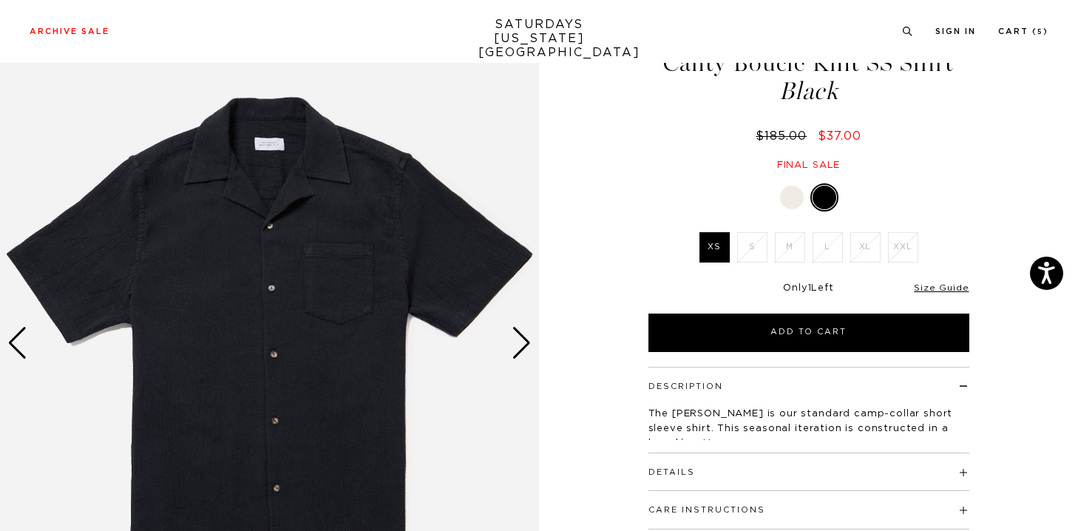
scroll to position [70, 0]
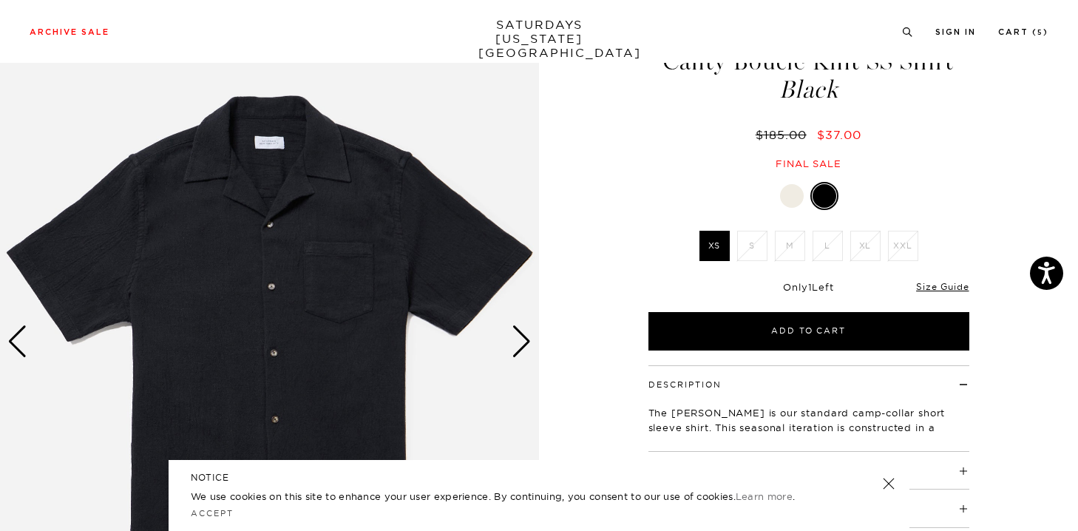
click at [528, 347] on div "Next slide" at bounding box center [521, 341] width 20 height 33
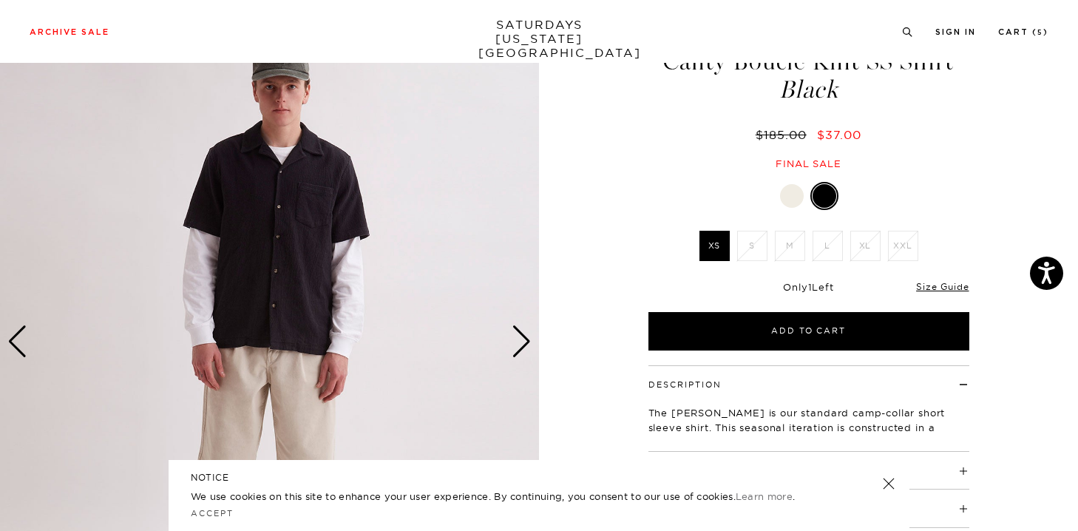
click at [528, 347] on div "Next slide" at bounding box center [521, 341] width 20 height 33
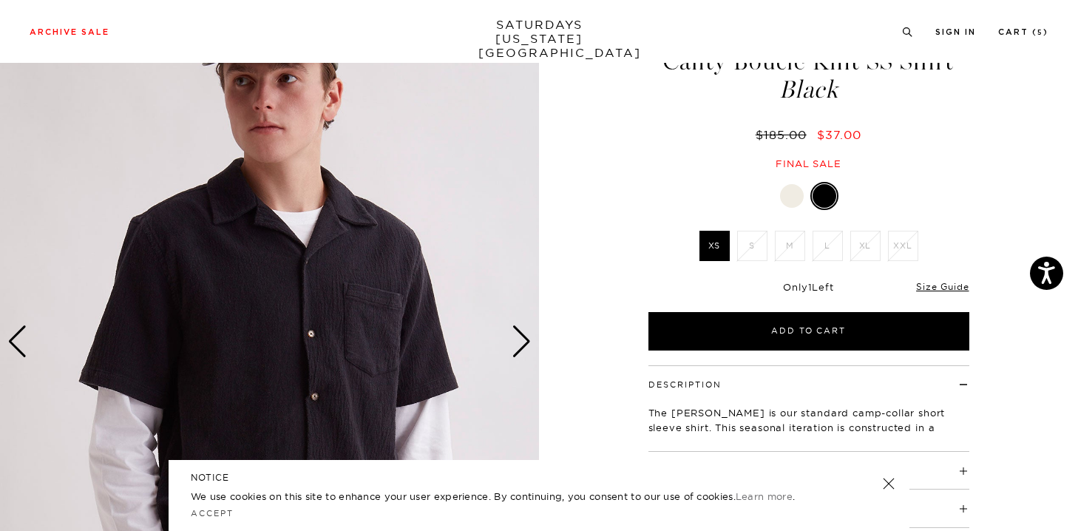
click at [23, 336] on div "Previous slide" at bounding box center [17, 341] width 20 height 33
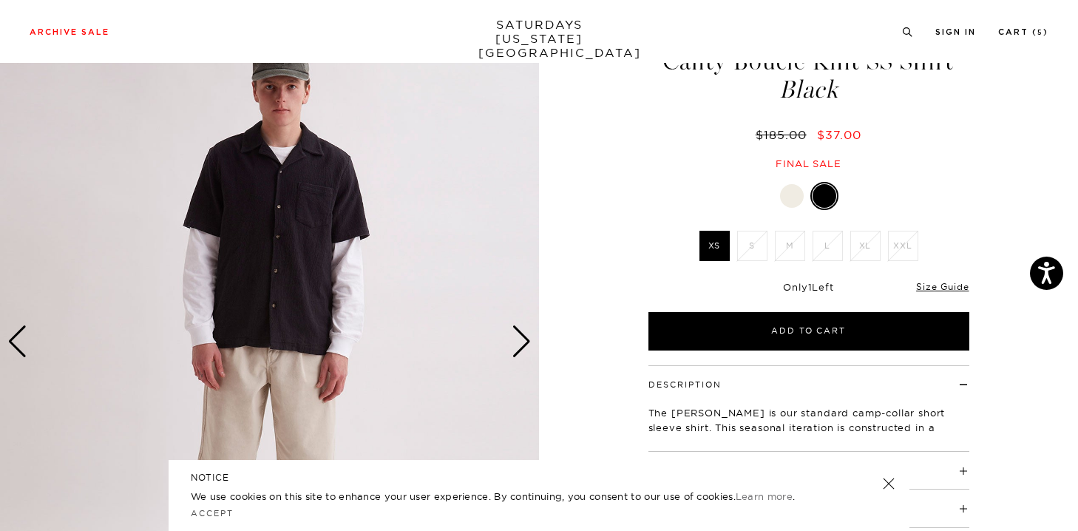
click at [799, 193] on div at bounding box center [792, 196] width 24 height 24
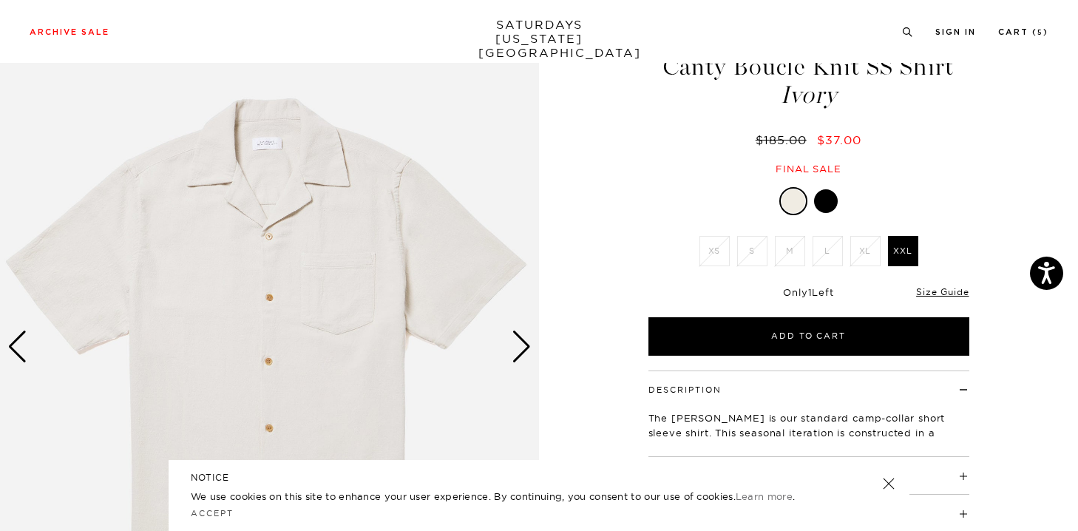
scroll to position [67, 0]
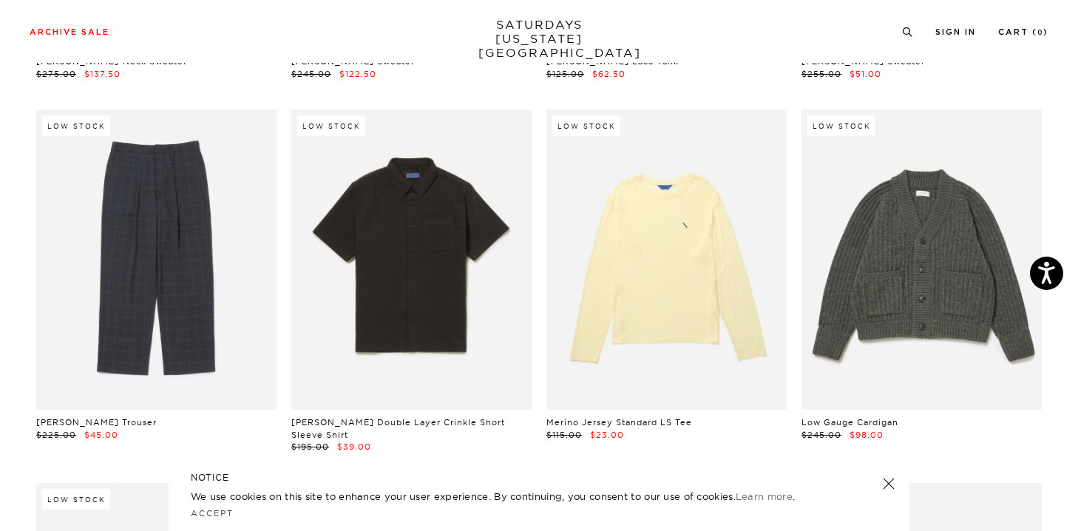
scroll to position [21724, 4]
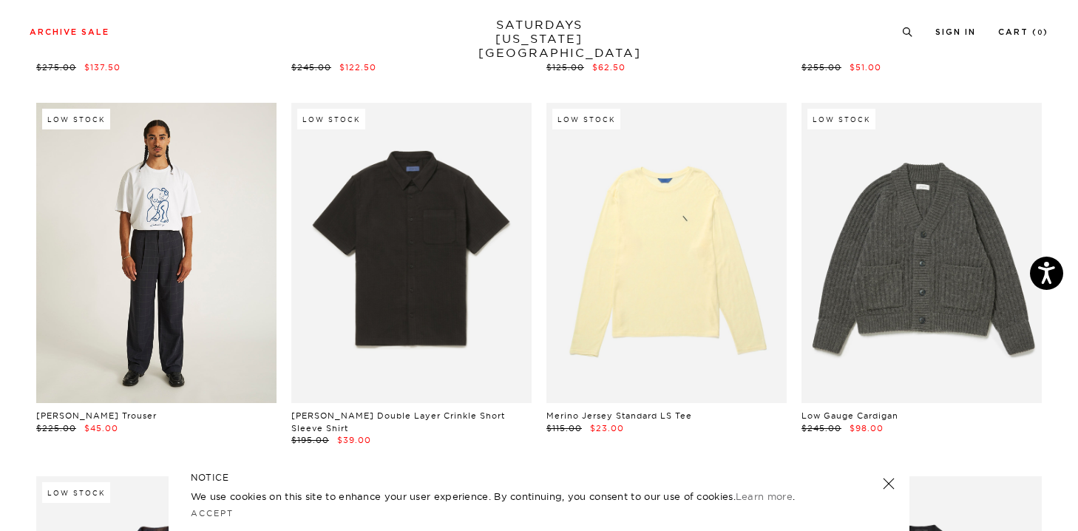
click at [175, 272] on link at bounding box center [156, 253] width 240 height 300
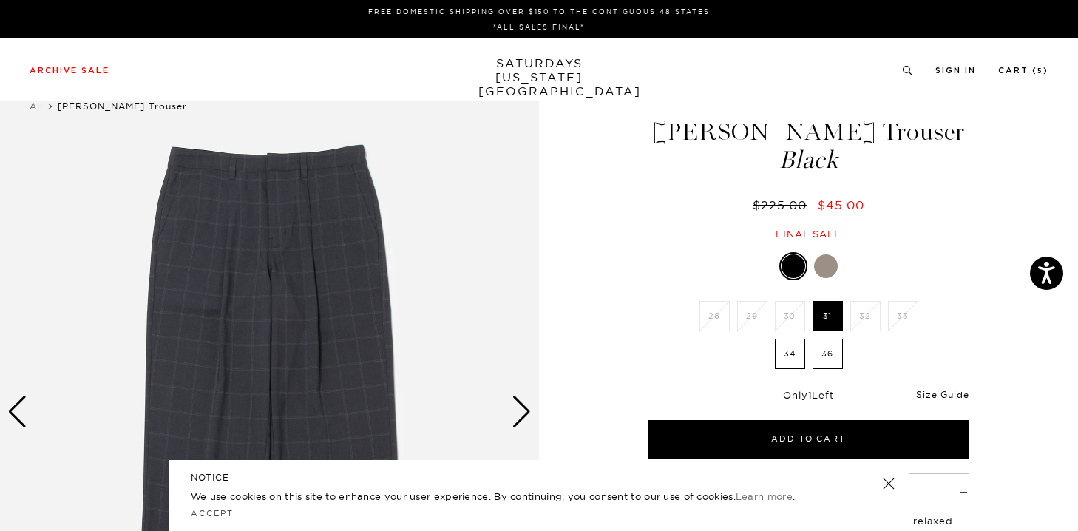
click at [827, 268] on div at bounding box center [826, 266] width 24 height 24
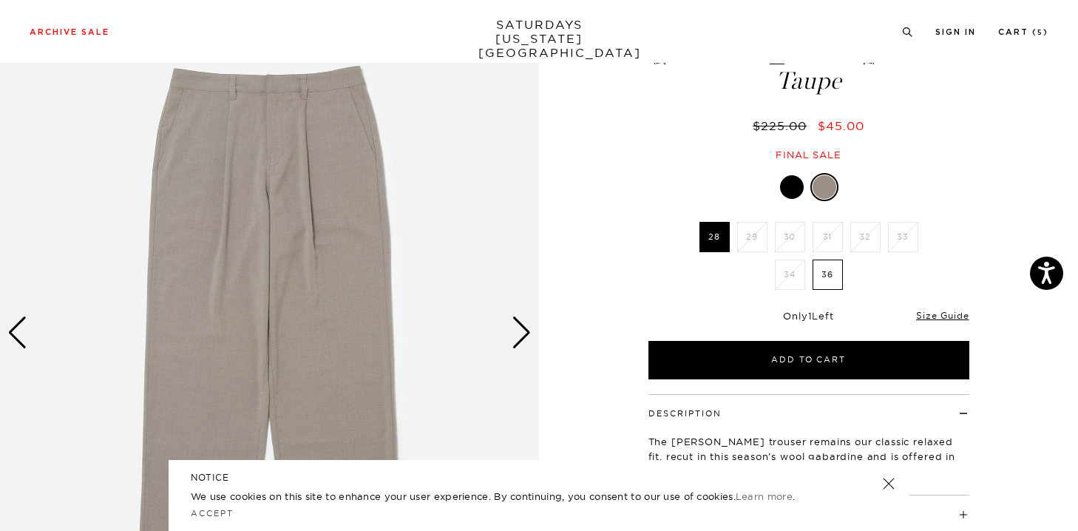
scroll to position [79, 1]
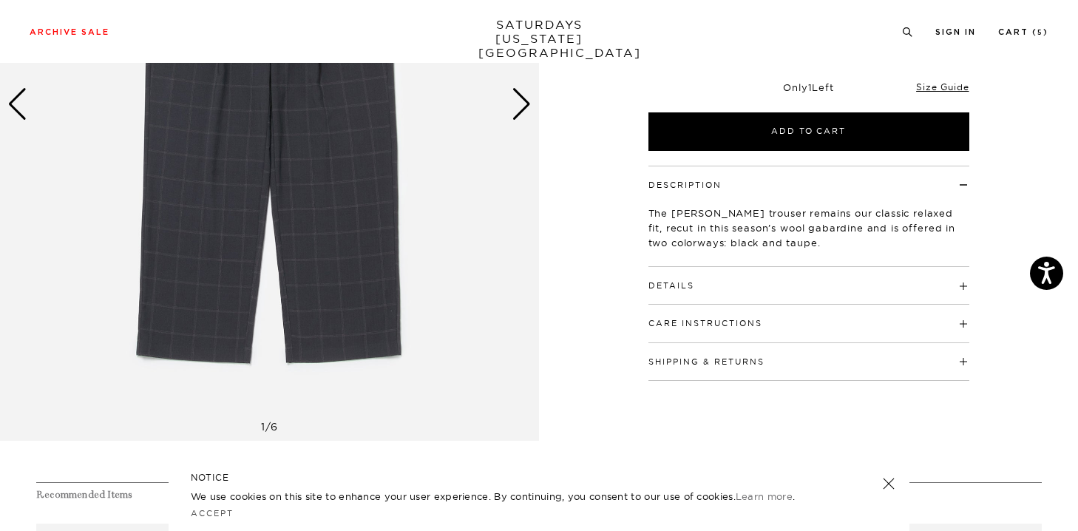
scroll to position [236, 0]
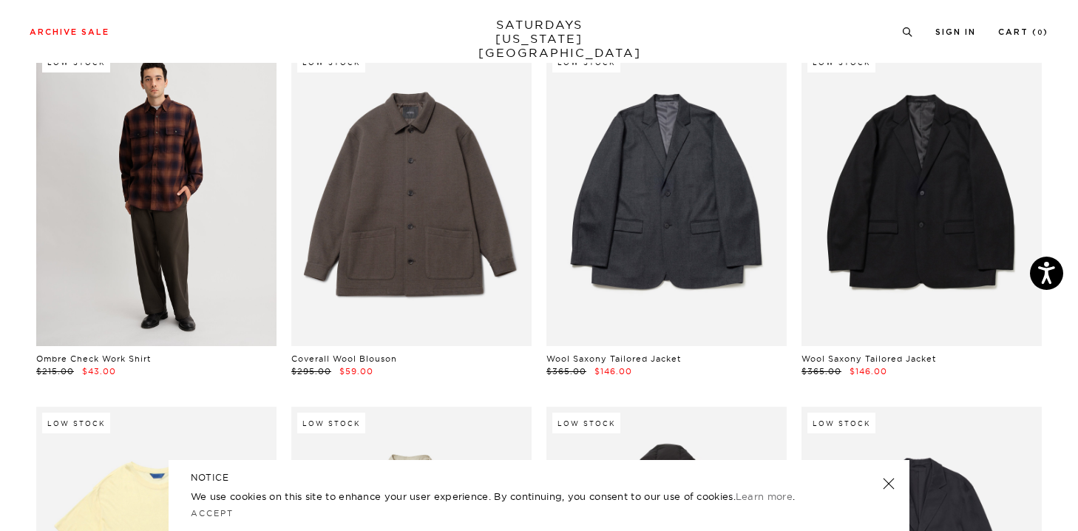
scroll to position [22124, 4]
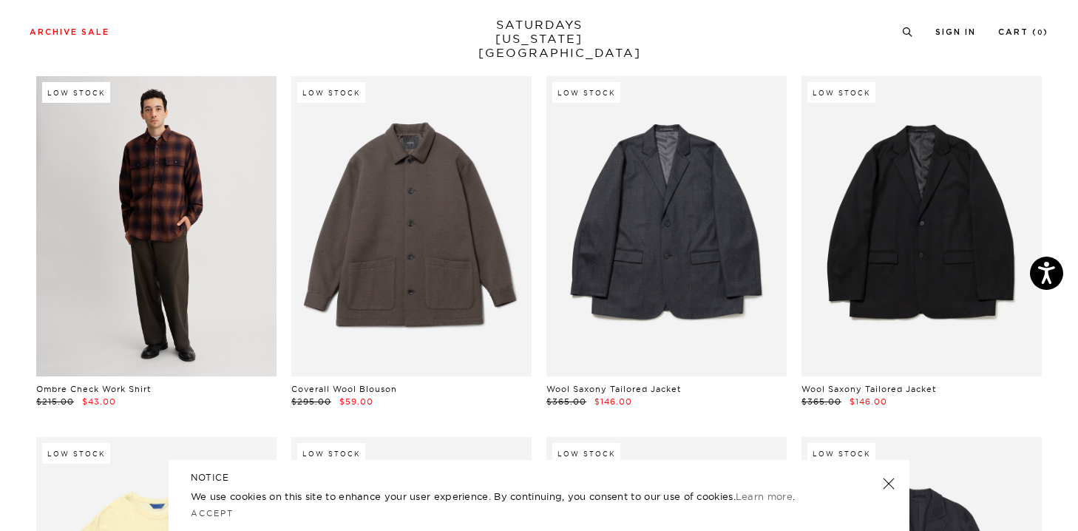
click at [183, 228] on link at bounding box center [156, 226] width 240 height 300
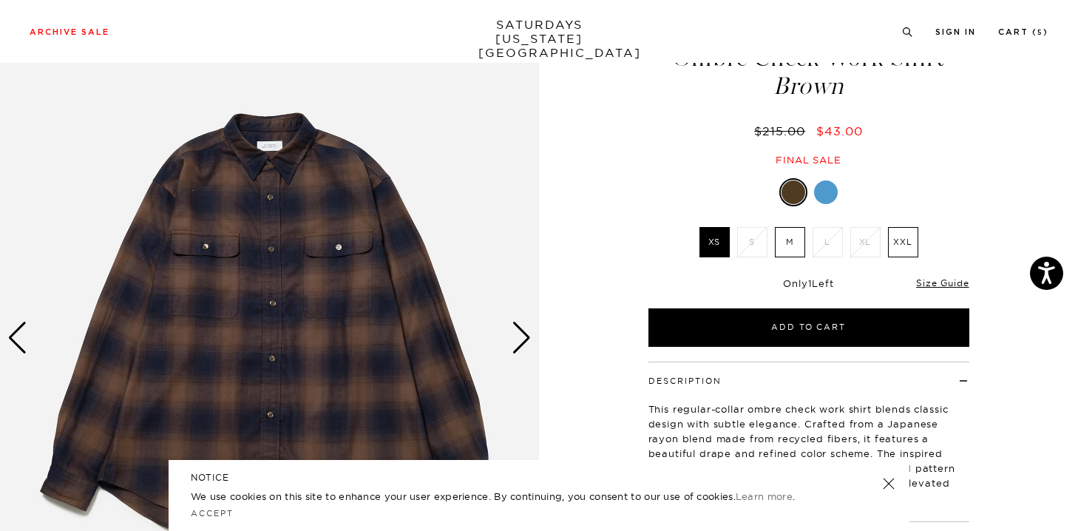
scroll to position [75, 0]
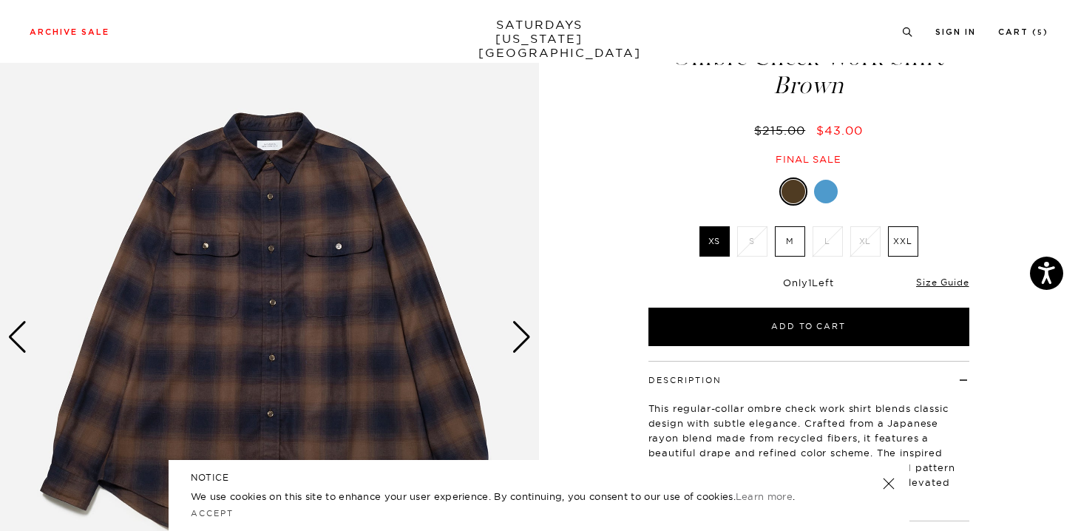
click at [519, 340] on div "Next slide" at bounding box center [521, 337] width 20 height 33
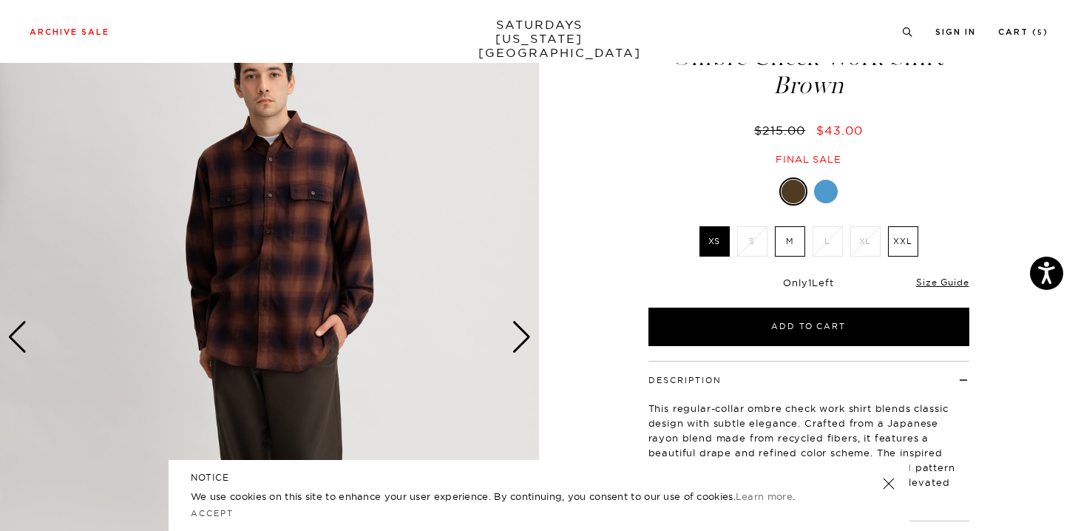
click at [519, 340] on div "Next slide" at bounding box center [521, 337] width 20 height 33
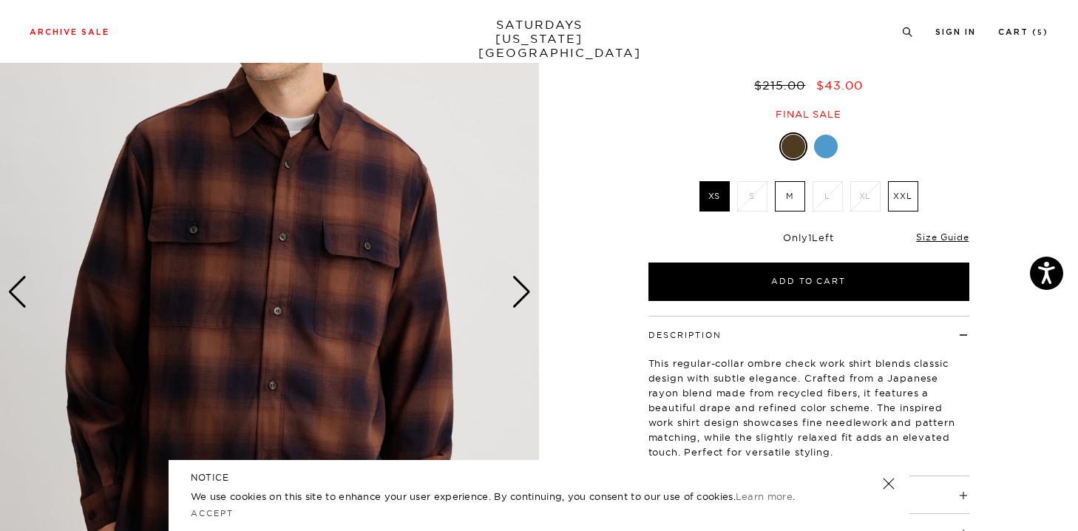
scroll to position [121, 2]
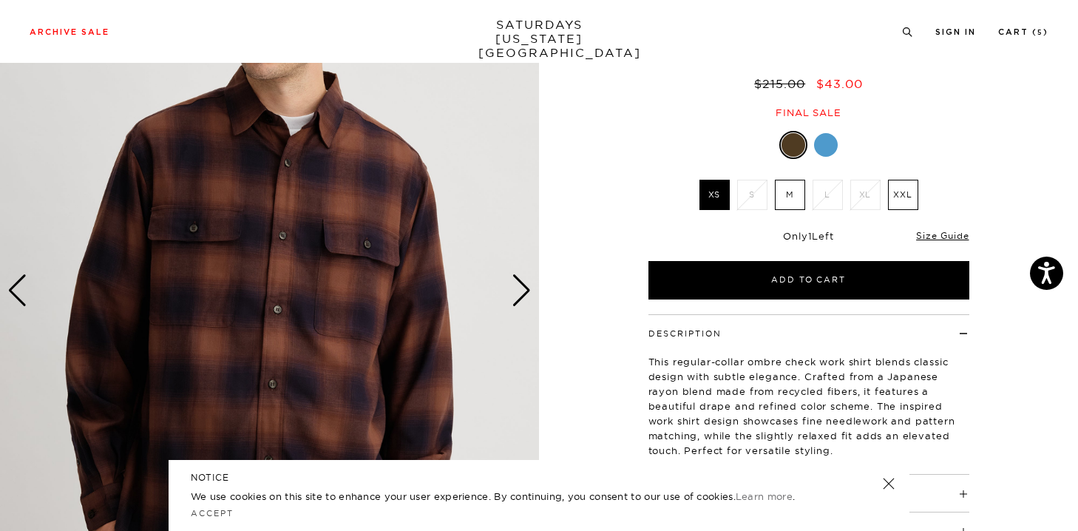
click at [503, 299] on img at bounding box center [269, 289] width 539 height 673
click at [519, 301] on div "Next slide" at bounding box center [521, 290] width 20 height 33
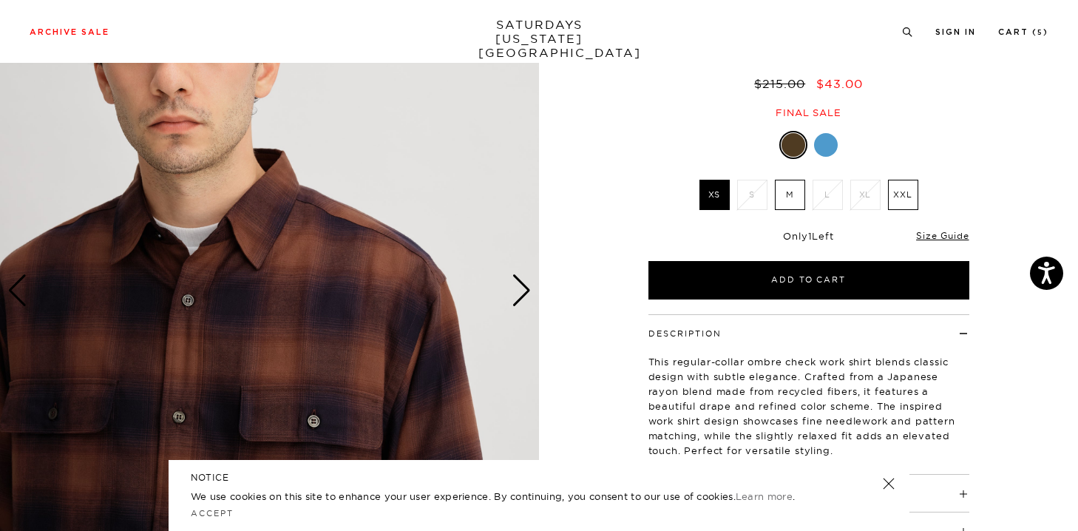
scroll to position [109, 0]
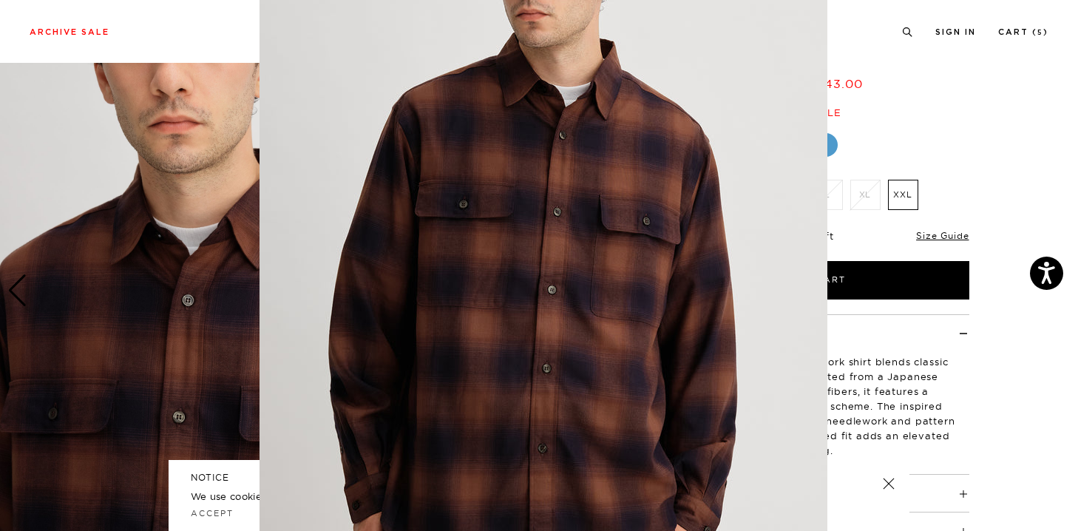
click at [519, 301] on img at bounding box center [543, 269] width 568 height 757
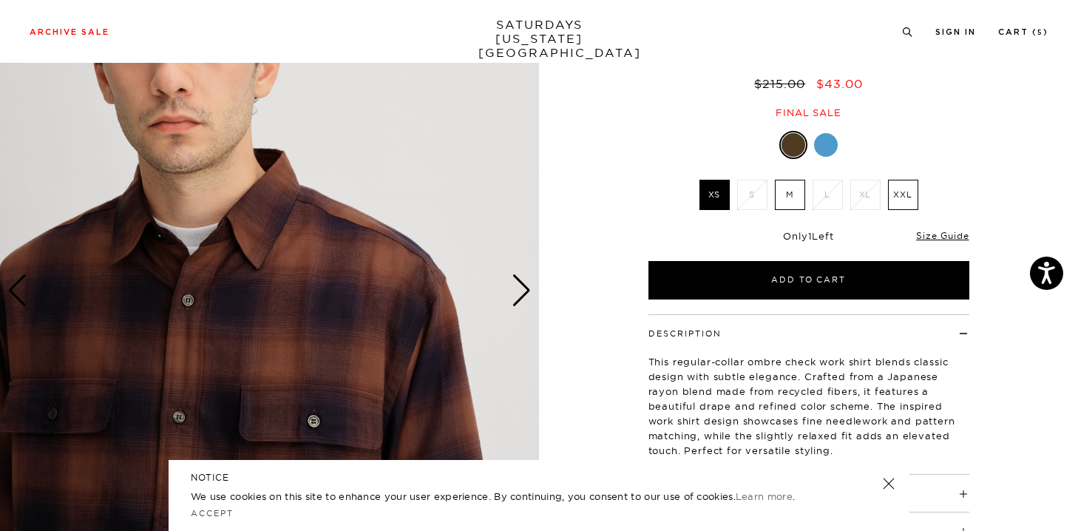
click at [514, 301] on div "Next slide" at bounding box center [521, 290] width 20 height 33
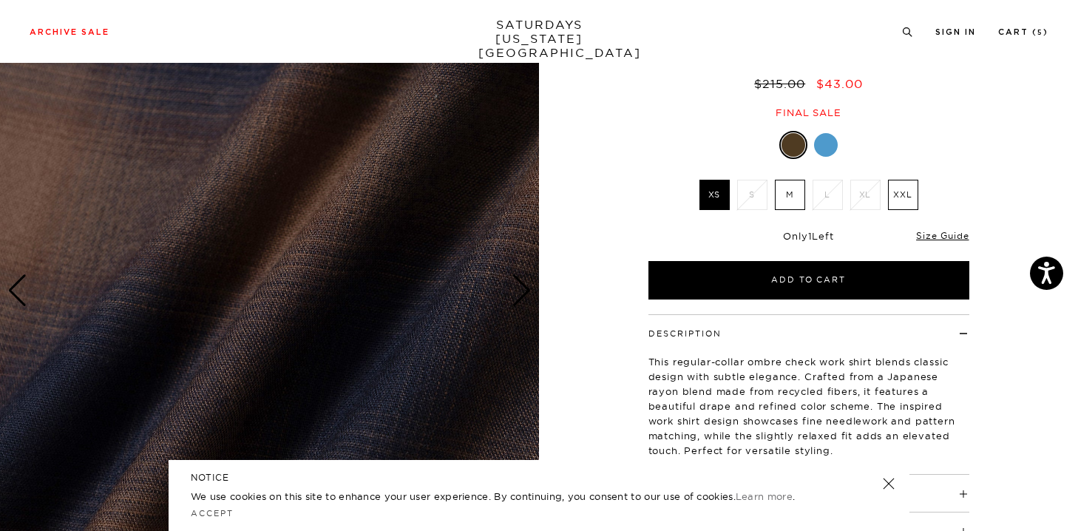
click at [514, 301] on div "Next slide" at bounding box center [521, 290] width 20 height 33
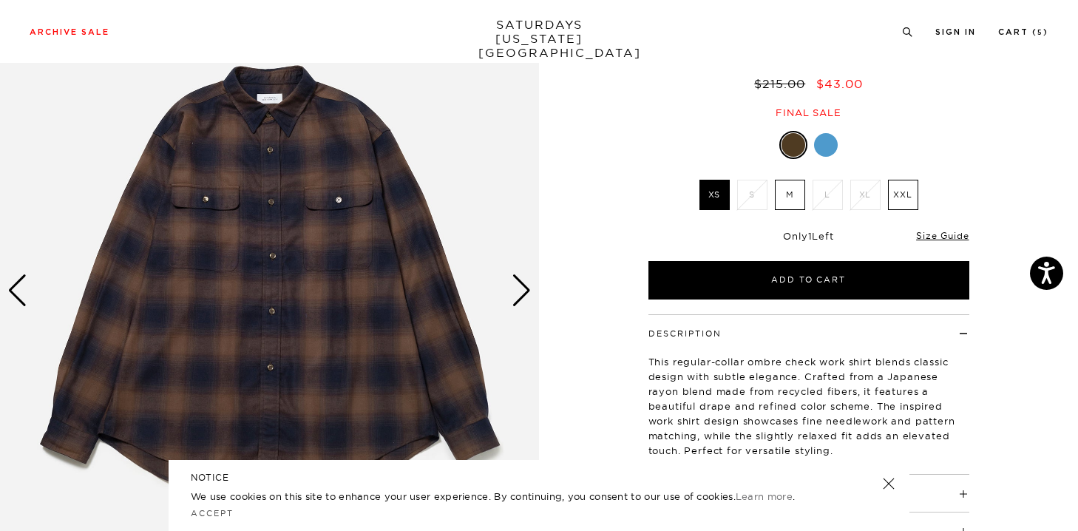
click at [514, 301] on div "Next slide" at bounding box center [521, 290] width 20 height 33
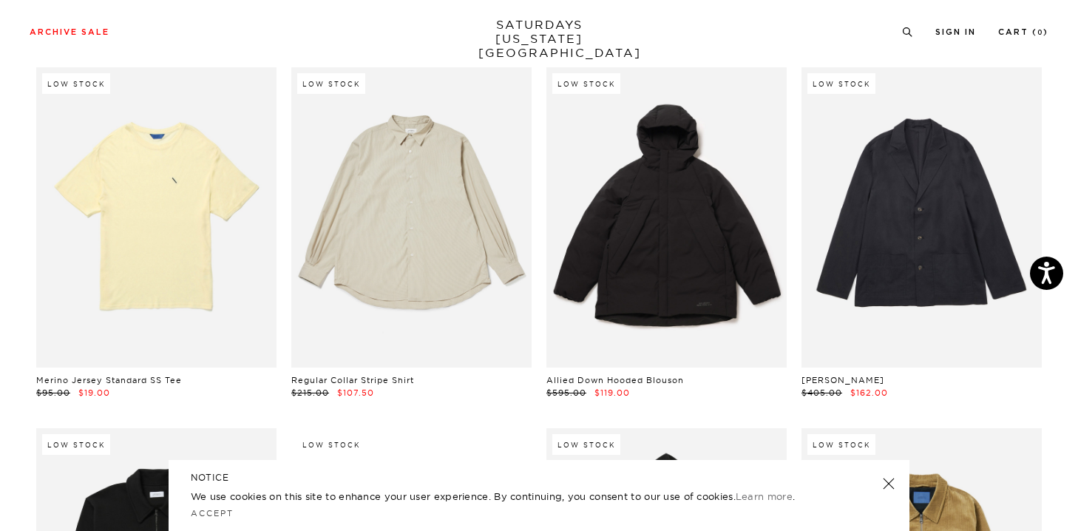
scroll to position [22492, 7]
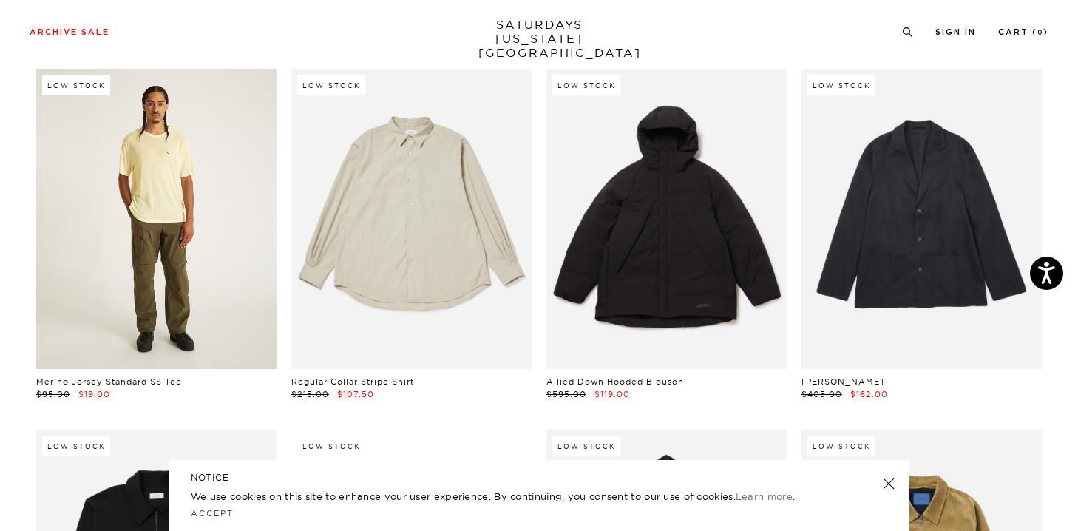
click at [106, 219] on link at bounding box center [156, 219] width 240 height 300
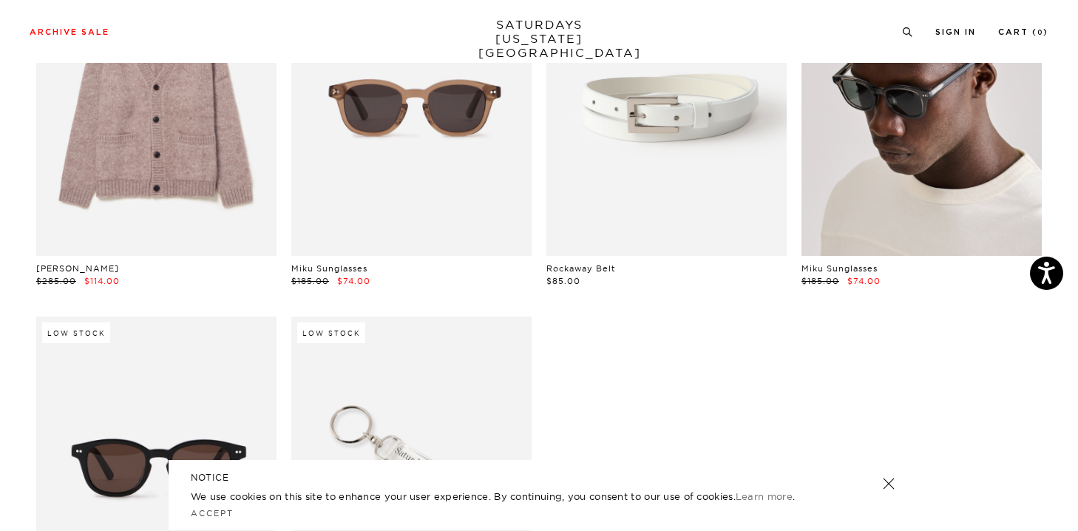
scroll to position [23890, 9]
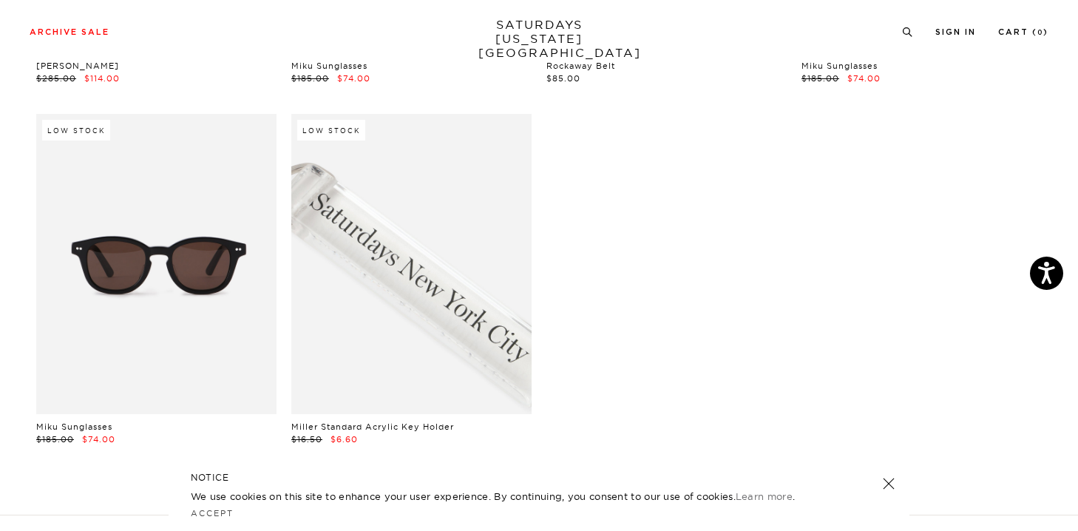
click at [345, 301] on link at bounding box center [411, 264] width 240 height 300
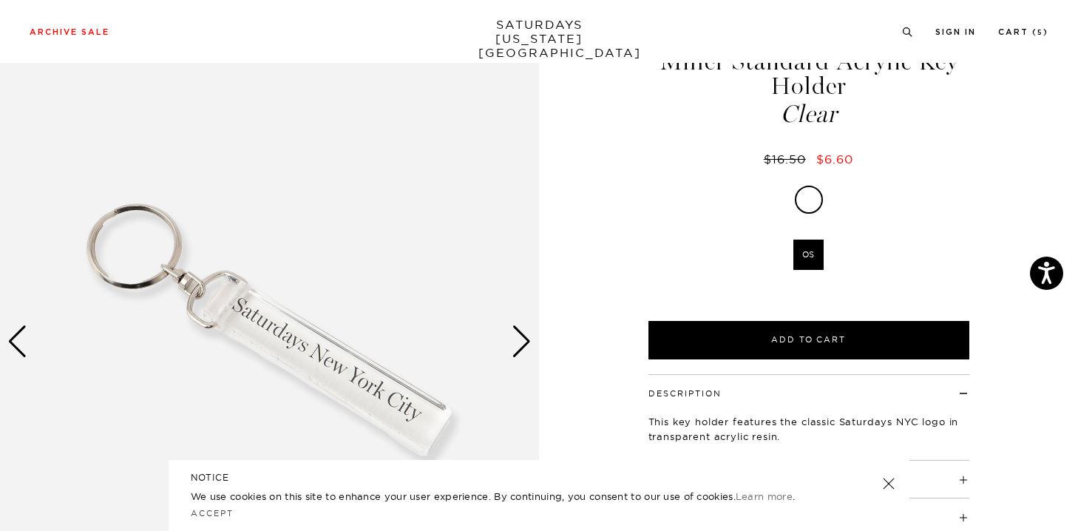
scroll to position [71, 0]
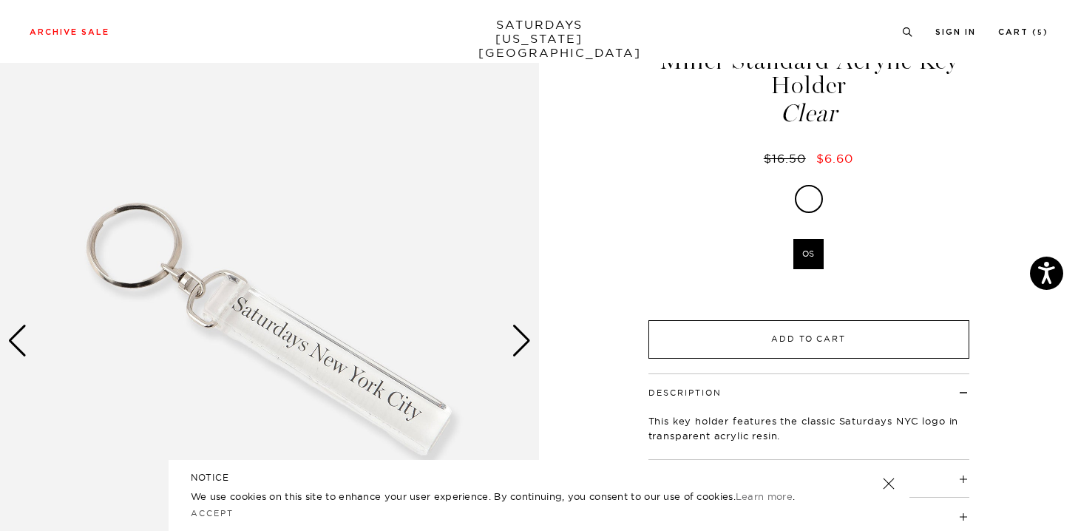
click at [761, 343] on button "Add to Cart" at bounding box center [808, 339] width 321 height 38
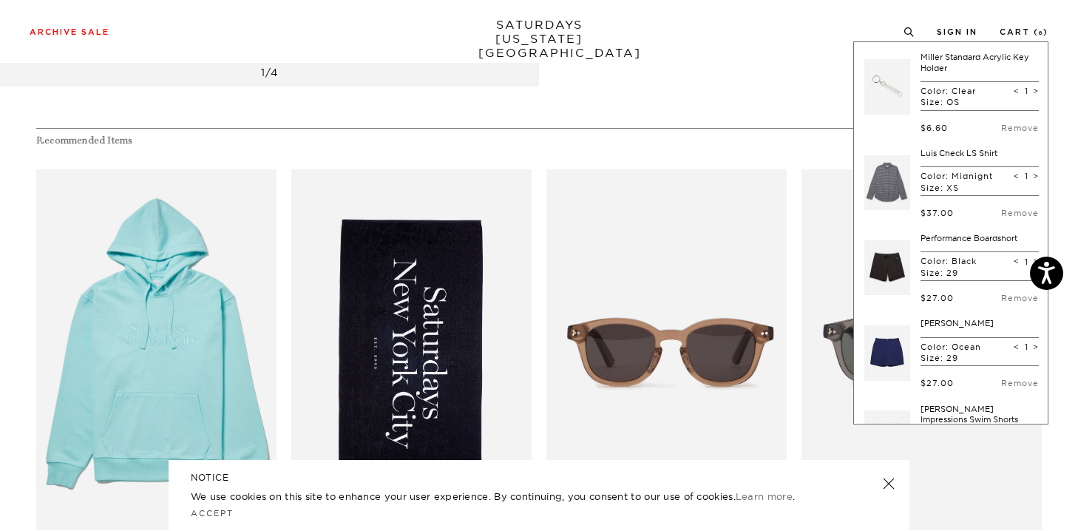
scroll to position [359, 0]
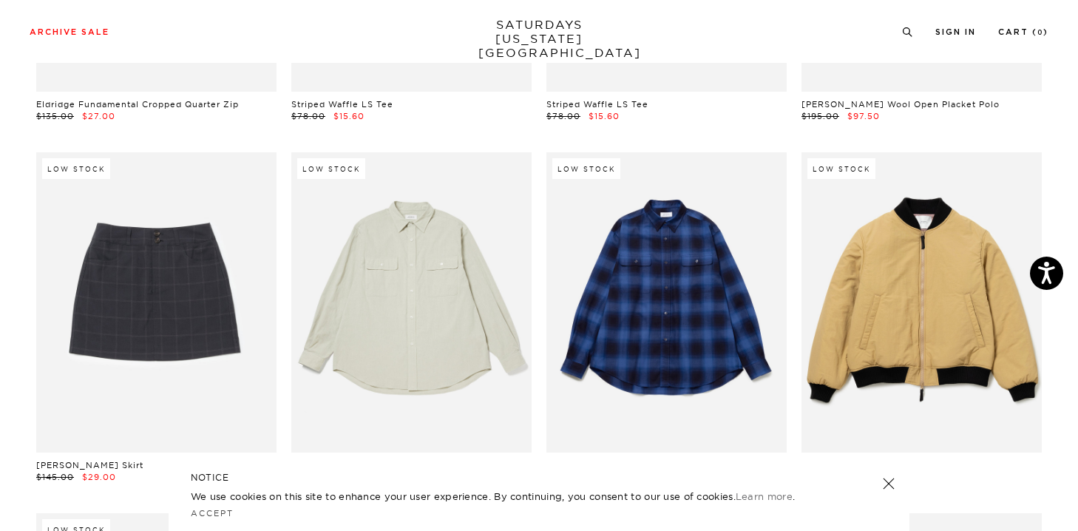
scroll to position [18846, 9]
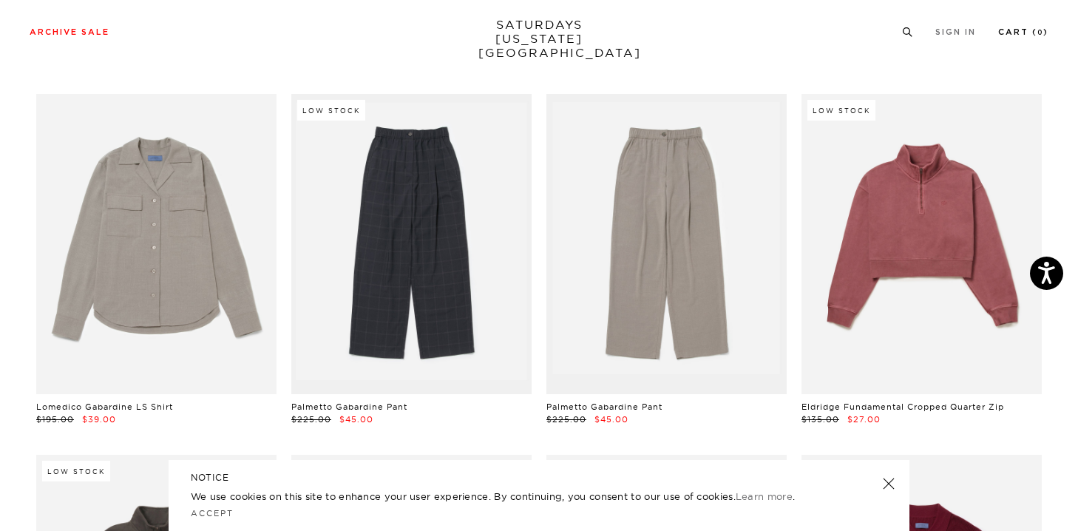
click at [1015, 30] on link "Cart ( 0 )" at bounding box center [1023, 32] width 50 height 8
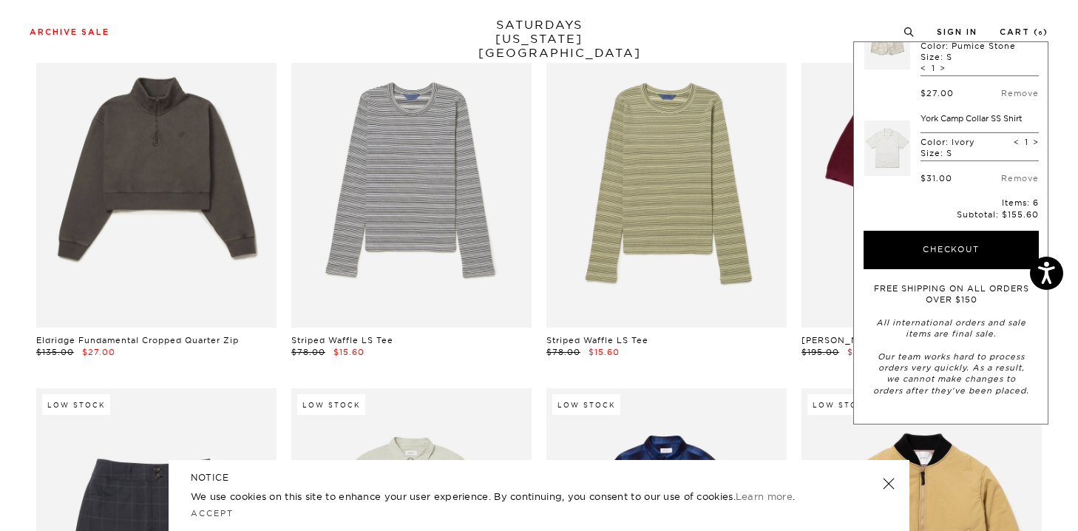
scroll to position [19413, 9]
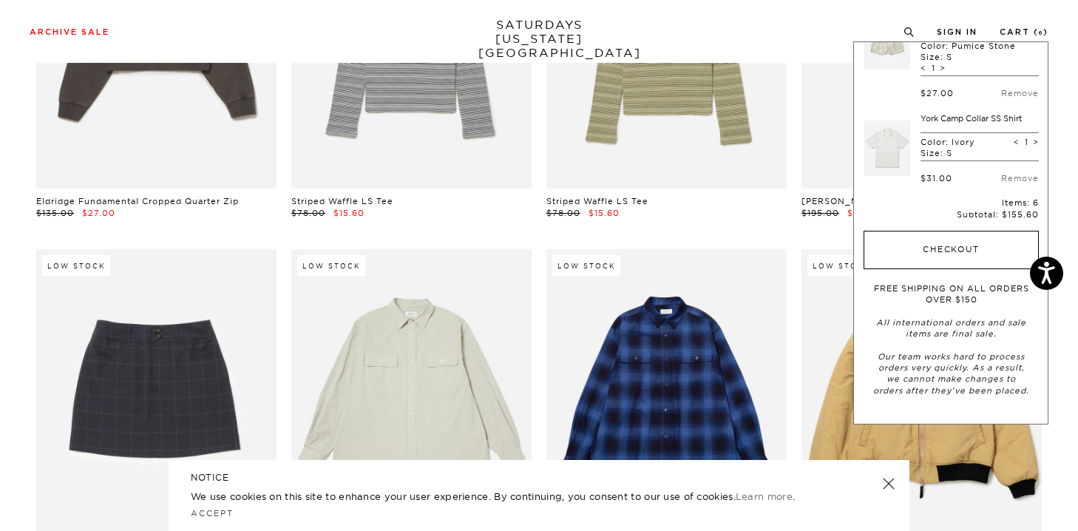
click button "Checkout"
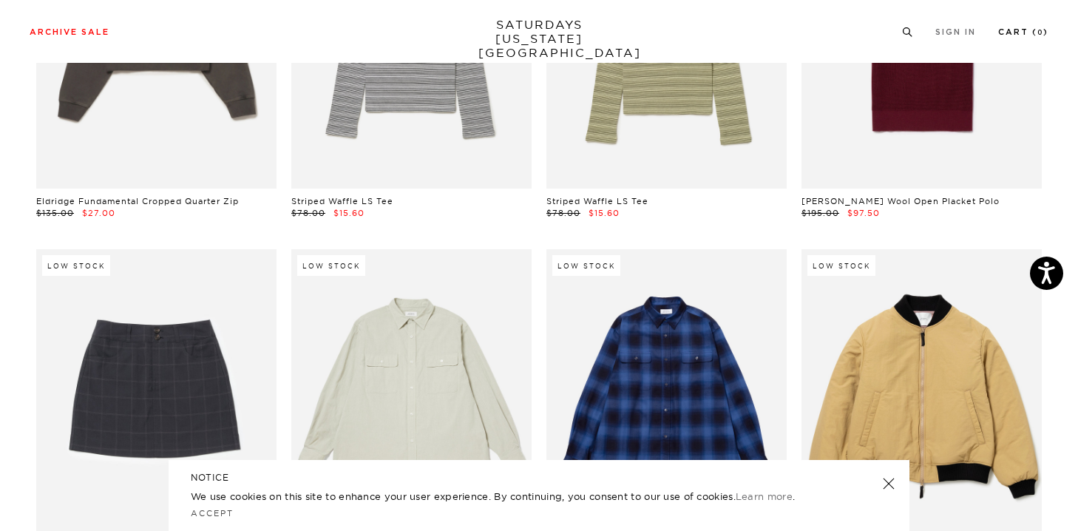
click at [1016, 32] on link "Cart ( 0 )" at bounding box center [1023, 32] width 50 height 8
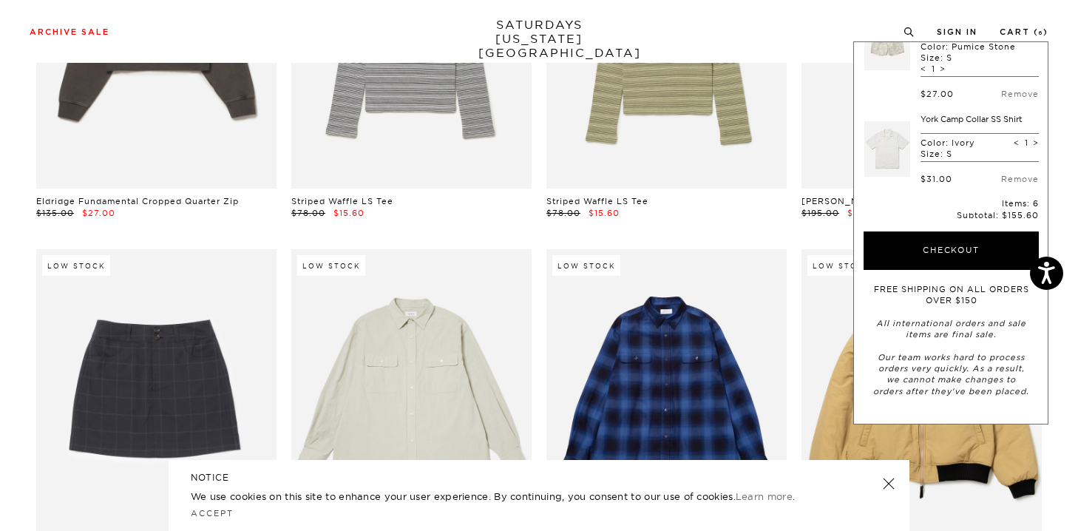
scroll to position [398, 0]
click at [1007, 176] on link "Remove" at bounding box center [1020, 178] width 38 height 10
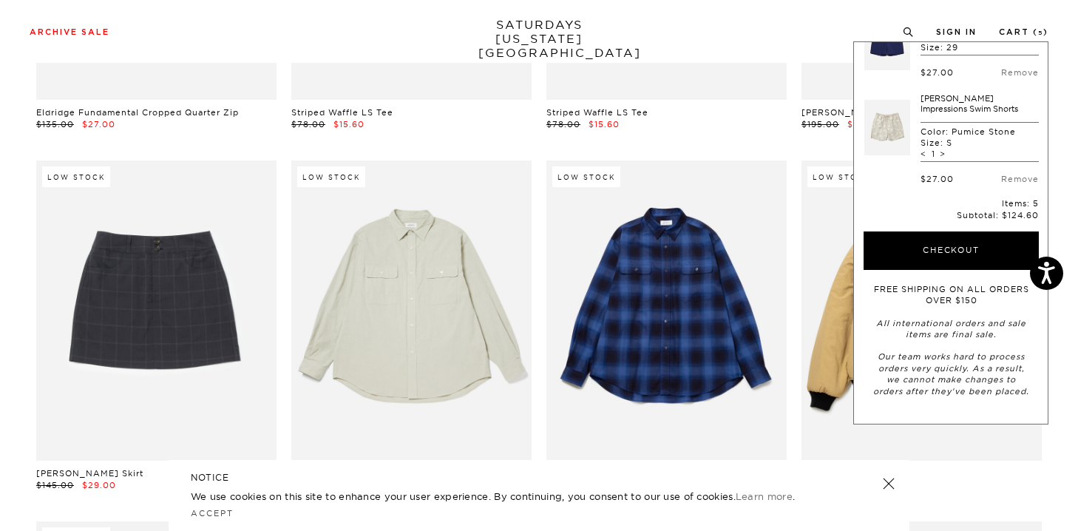
scroll to position [19516, 9]
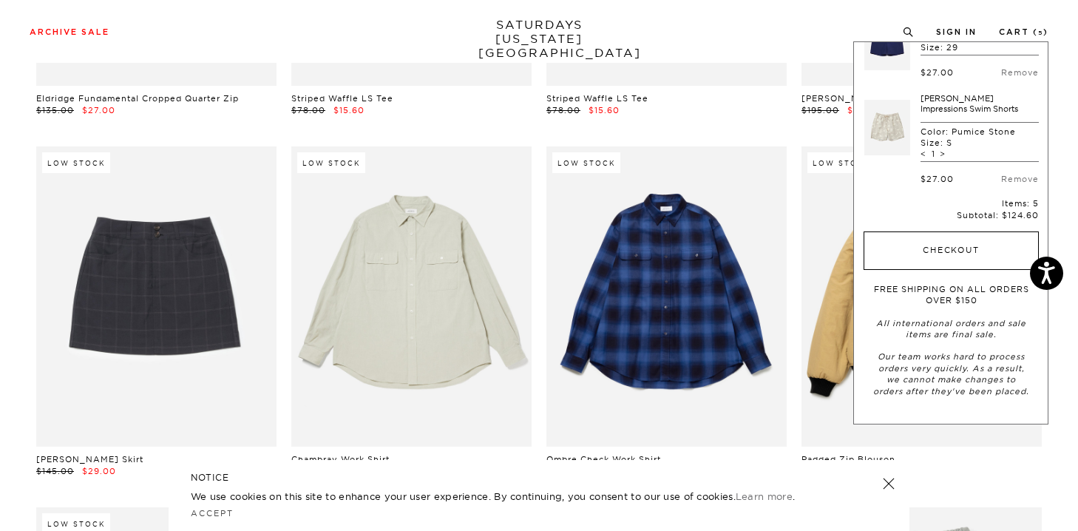
click at [957, 247] on button "Checkout" at bounding box center [950, 250] width 175 height 38
